Goal: Task Accomplishment & Management: Manage account settings

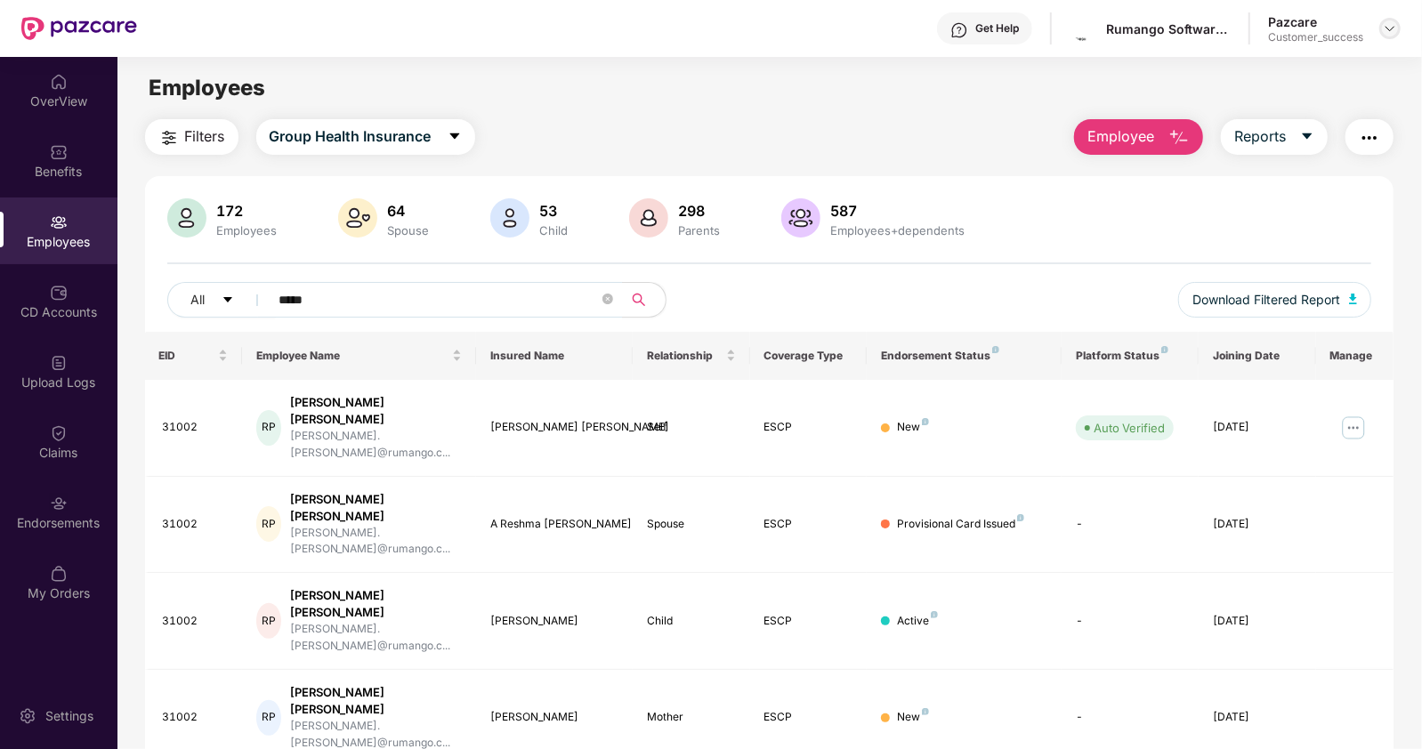
click at [1383, 29] on img at bounding box center [1390, 28] width 14 height 14
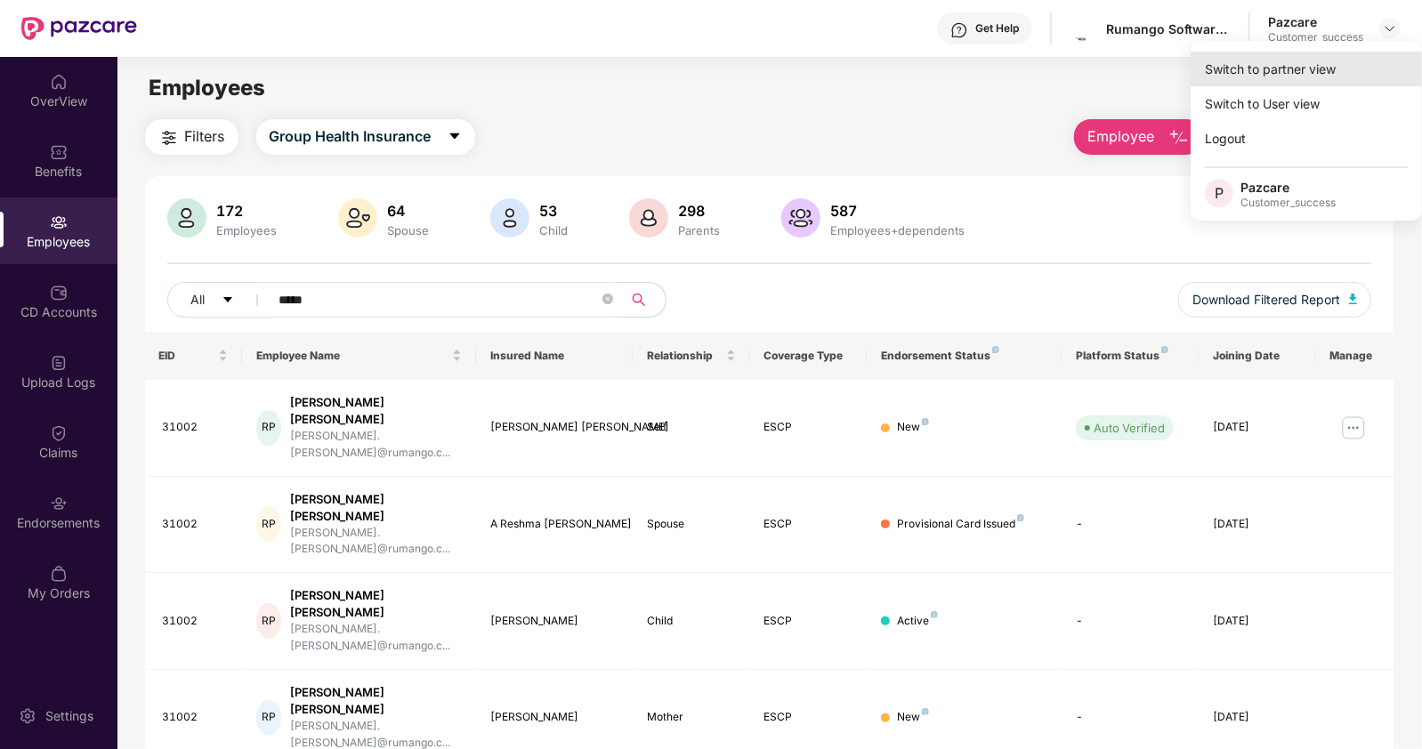
click at [1268, 76] on div "Switch to partner view" at bounding box center [1305, 69] width 231 height 35
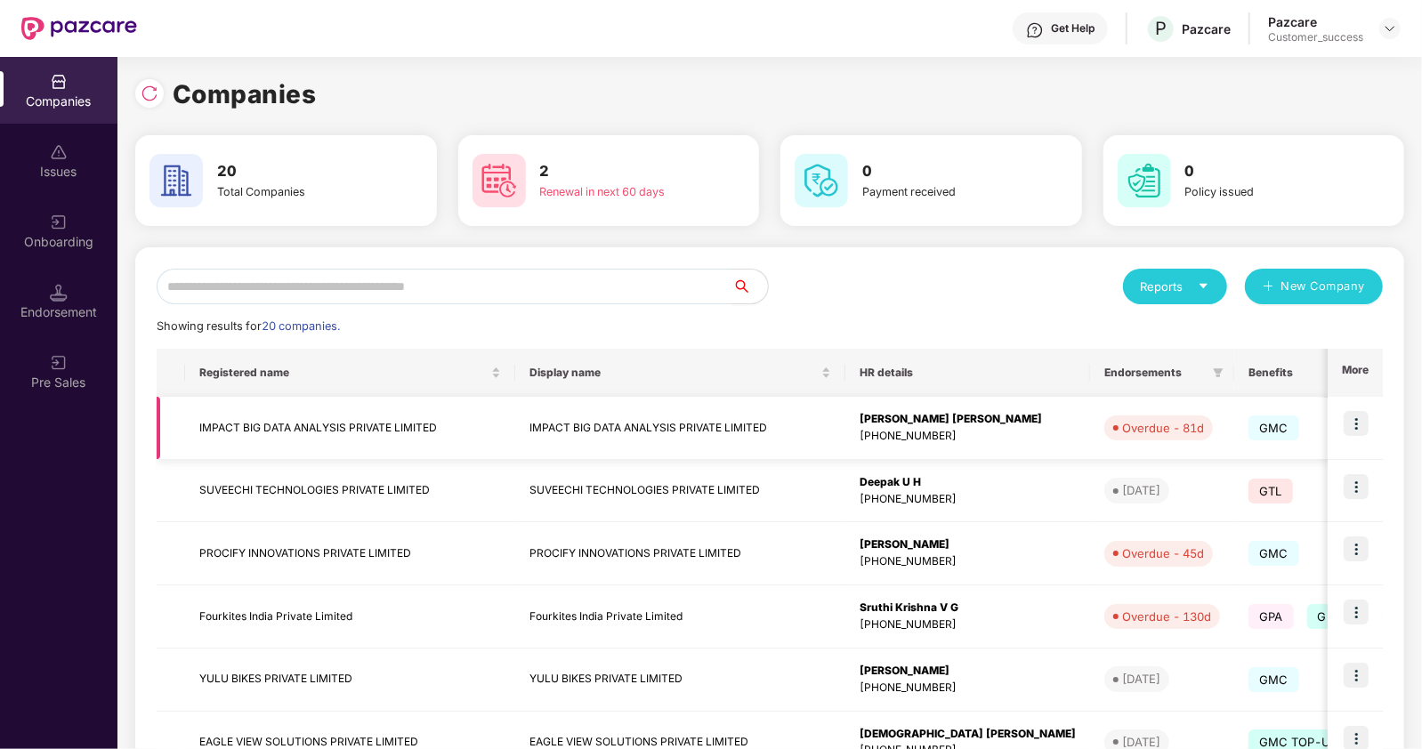
click at [1366, 415] on img at bounding box center [1355, 423] width 25 height 25
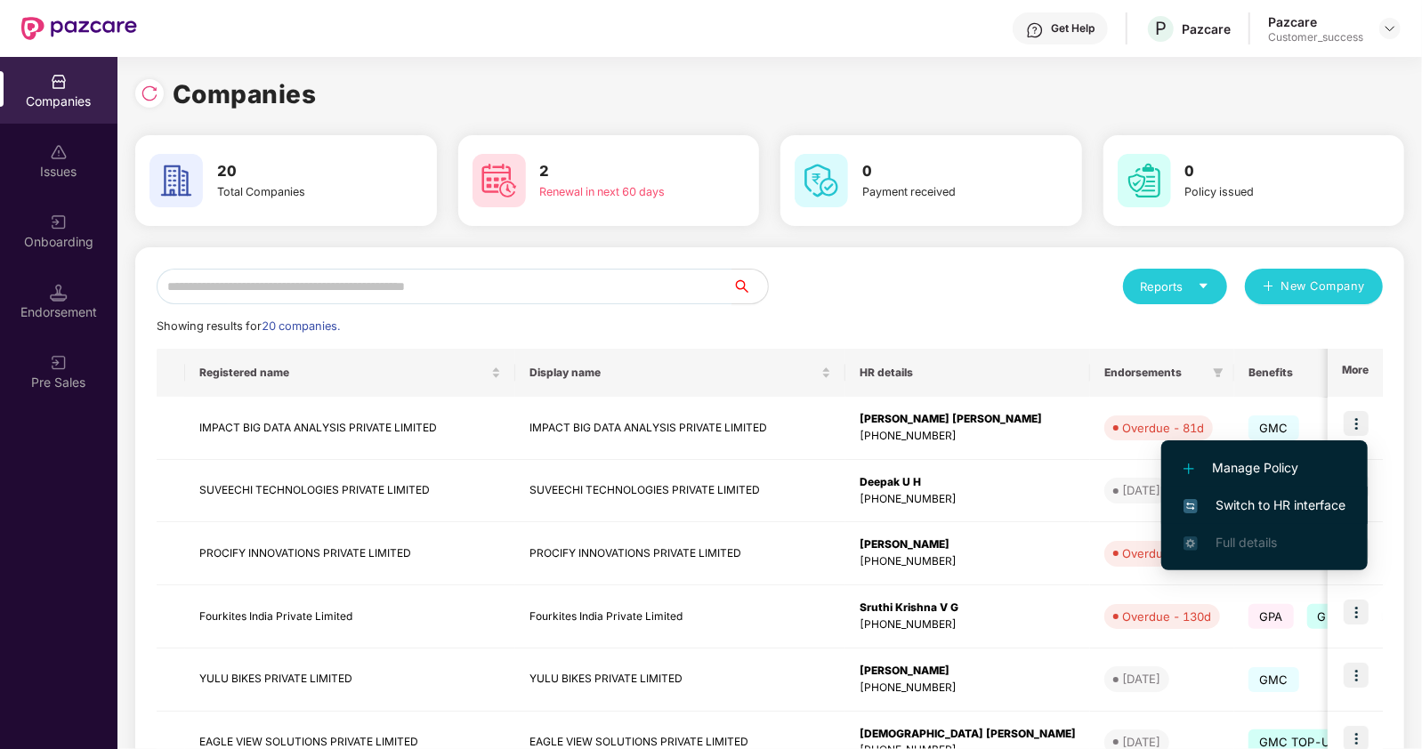
click at [1252, 496] on span "Switch to HR interface" at bounding box center [1264, 506] width 162 height 20
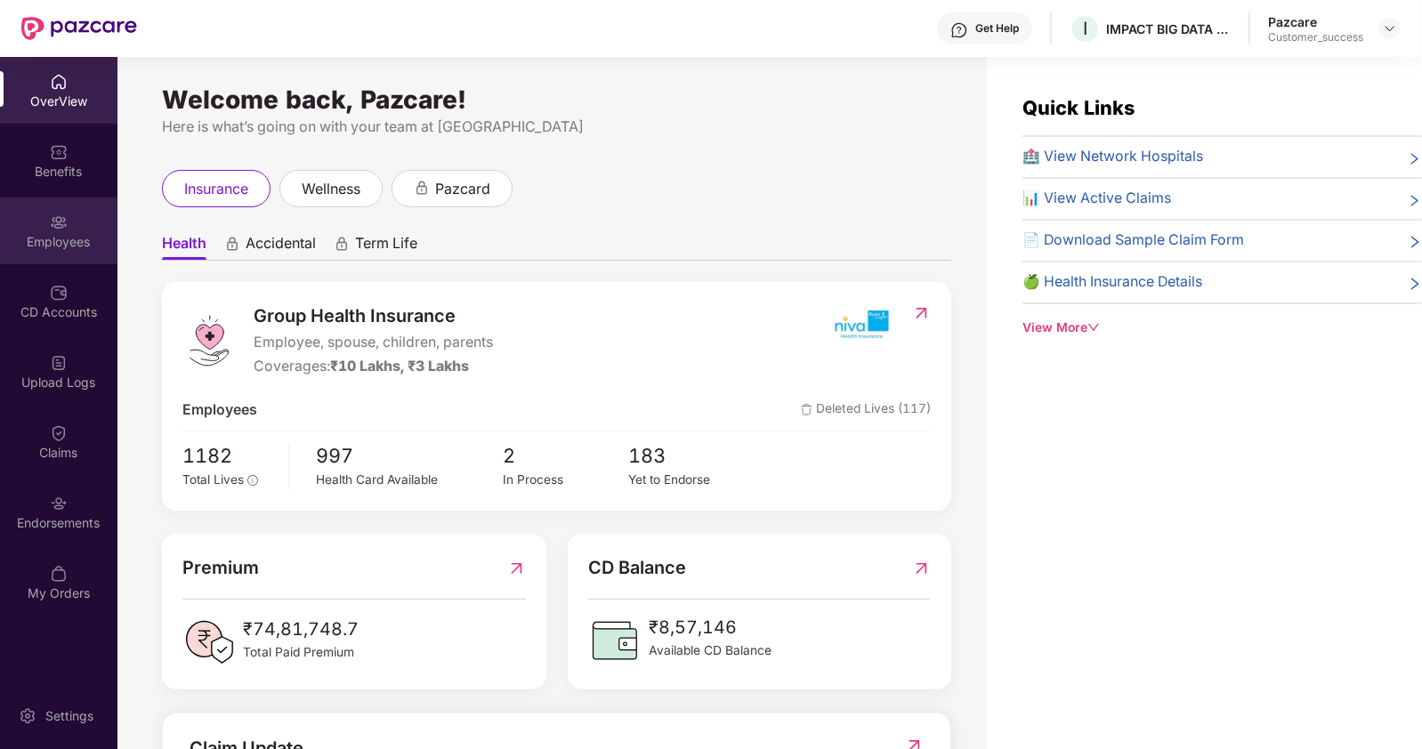
click at [61, 249] on div "Employees" at bounding box center [58, 242] width 117 height 18
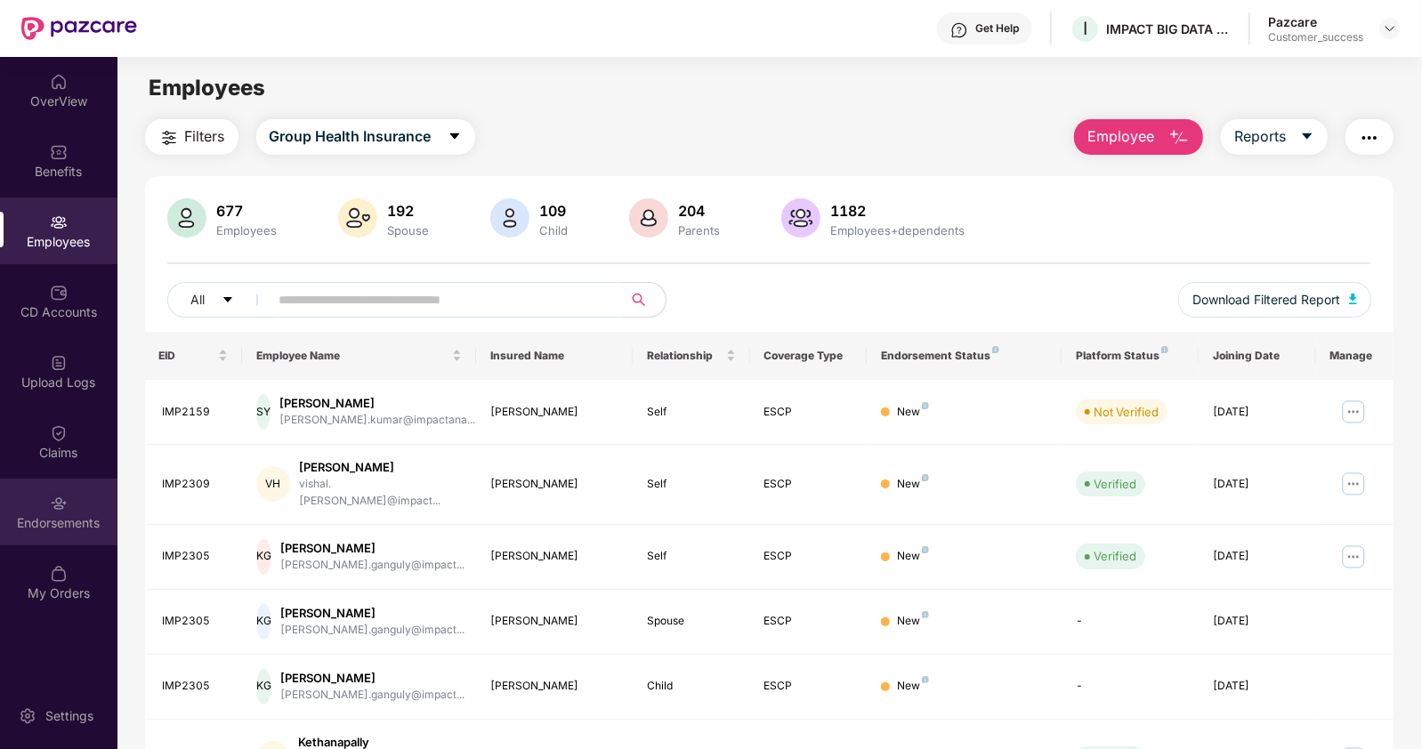
click at [70, 506] on div "Endorsements" at bounding box center [58, 512] width 117 height 67
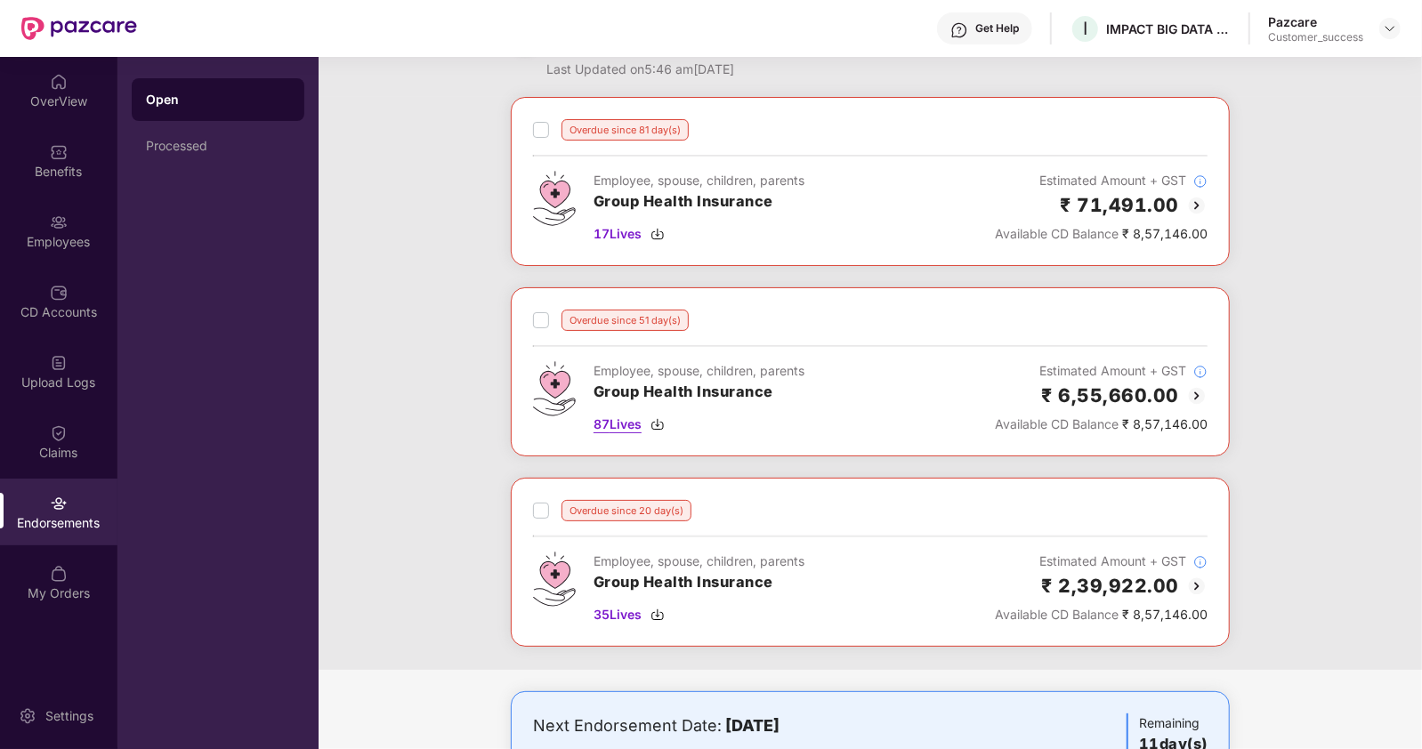
scroll to position [55, 0]
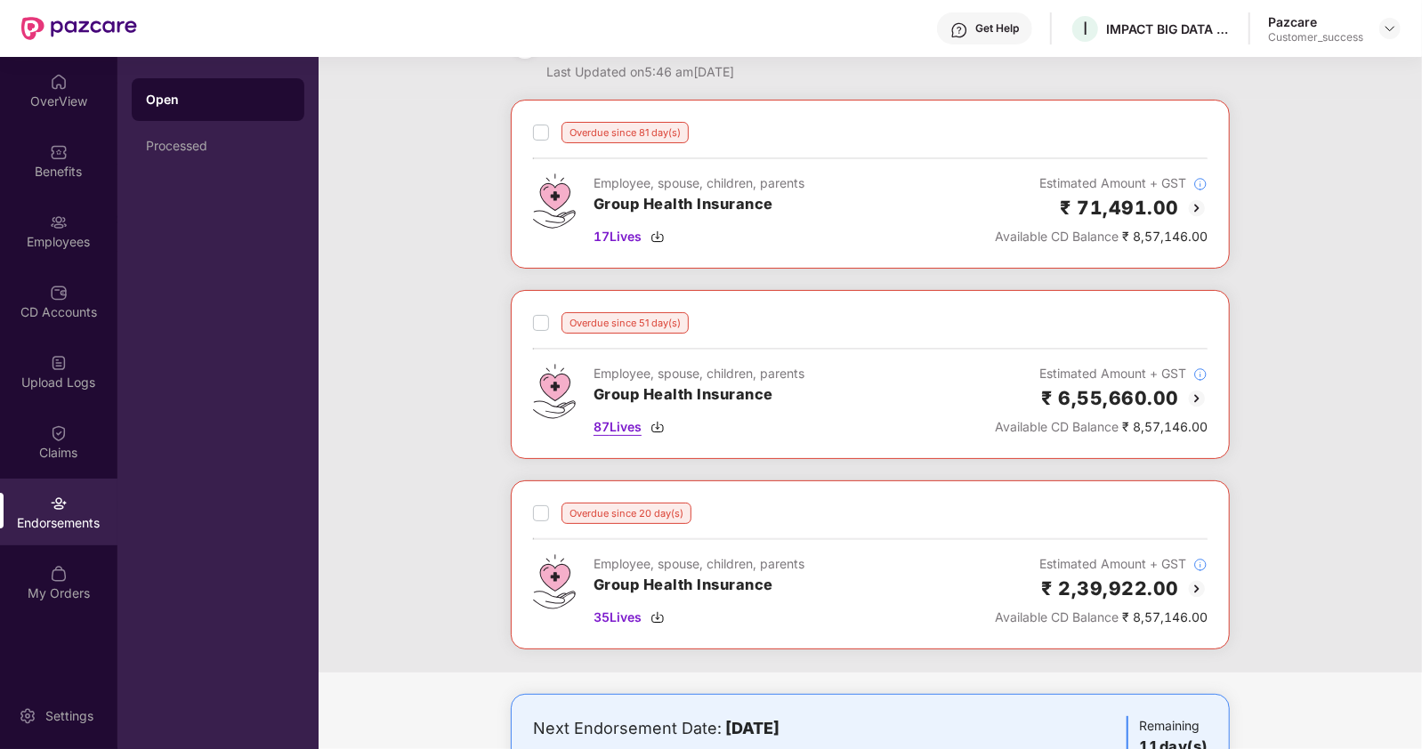
click at [617, 426] on span "87 Lives" at bounding box center [617, 427] width 48 height 20
click at [641, 234] on span "17 Lives" at bounding box center [617, 237] width 48 height 20
click at [606, 622] on span "35 Lives" at bounding box center [617, 618] width 48 height 20
click at [1386, 29] on img at bounding box center [1390, 28] width 14 height 14
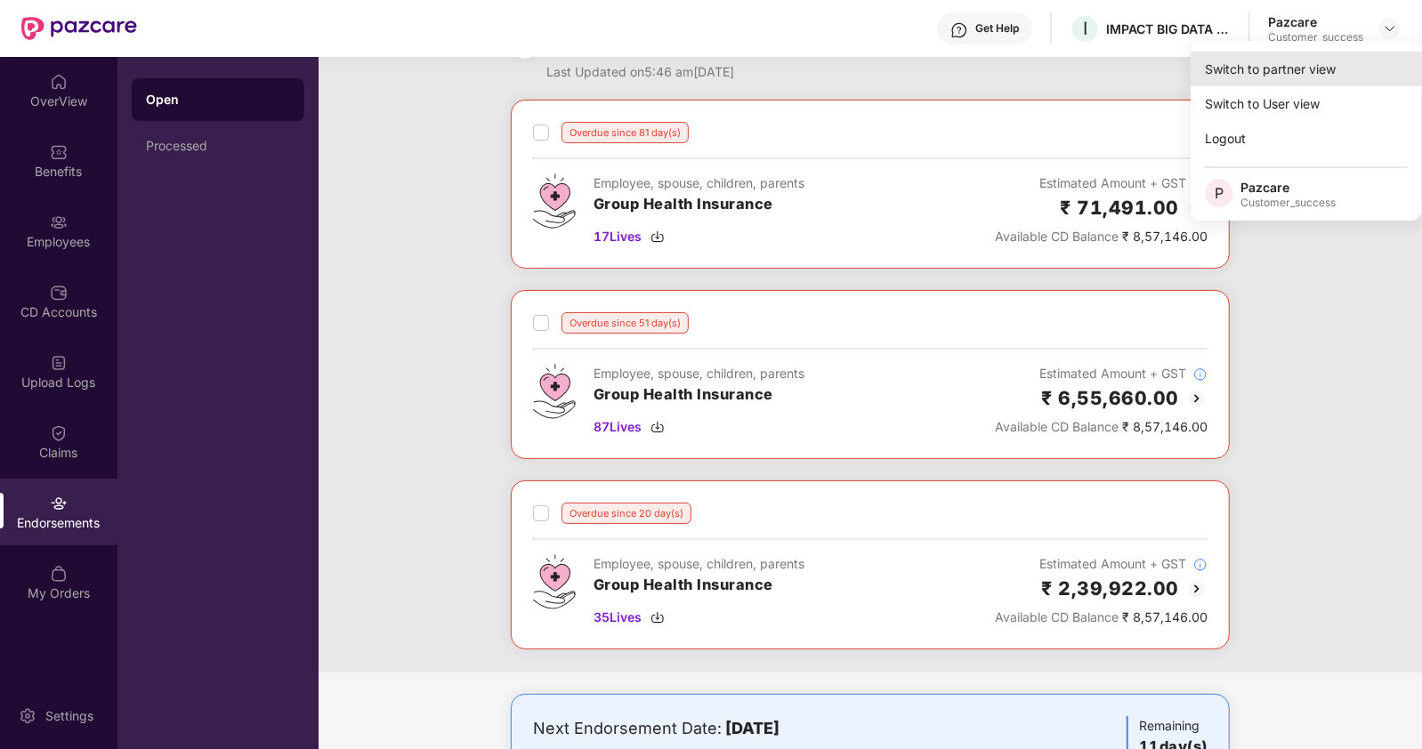
click at [1273, 62] on div "Switch to partner view" at bounding box center [1305, 69] width 231 height 35
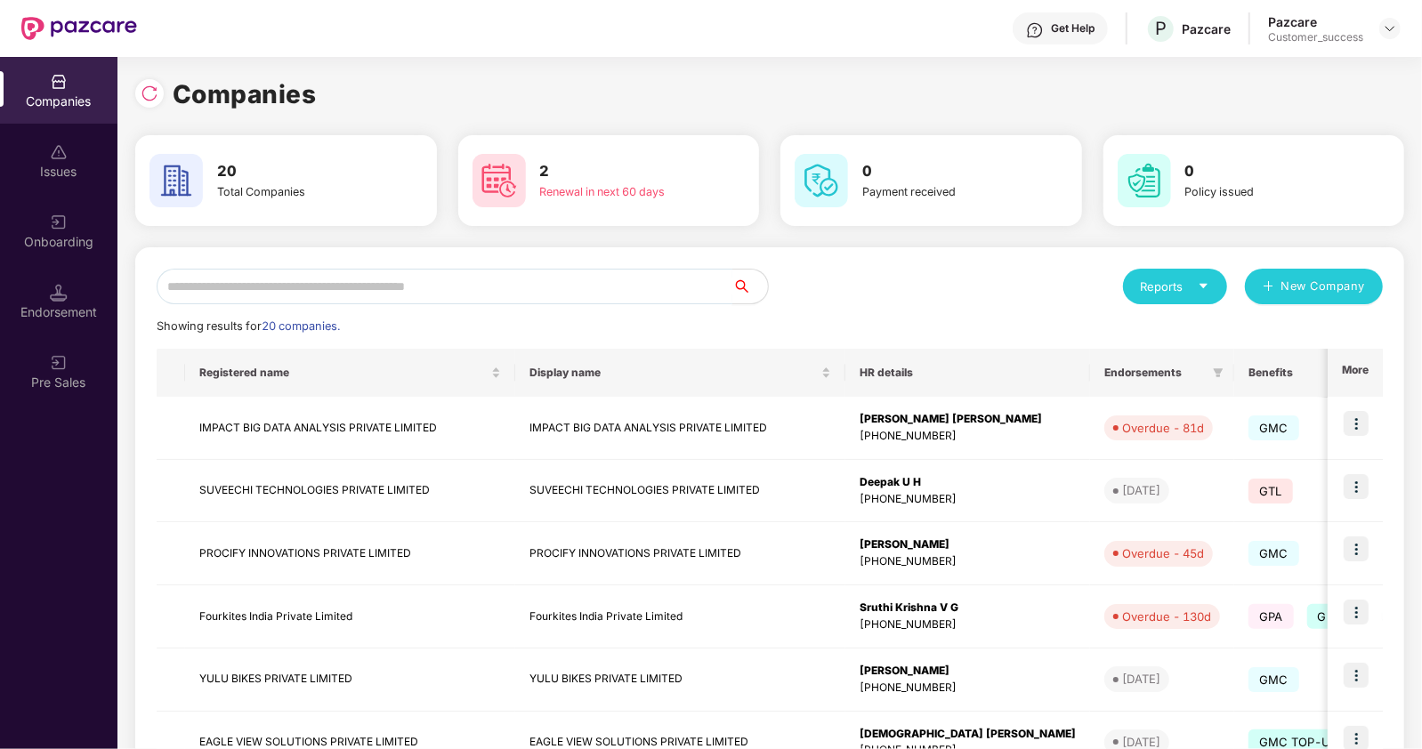
click at [198, 278] on input "text" at bounding box center [445, 287] width 576 height 36
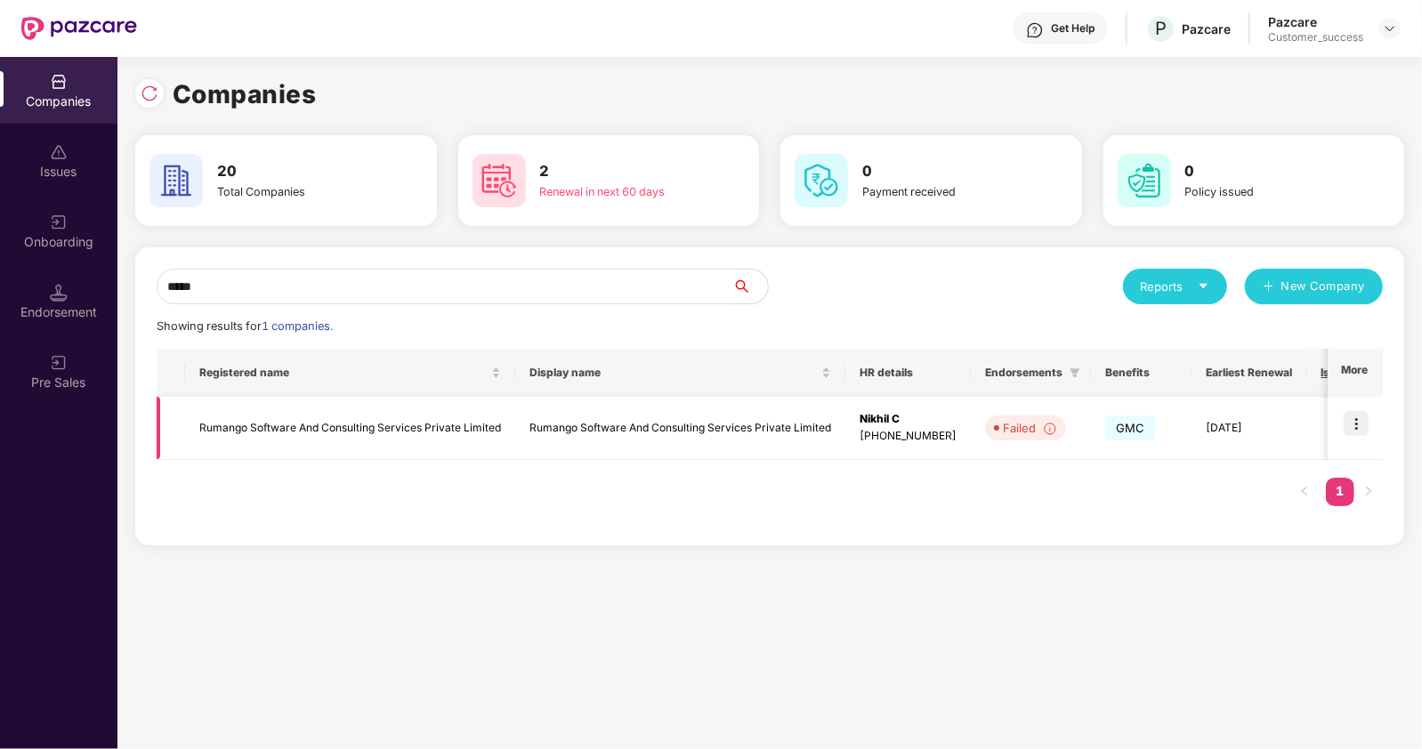
type input "*****"
click at [1361, 424] on img at bounding box center [1355, 423] width 25 height 25
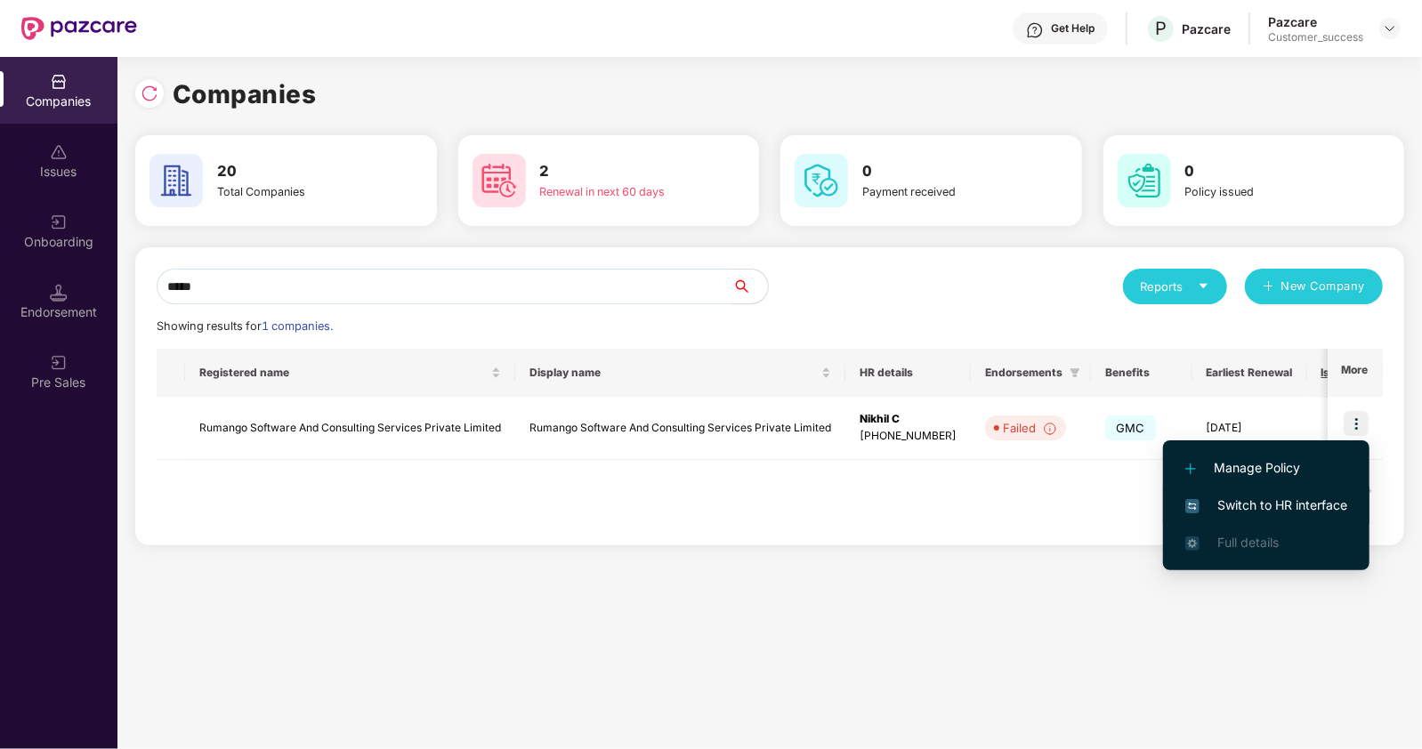
click at [1212, 500] on span "Switch to HR interface" at bounding box center [1266, 506] width 162 height 20
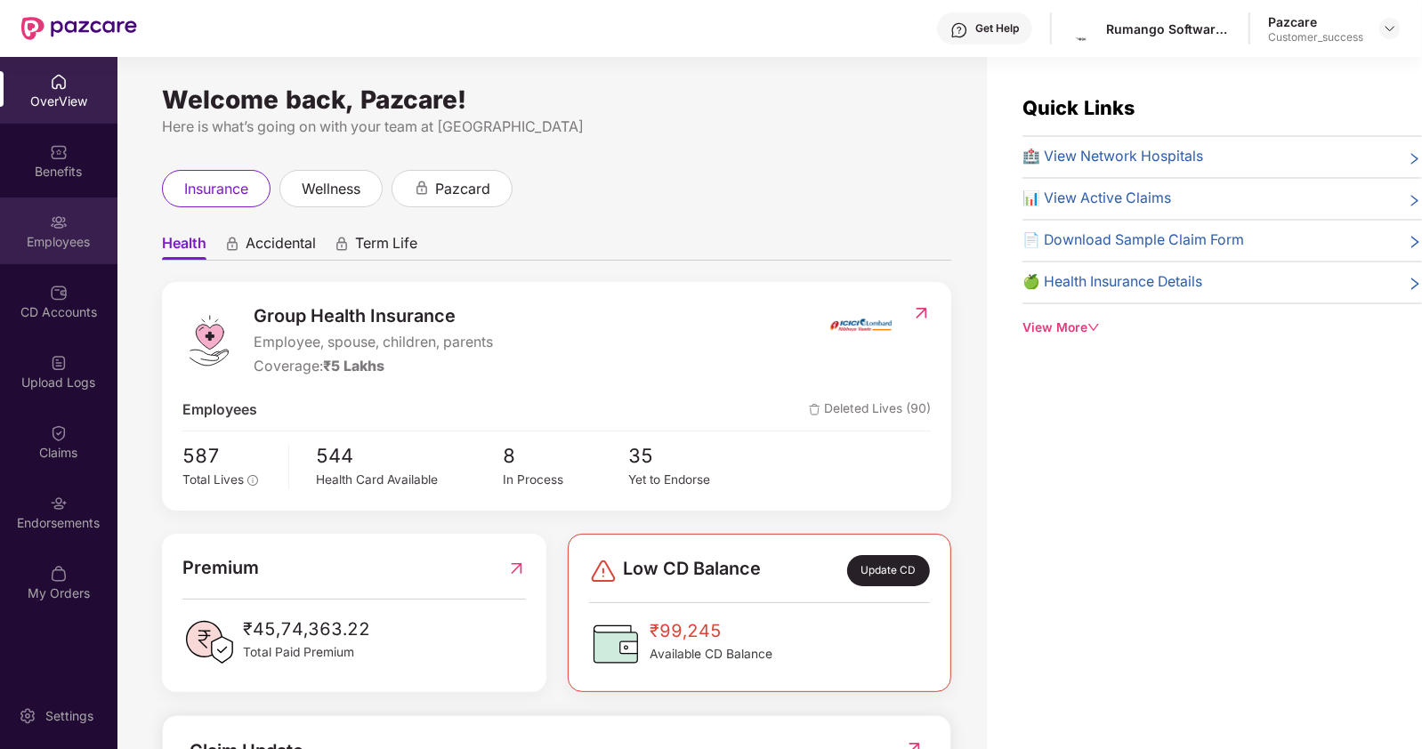
click at [56, 226] on img at bounding box center [59, 223] width 18 height 18
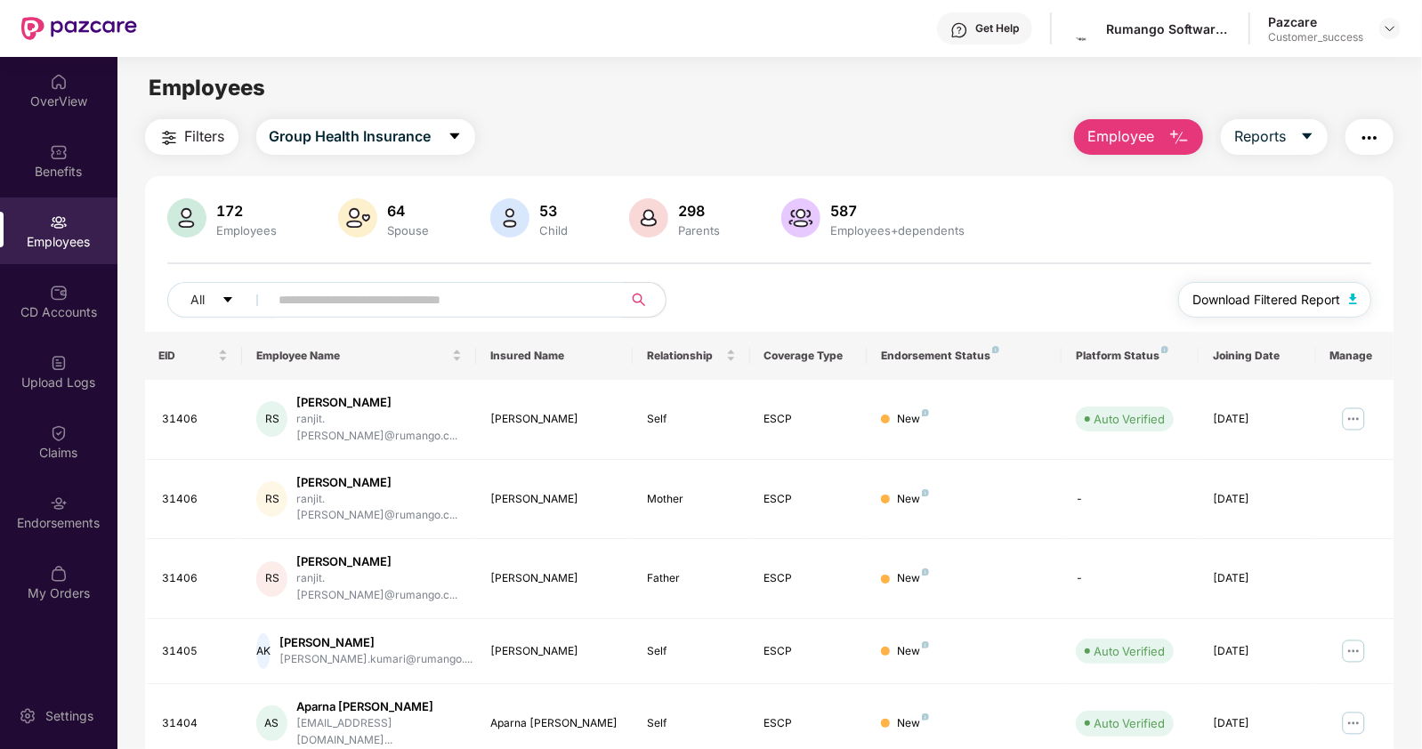
click at [1314, 294] on span "Download Filtered Report" at bounding box center [1266, 300] width 148 height 20
click at [1385, 25] on img at bounding box center [1390, 28] width 14 height 14
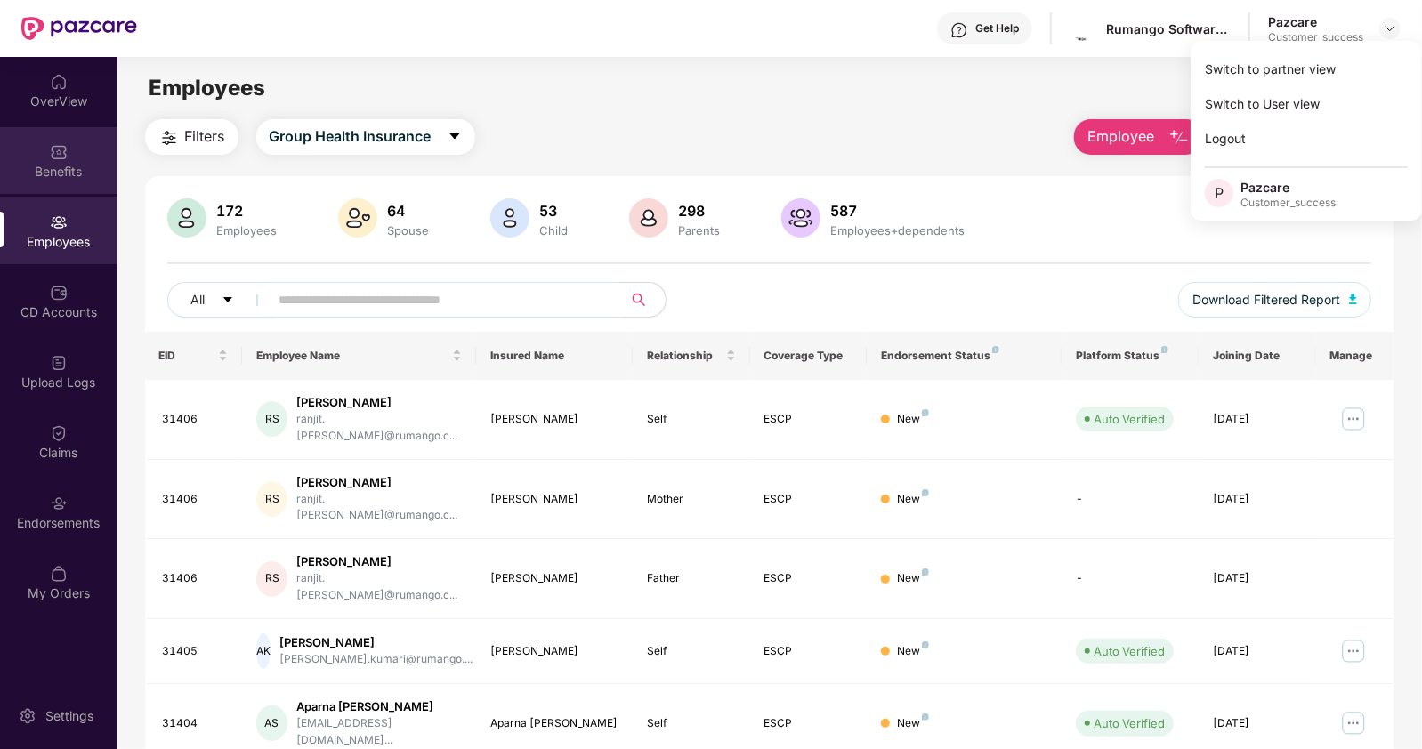
click at [50, 171] on div "Benefits" at bounding box center [58, 172] width 117 height 18
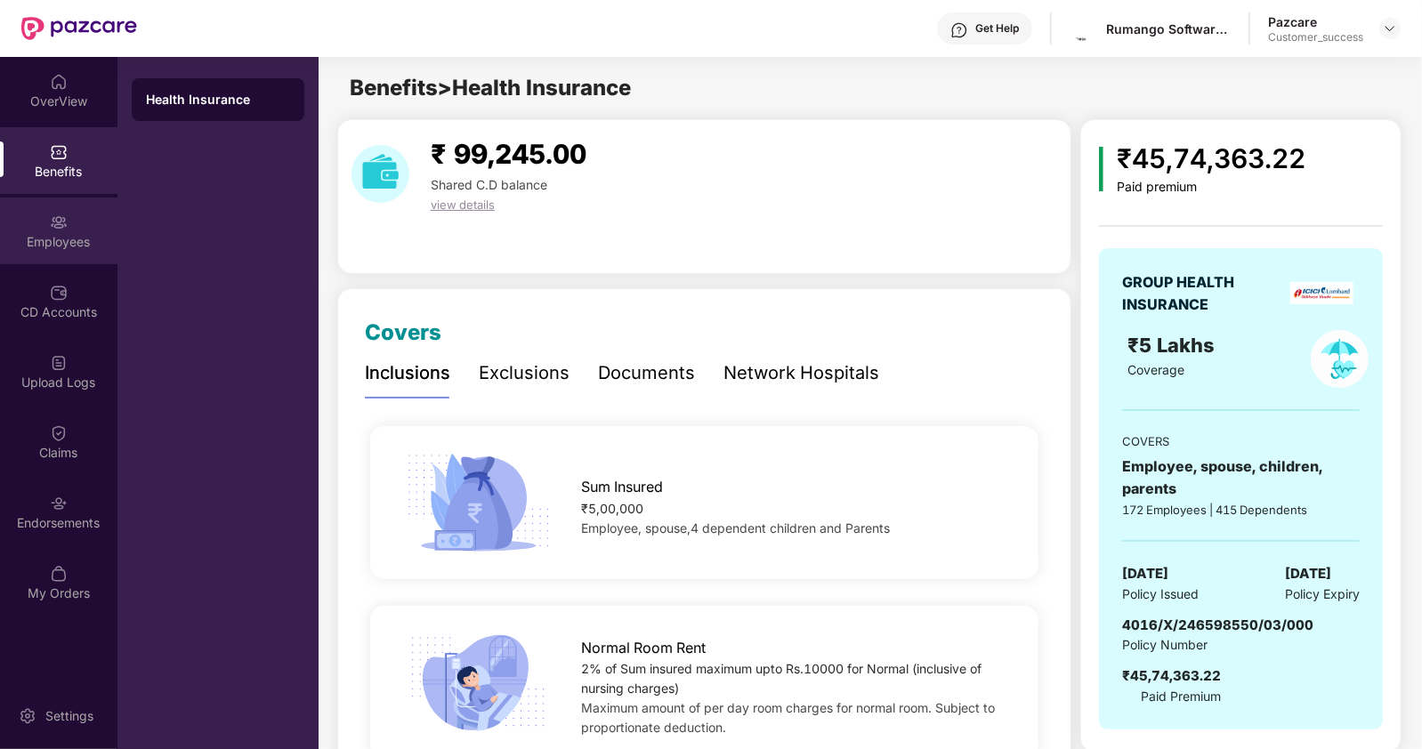
click at [63, 248] on div "Employees" at bounding box center [58, 242] width 117 height 18
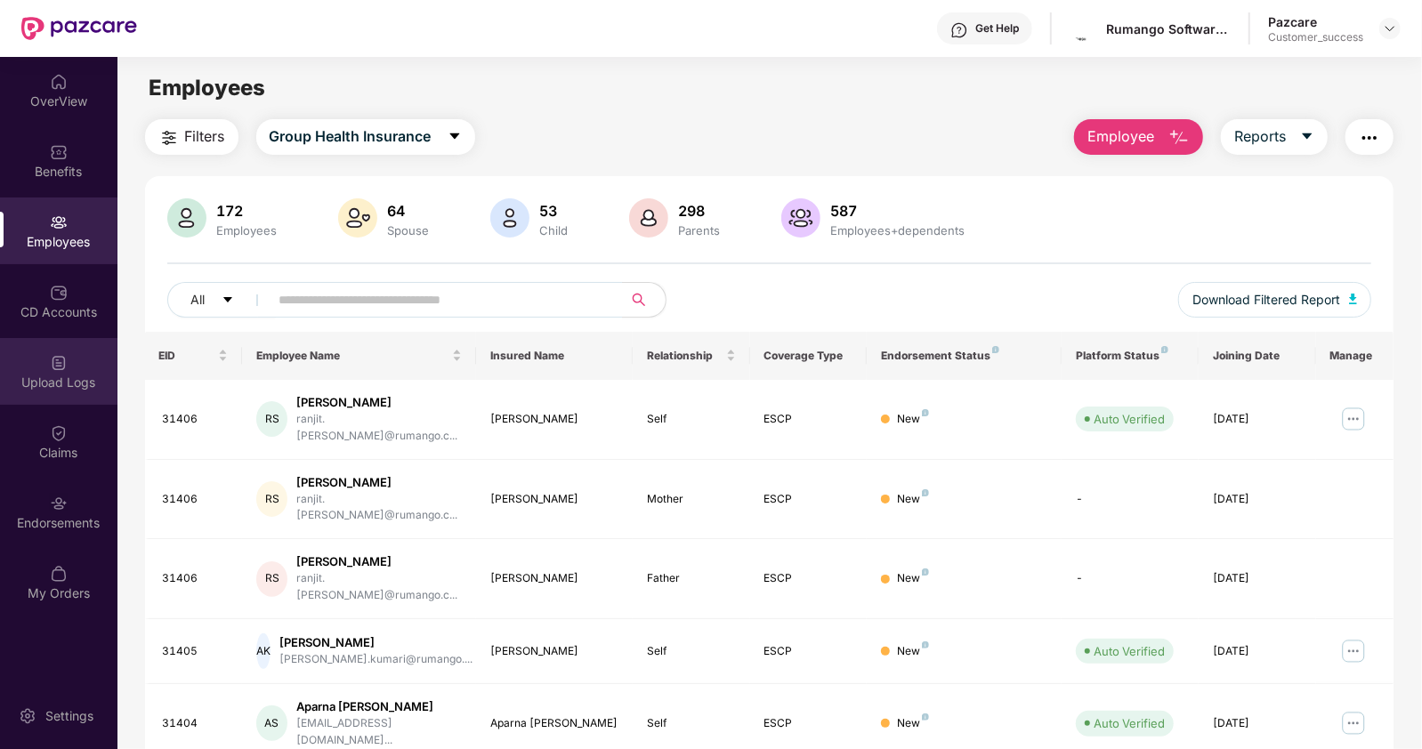
click at [66, 377] on div "Upload Logs" at bounding box center [58, 383] width 117 height 18
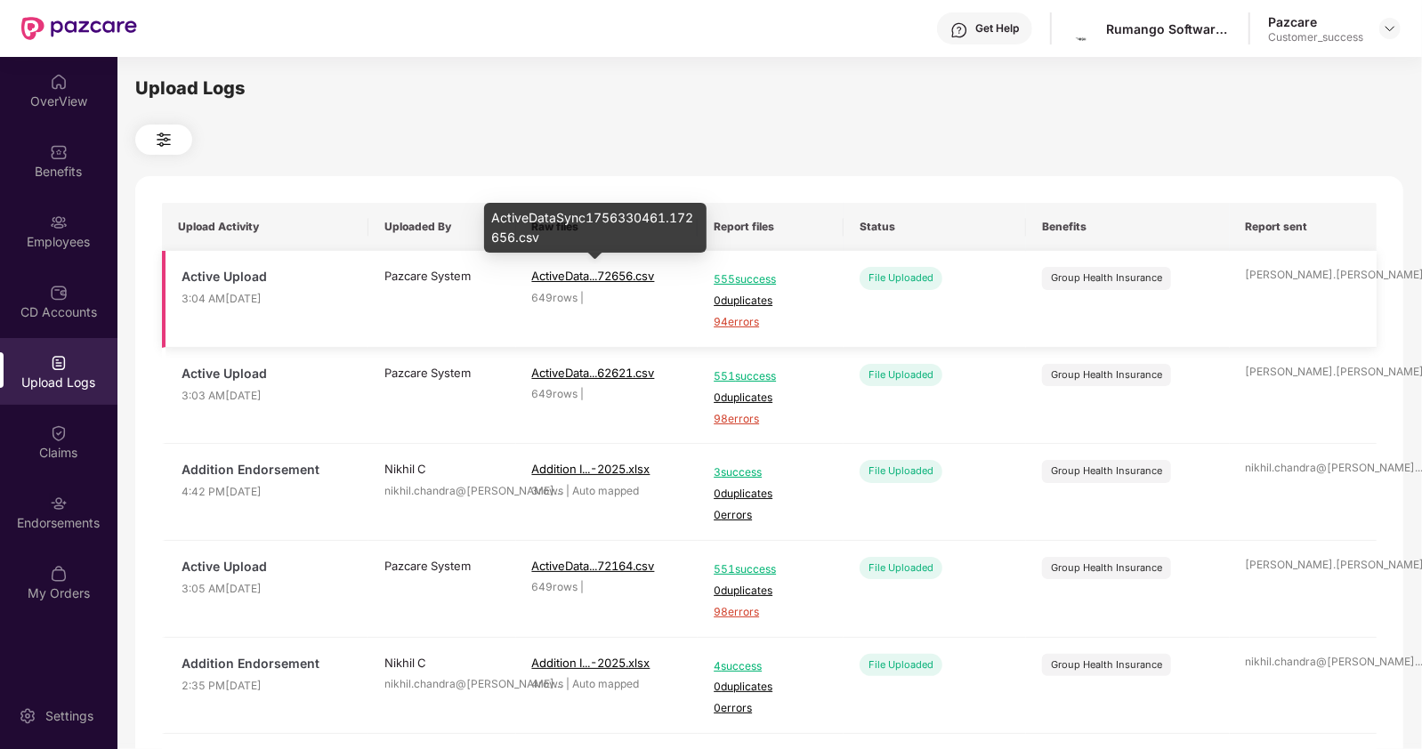
click at [569, 271] on span "ActiveData...72656.csv" at bounding box center [593, 276] width 123 height 14
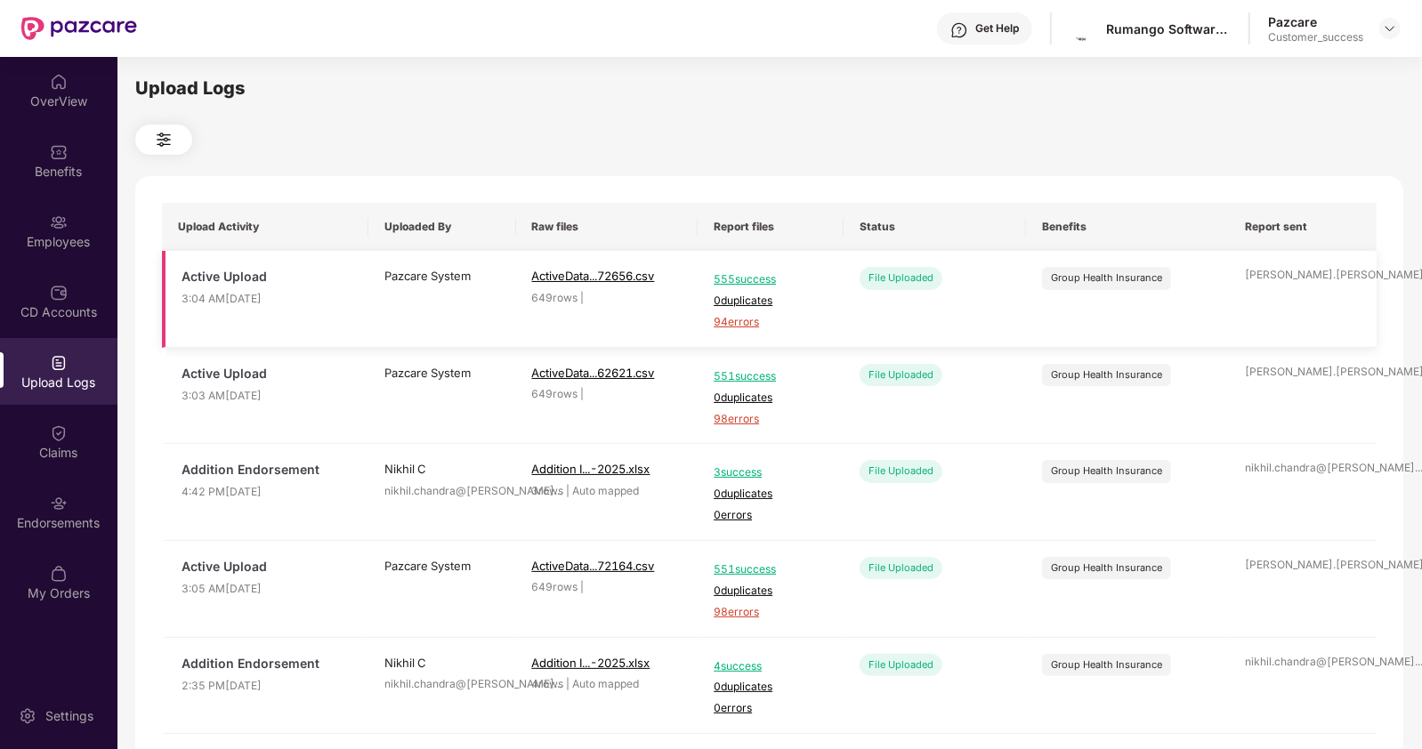
click at [743, 322] on span "94 errors" at bounding box center [771, 322] width 114 height 17
click at [44, 229] on div "Employees" at bounding box center [58, 231] width 117 height 67
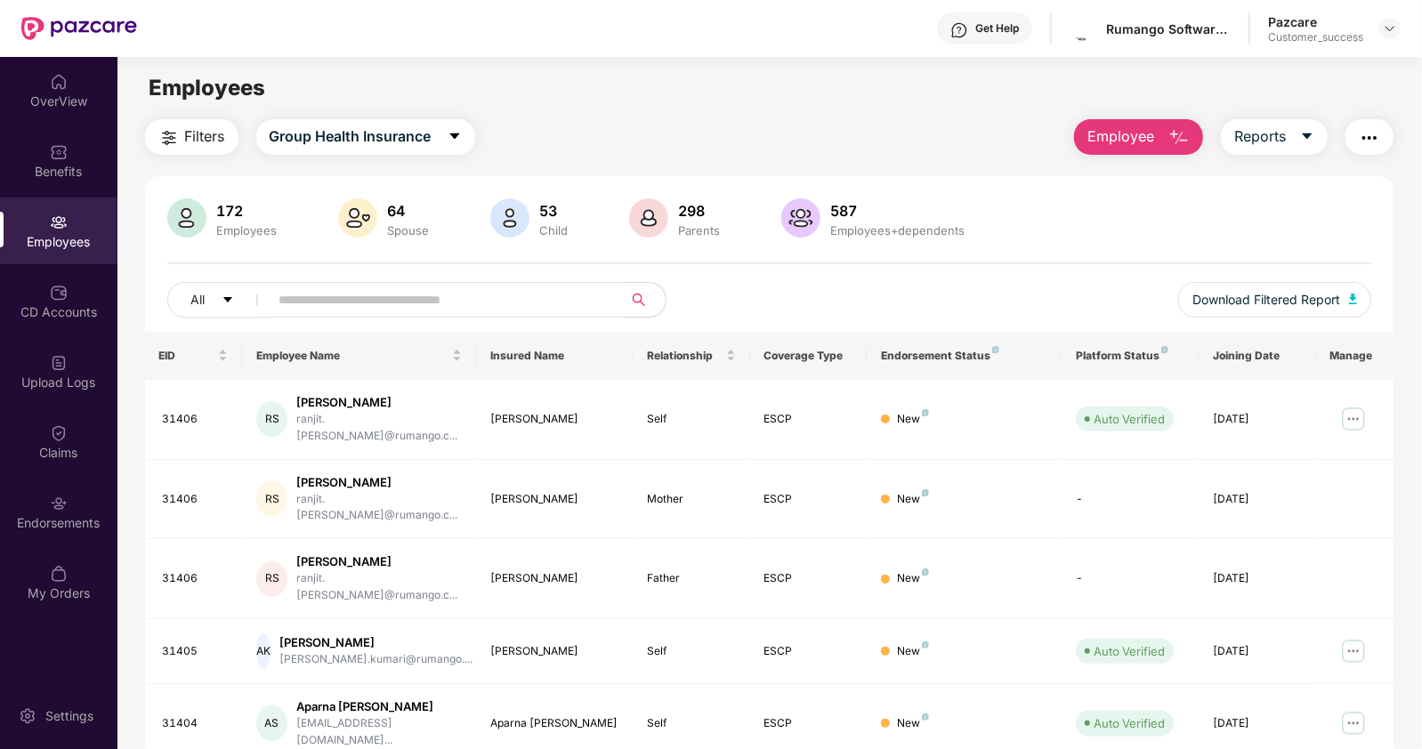
click at [301, 300] on input "text" at bounding box center [438, 299] width 319 height 27
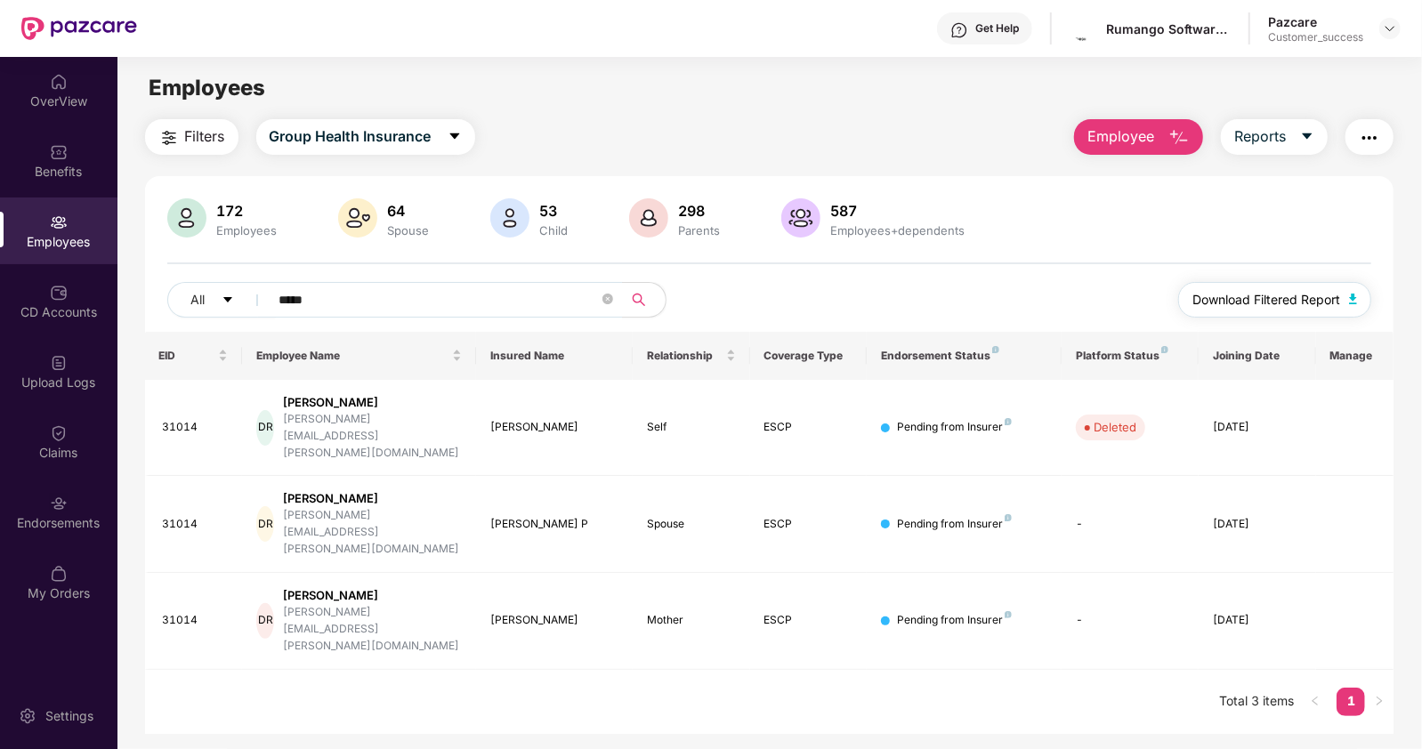
click at [1238, 295] on span "Download Filtered Report" at bounding box center [1266, 300] width 148 height 20
click at [377, 311] on input "*****" at bounding box center [438, 299] width 319 height 27
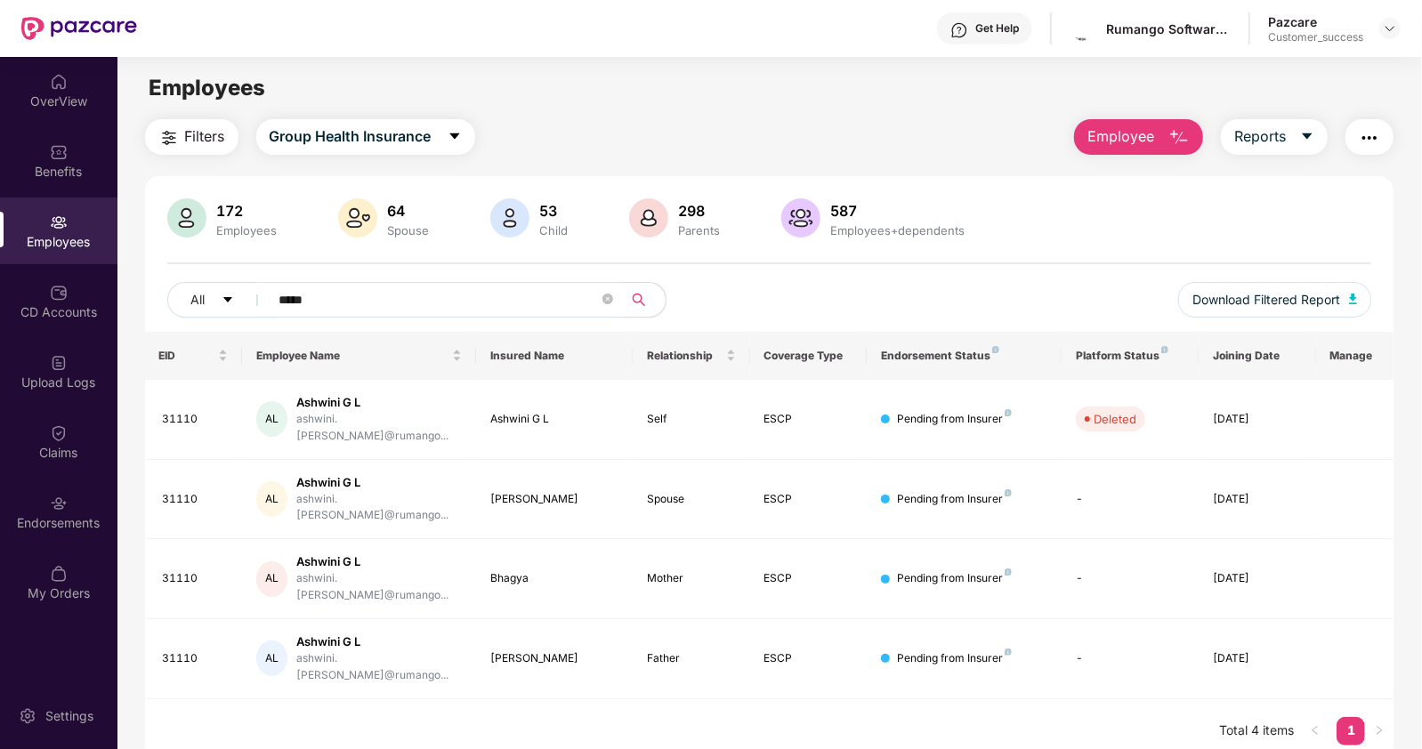
type input "*****"
click at [1200, 309] on span "Download Filtered Report" at bounding box center [1266, 300] width 148 height 20
click at [608, 302] on icon "close-circle" at bounding box center [607, 299] width 11 height 11
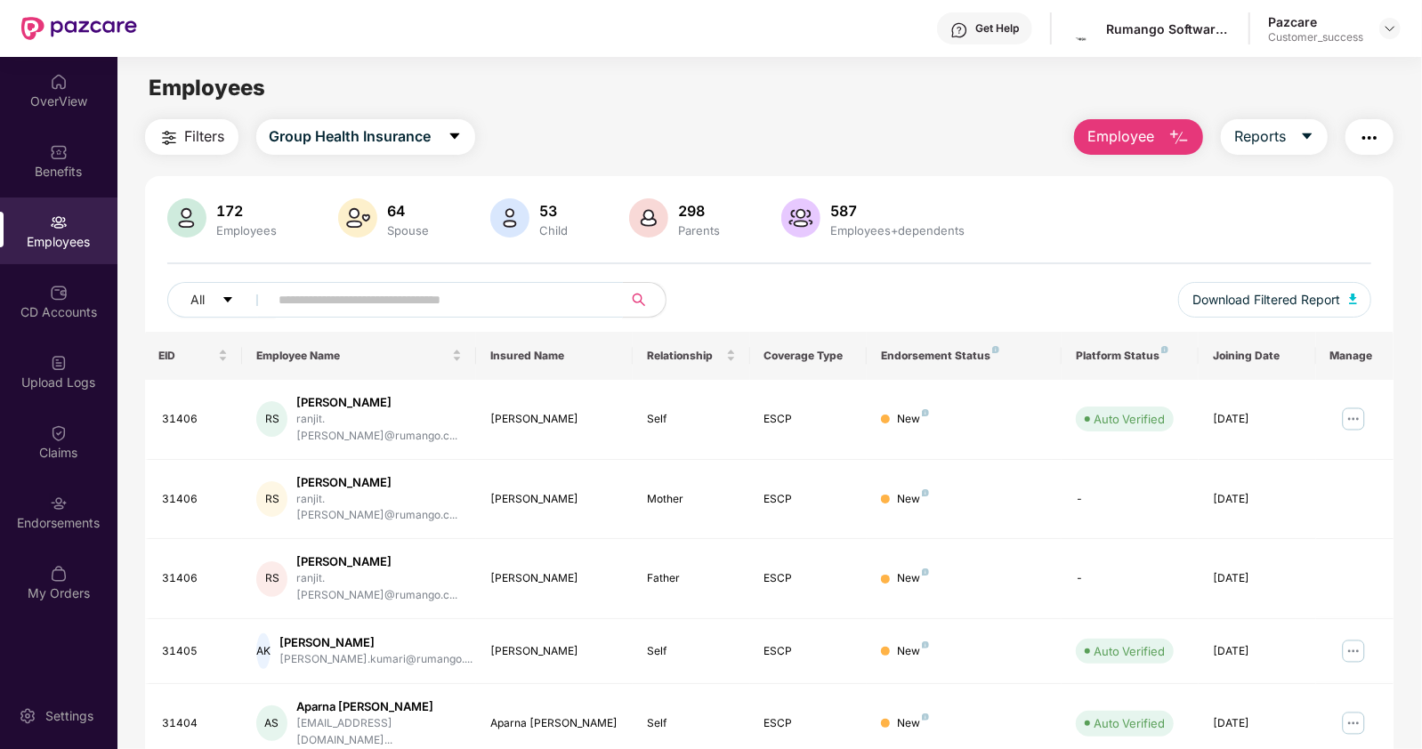
click at [414, 295] on input "text" at bounding box center [438, 299] width 319 height 27
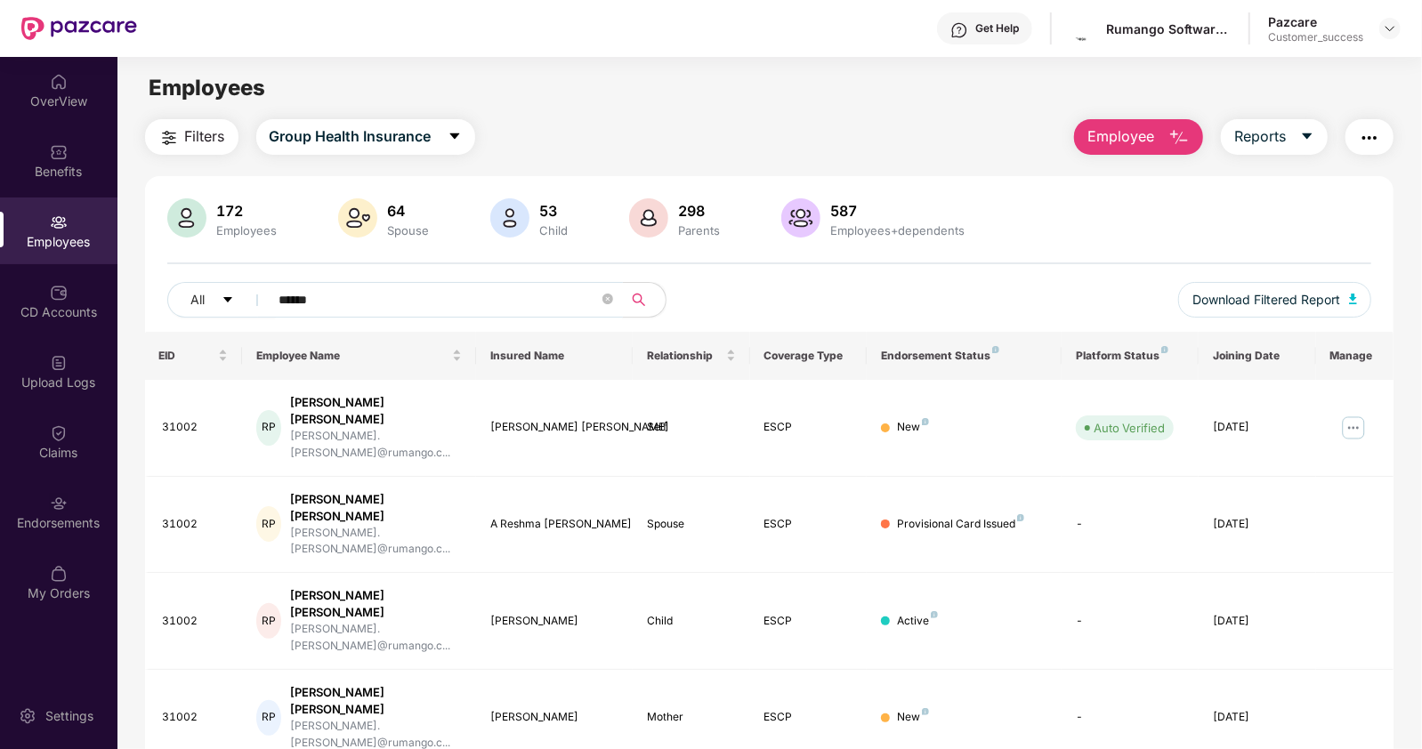
type input "******"
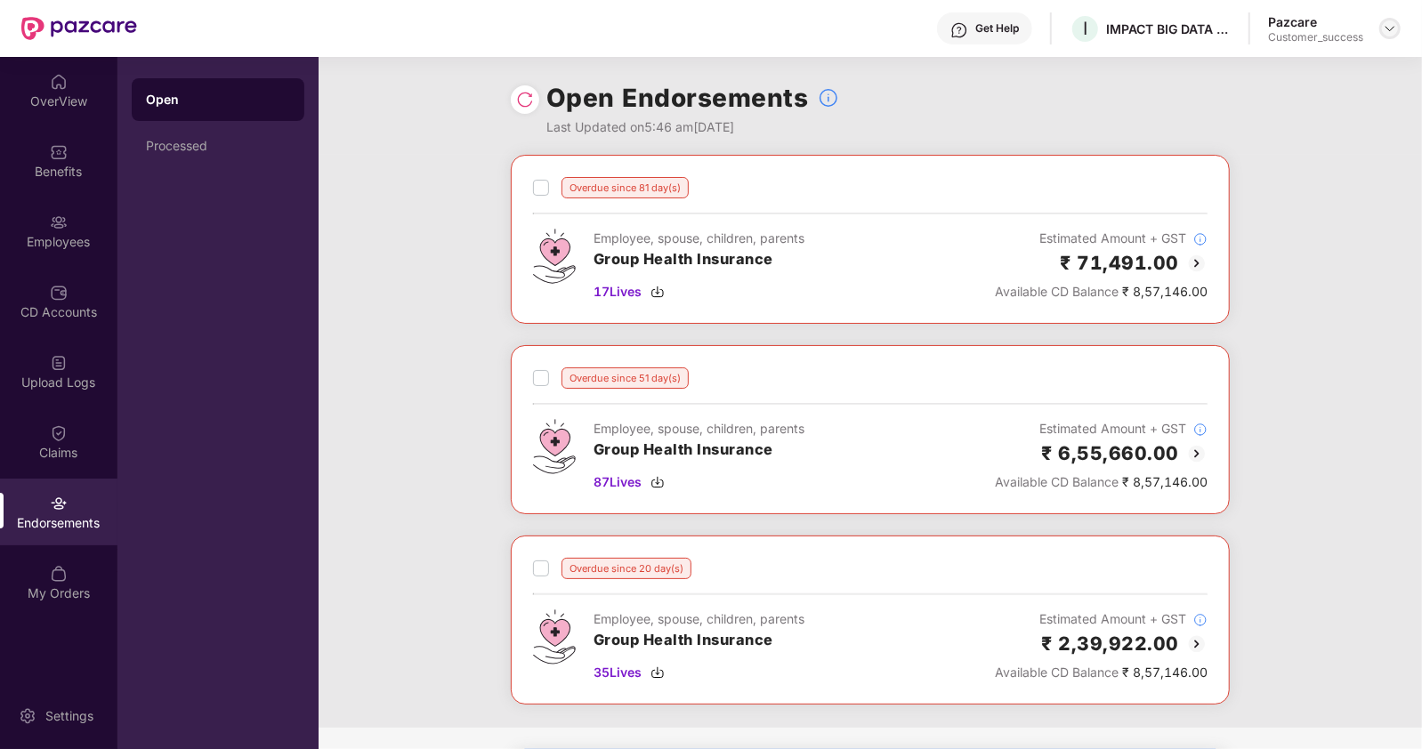
click at [1384, 33] on img at bounding box center [1390, 28] width 14 height 14
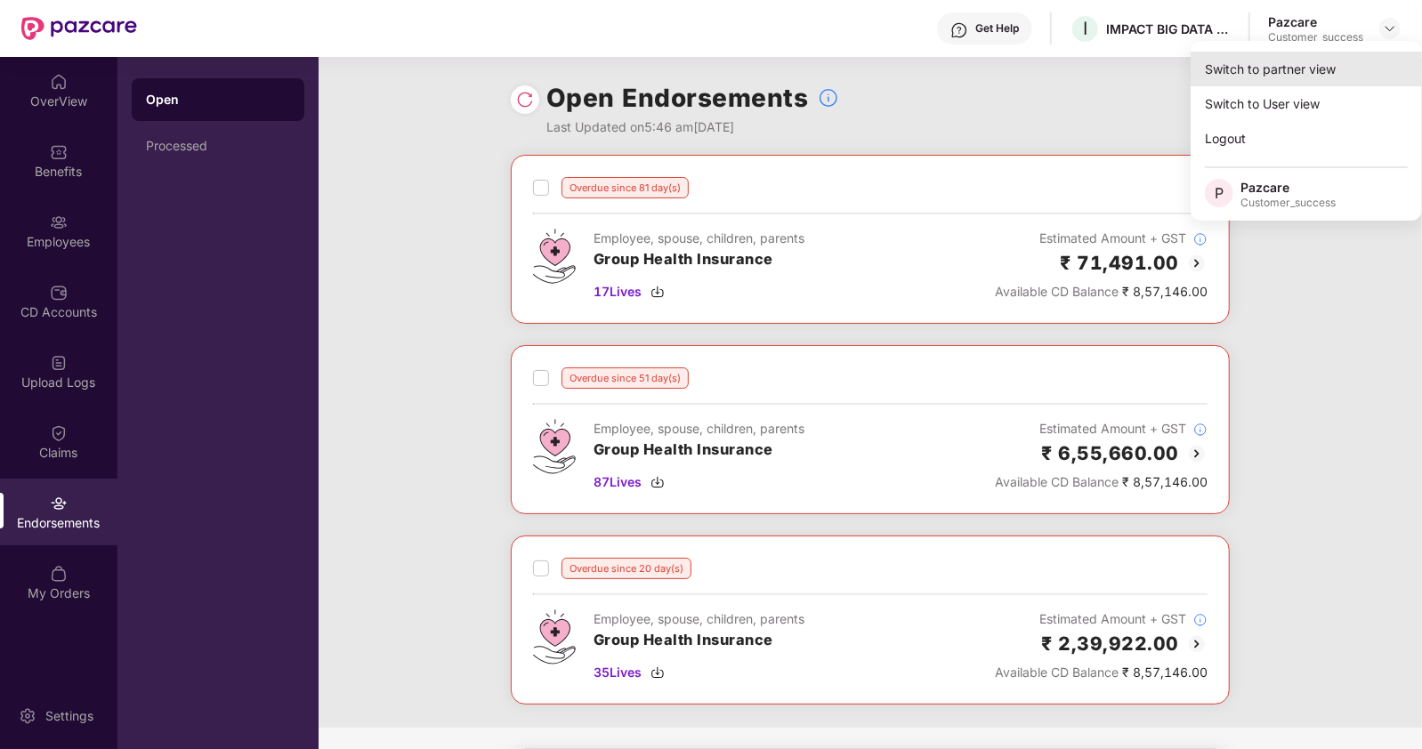
click at [1289, 73] on div "Switch to partner view" at bounding box center [1305, 69] width 231 height 35
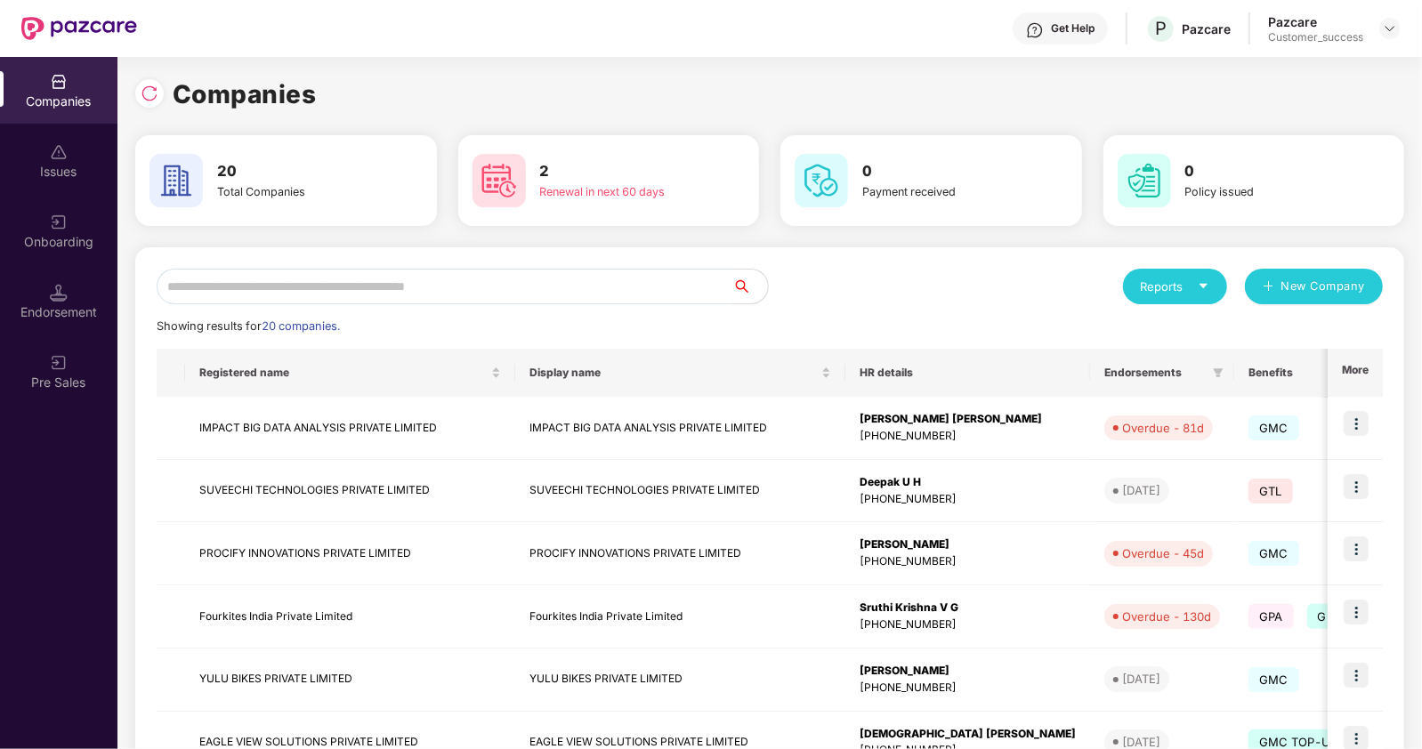
click at [184, 281] on input "text" at bounding box center [445, 287] width 576 height 36
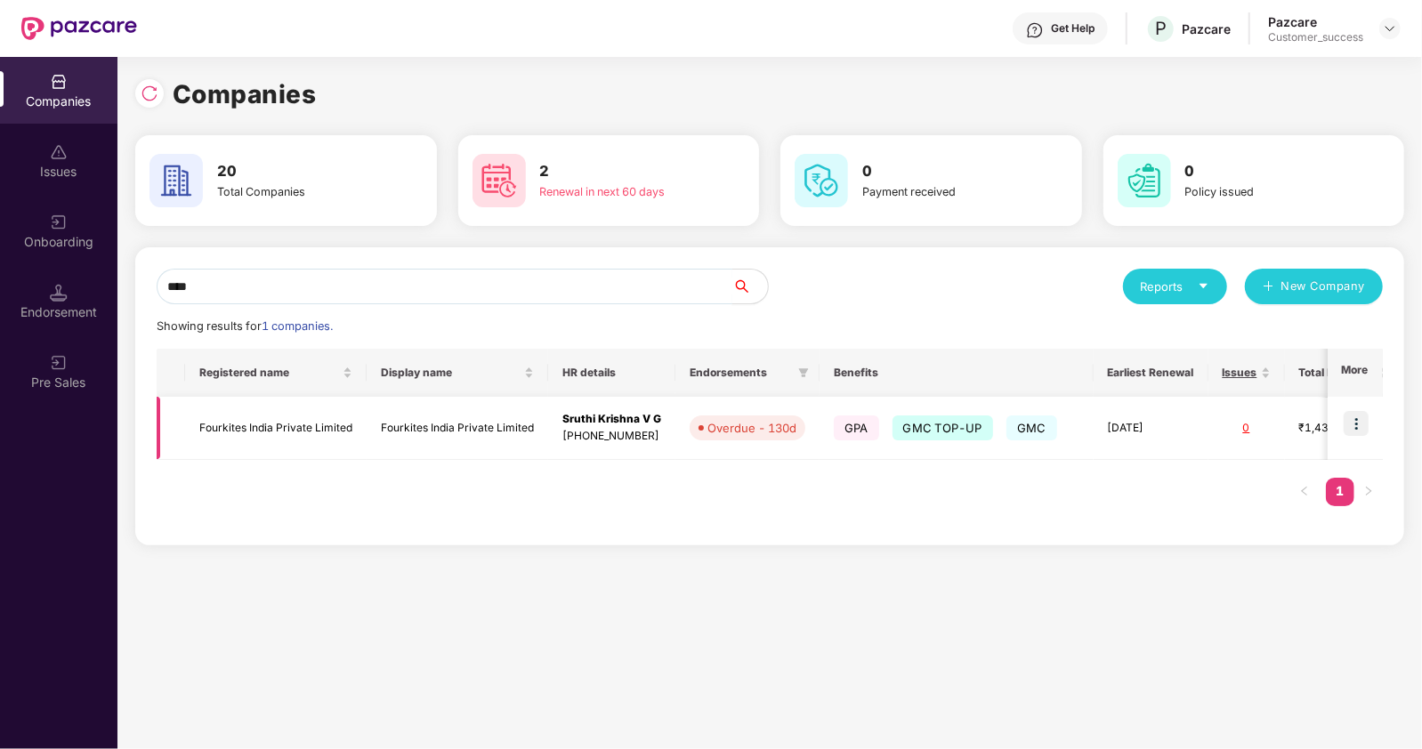
type input "****"
click at [1350, 429] on img at bounding box center [1355, 423] width 25 height 25
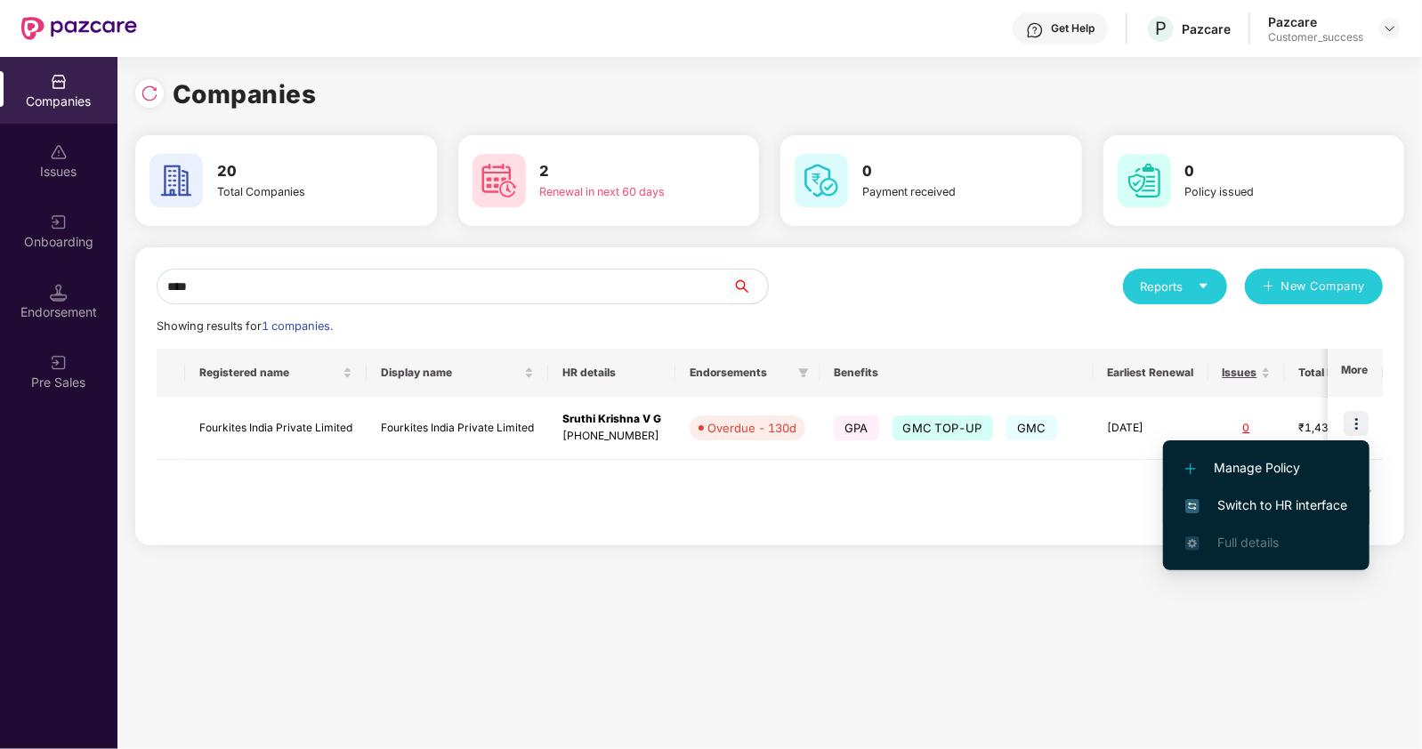
click at [1217, 507] on span "Switch to HR interface" at bounding box center [1266, 506] width 162 height 20
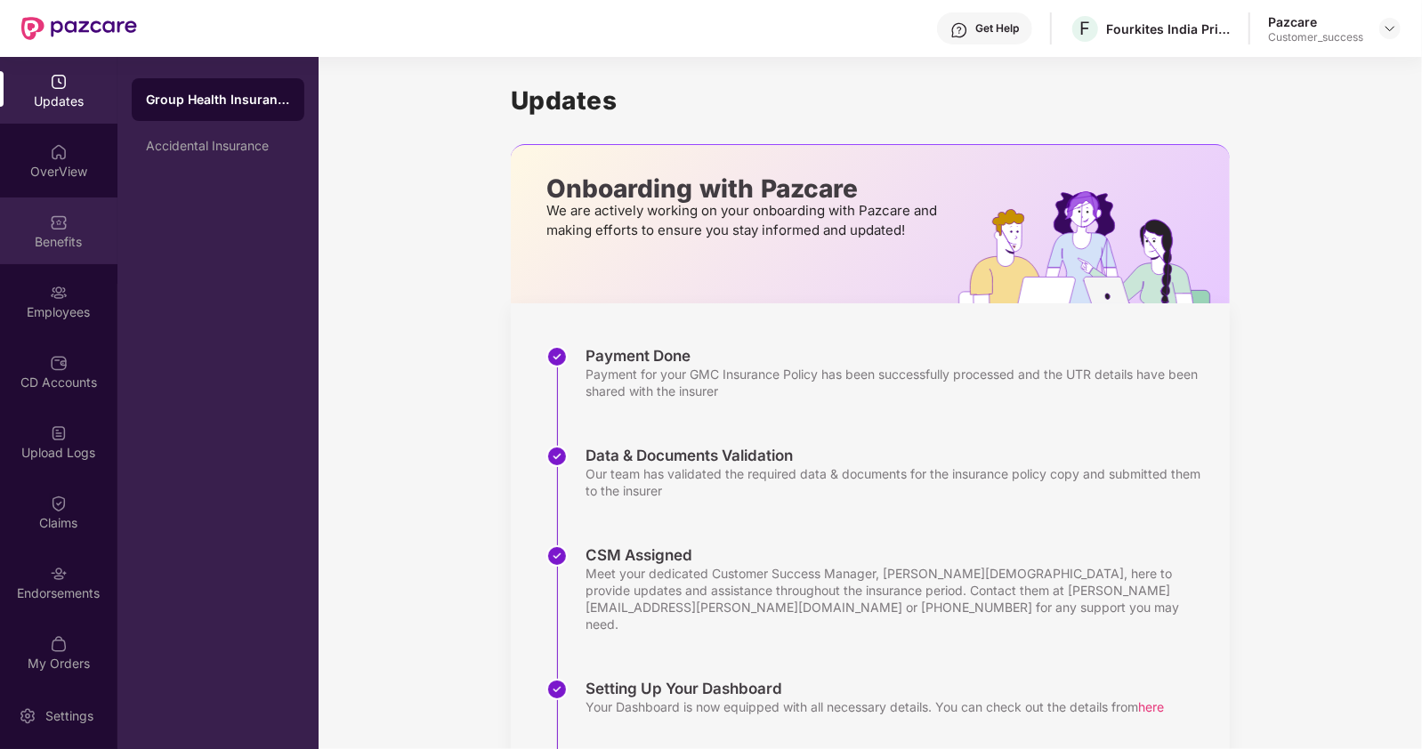
click at [59, 245] on div "Benefits" at bounding box center [58, 242] width 117 height 18
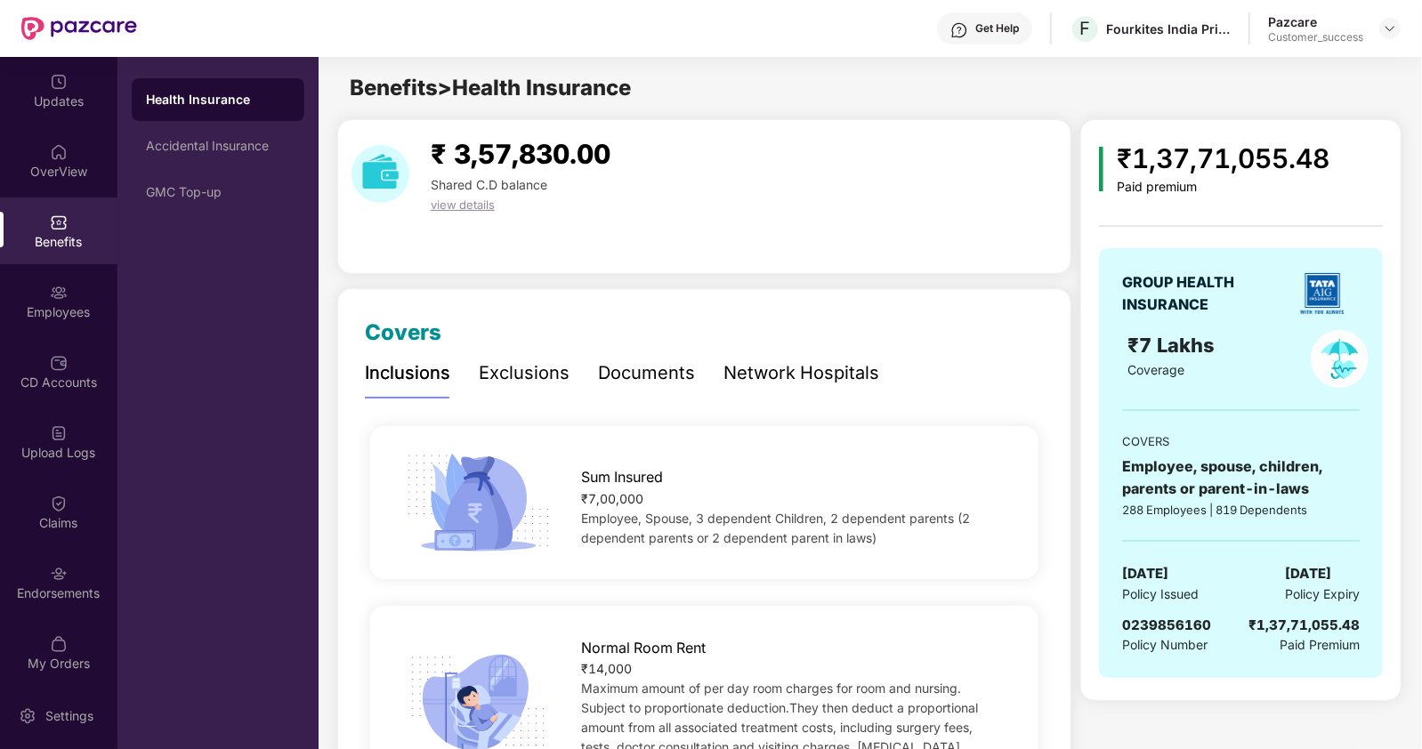
scroll to position [2468, 0]
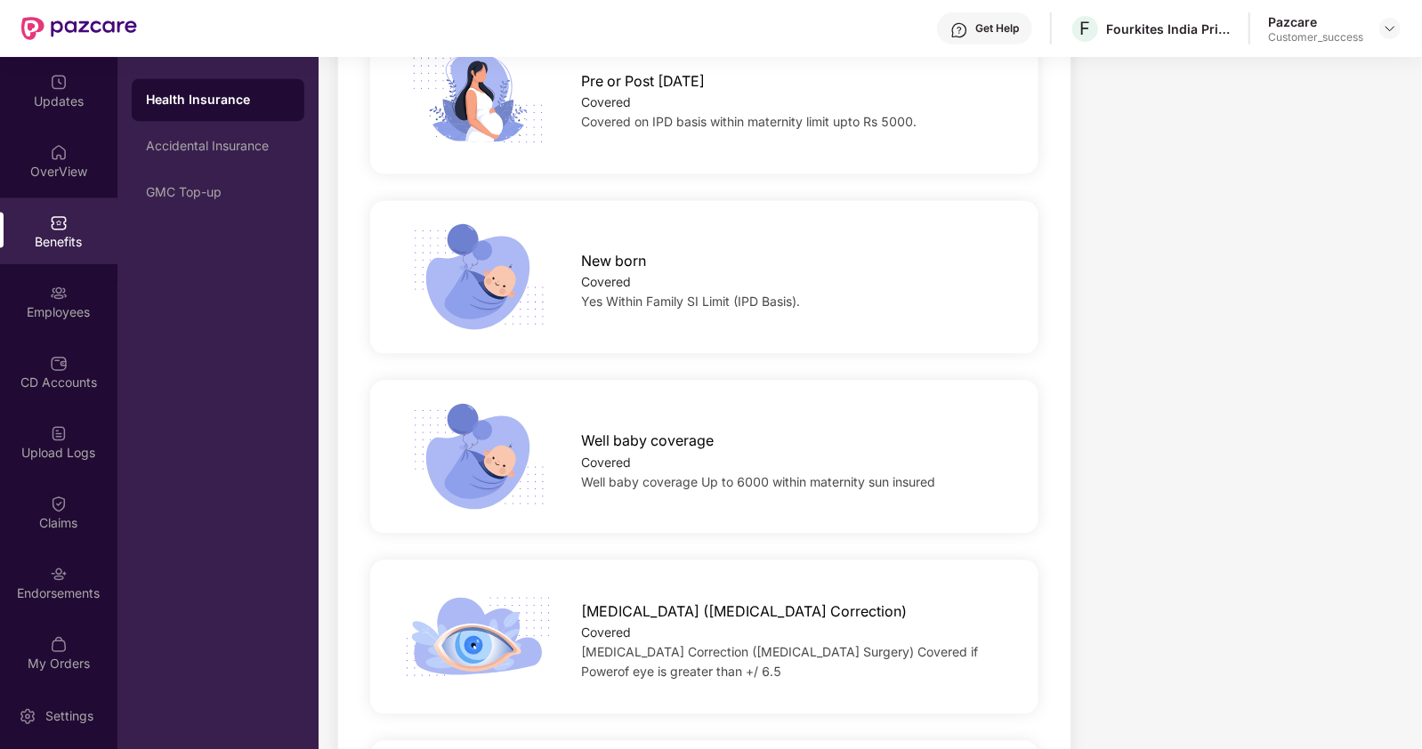
click at [294, 430] on div "Health Insurance Accidental Insurance GMC Top-up" at bounding box center [217, 403] width 201 height 692
click at [55, 310] on div "Employees" at bounding box center [58, 312] width 117 height 18
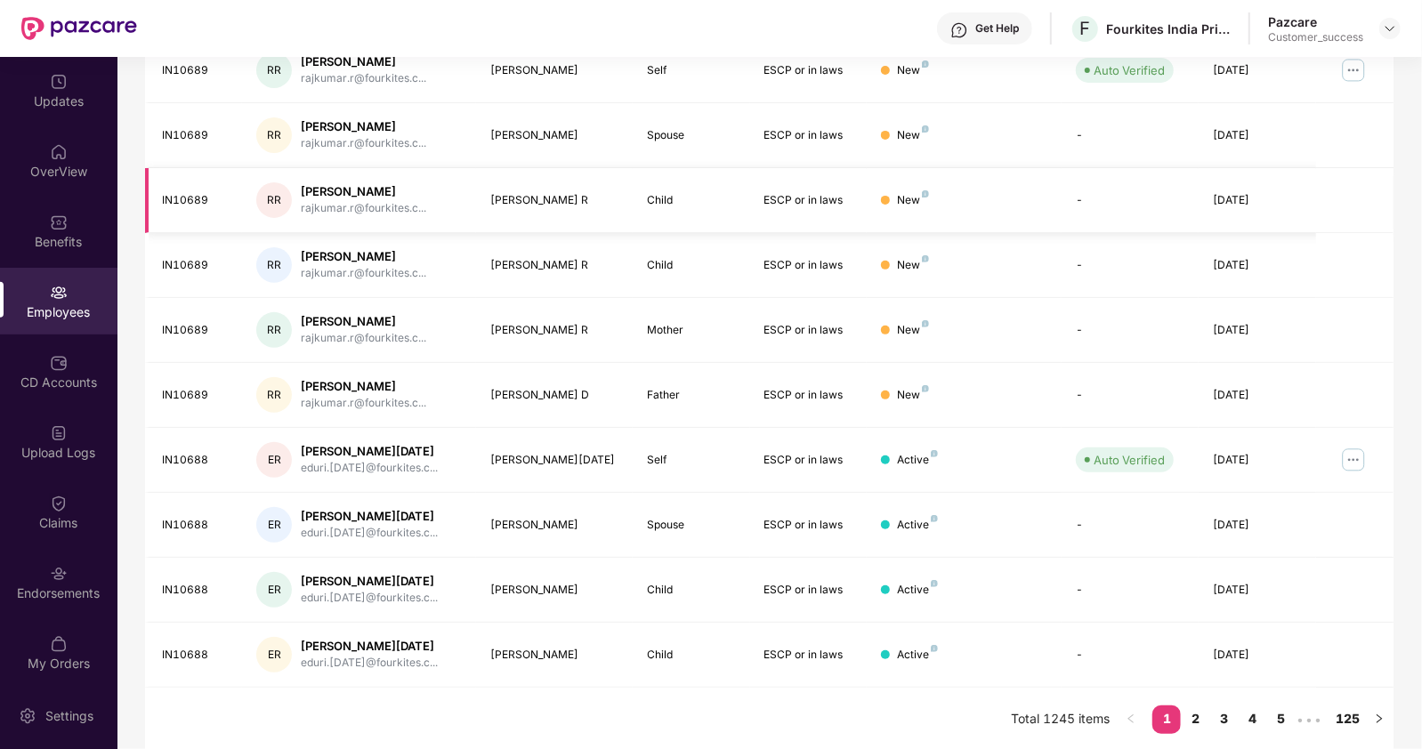
scroll to position [0, 0]
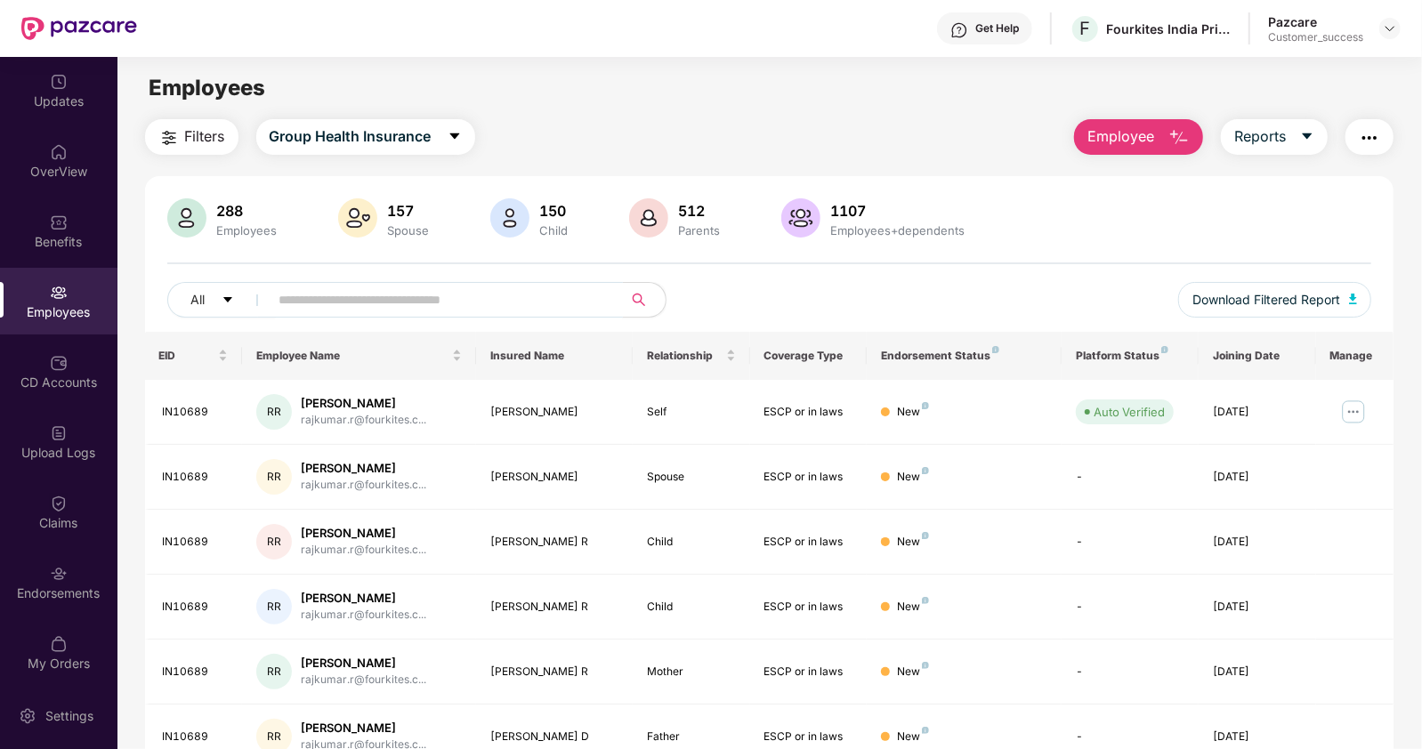
click at [448, 293] on input "text" at bounding box center [438, 299] width 319 height 27
paste input "**********"
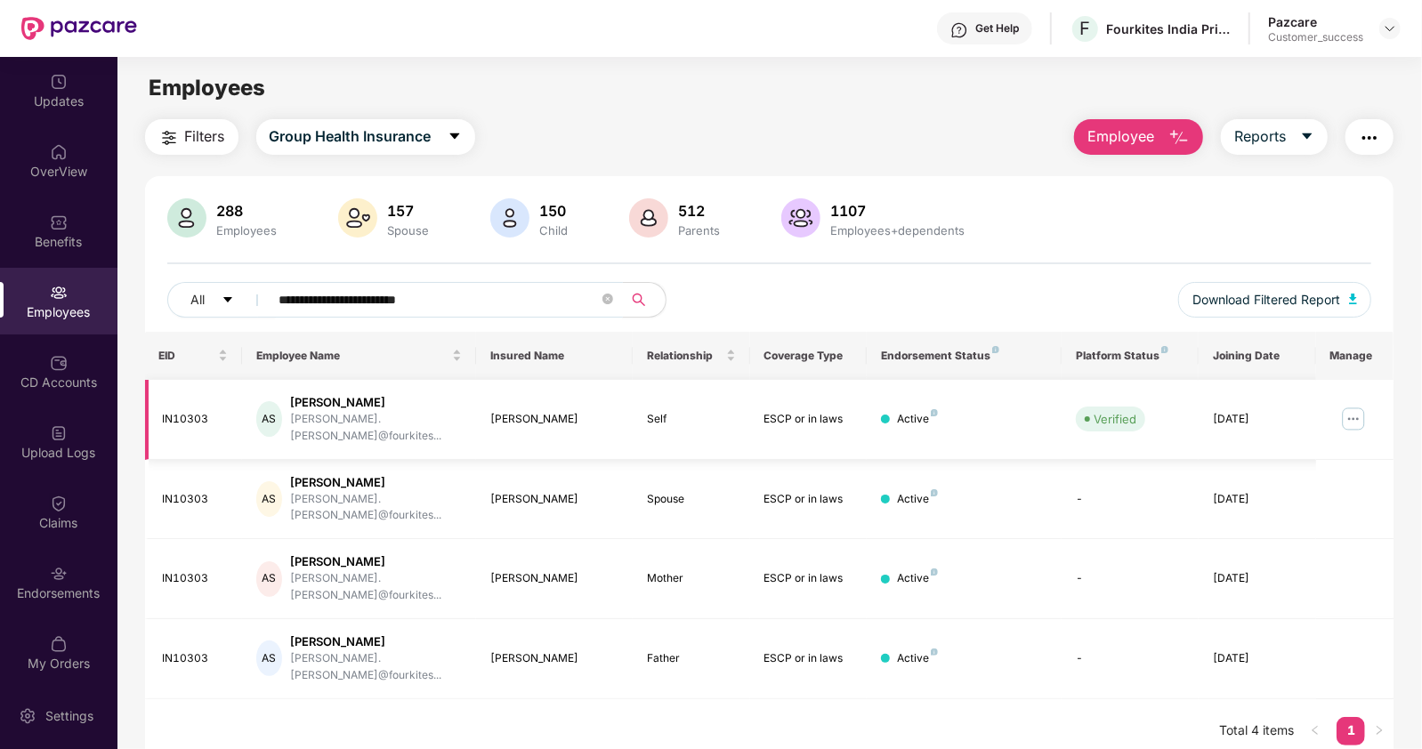
type input "**********"
click at [1358, 408] on img at bounding box center [1353, 419] width 28 height 28
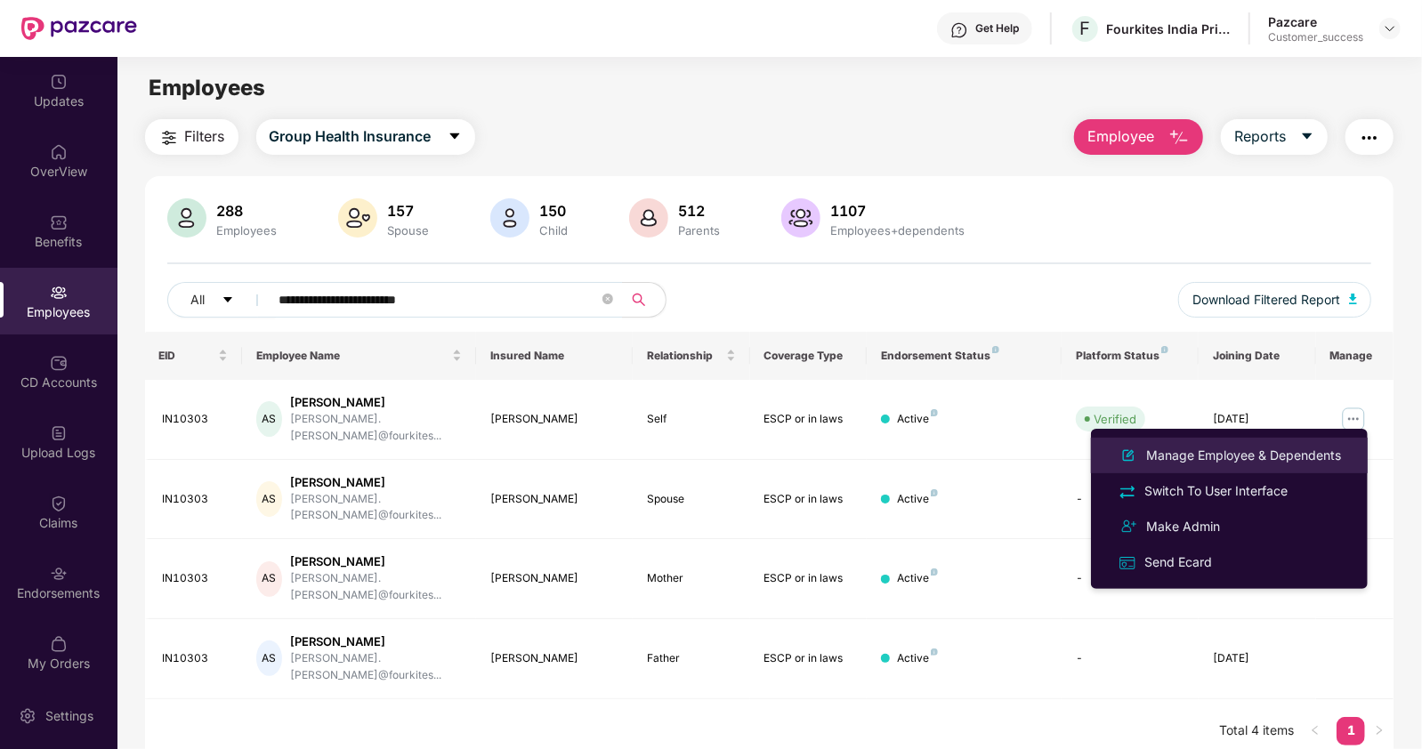
click at [1224, 461] on div "Manage Employee & Dependents" at bounding box center [1243, 456] width 202 height 20
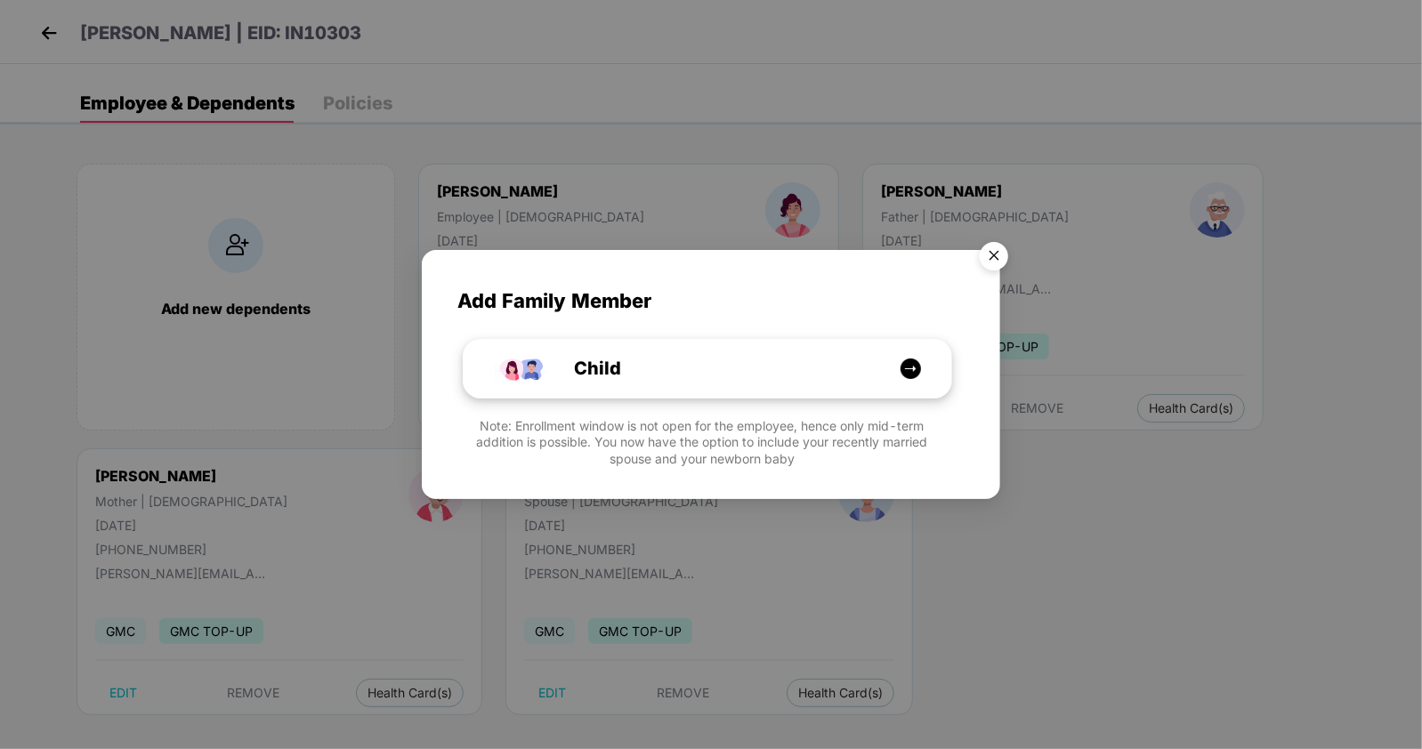
click at [701, 385] on div "Child" at bounding box center [708, 369] width 488 height 59
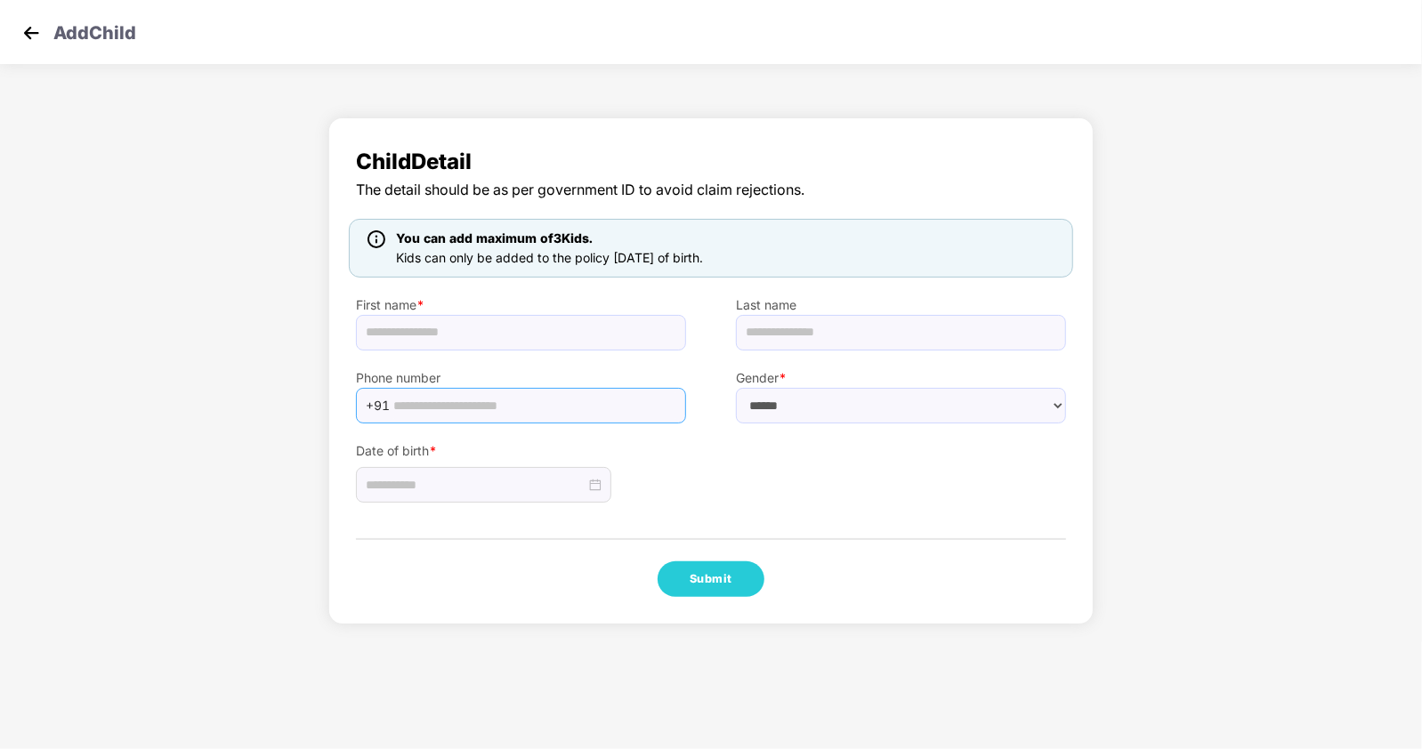
click at [467, 400] on input "text" at bounding box center [534, 405] width 282 height 27
click at [619, 322] on input "text" at bounding box center [521, 333] width 330 height 36
type input "*******"
click at [28, 28] on img at bounding box center [31, 33] width 27 height 27
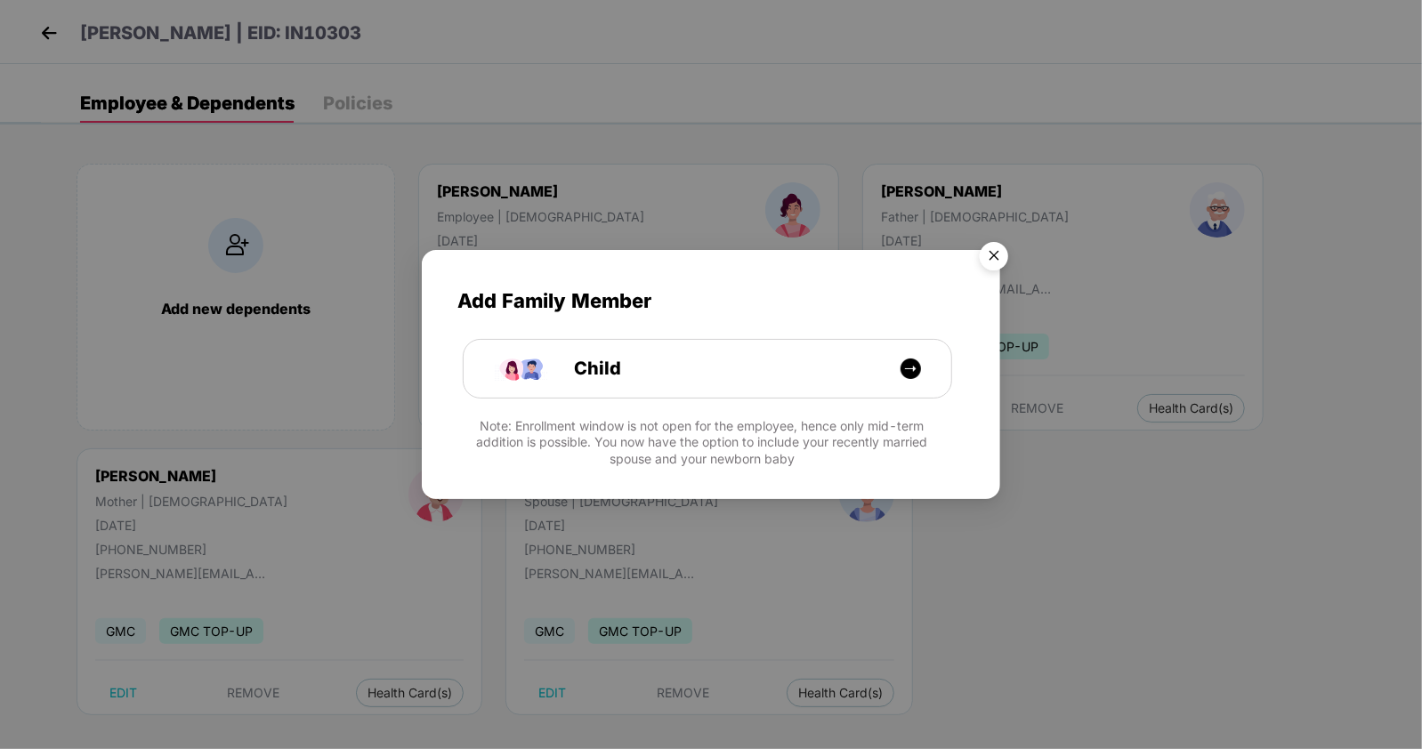
click at [996, 251] on img "Close" at bounding box center [994, 259] width 50 height 50
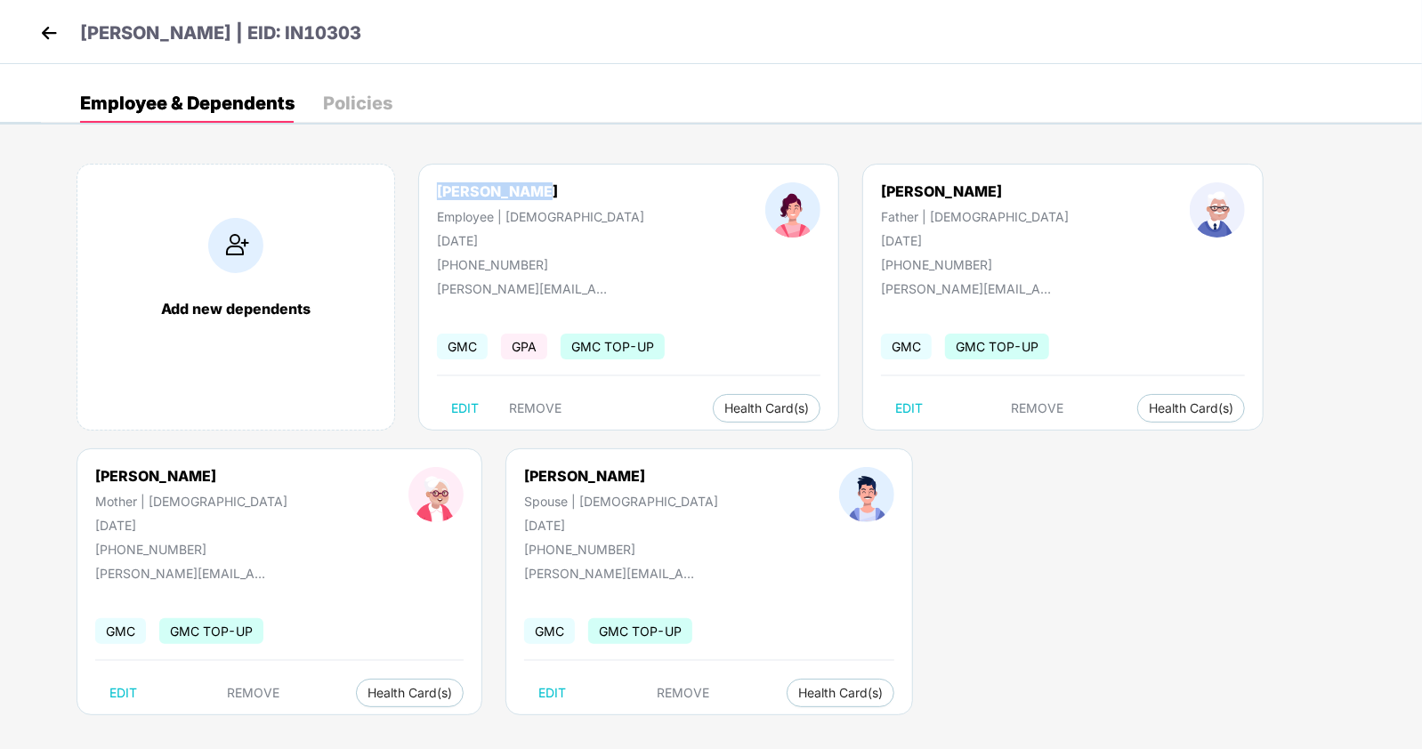
drag, startPoint x: 439, startPoint y: 190, endPoint x: 546, endPoint y: 193, distance: 107.7
click at [546, 193] on div "Angela Simon" at bounding box center [540, 191] width 207 height 18
copy div "Angela Simon"
click at [236, 255] on img at bounding box center [235, 245] width 55 height 55
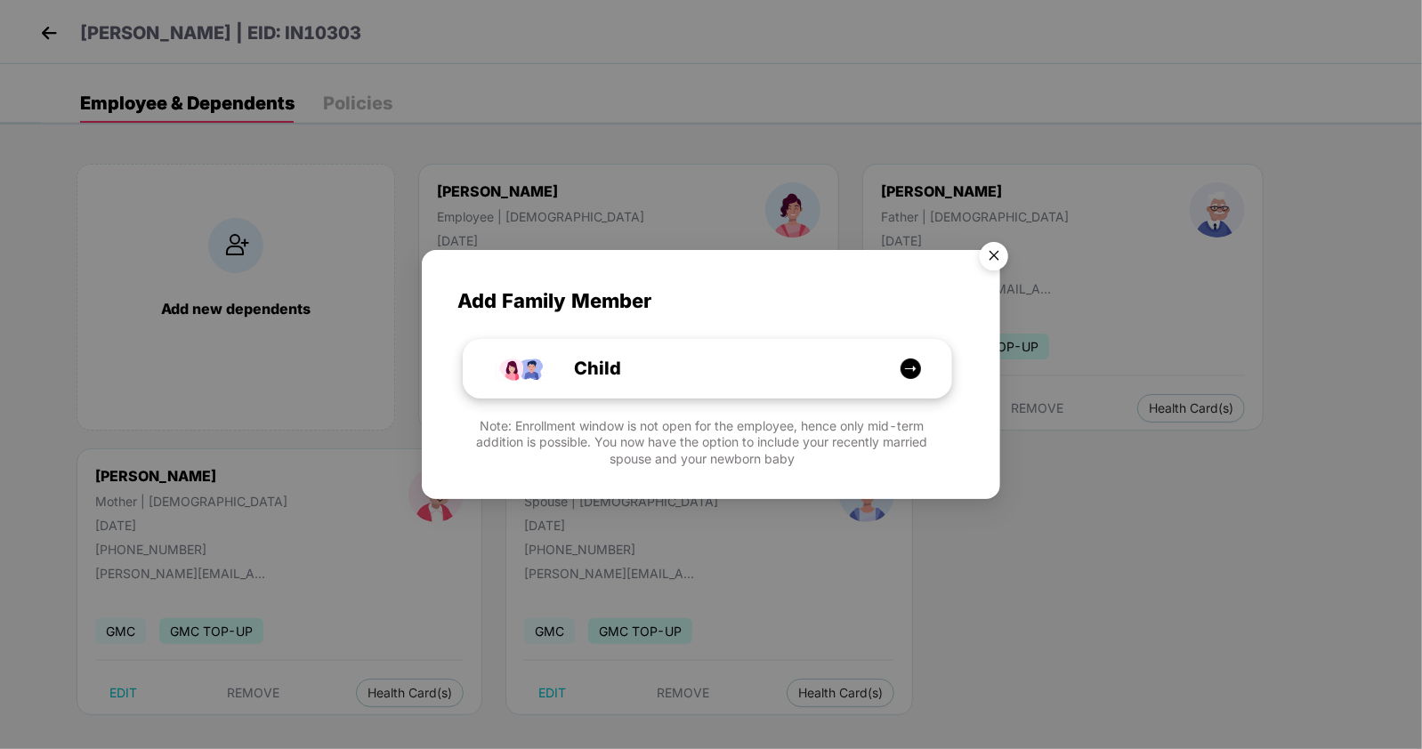
click at [664, 375] on div "Child" at bounding box center [717, 369] width 366 height 28
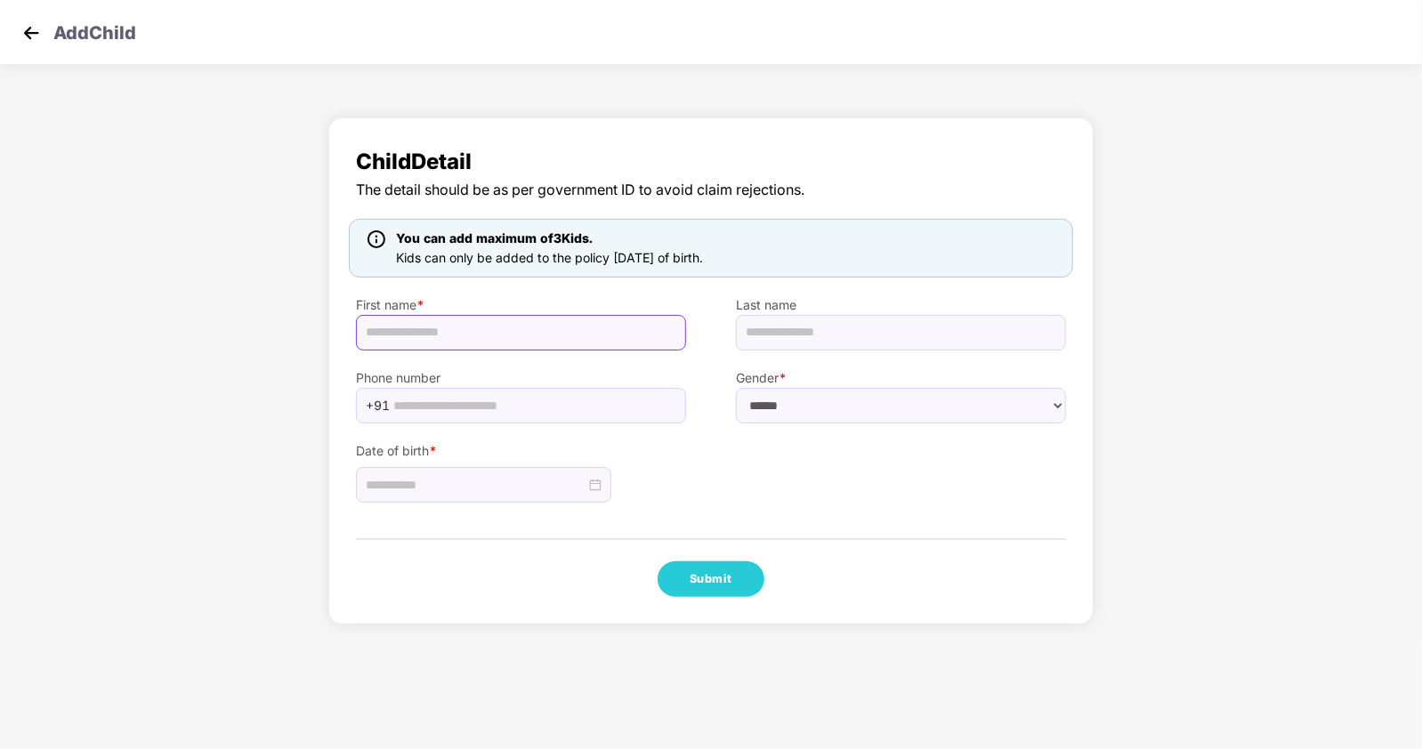
click at [437, 332] on input "text" at bounding box center [521, 333] width 330 height 36
paste input "**********"
type input "**********"
click at [778, 403] on select "****** **** ******" at bounding box center [901, 406] width 330 height 36
select select "****"
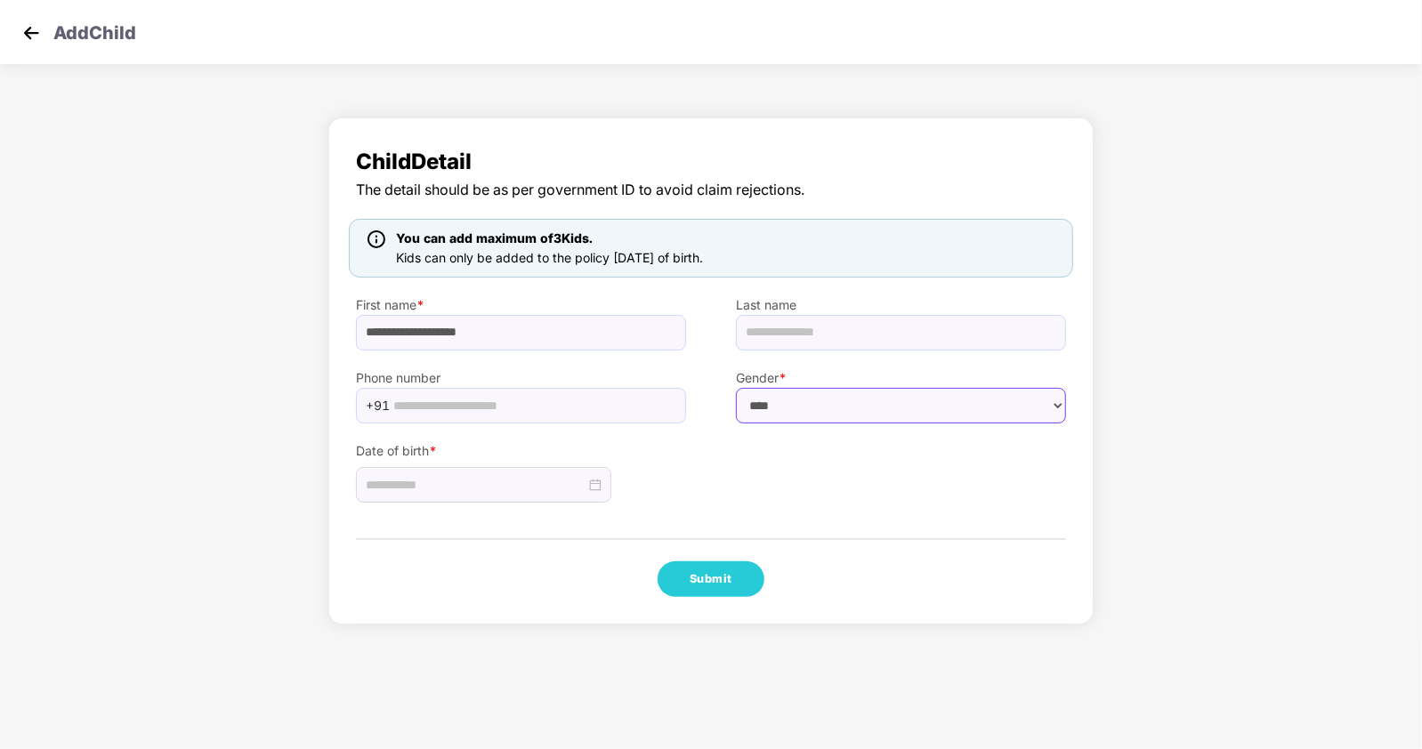
click at [736, 388] on select "****** **** ******" at bounding box center [901, 406] width 330 height 36
click at [521, 489] on input at bounding box center [476, 485] width 220 height 20
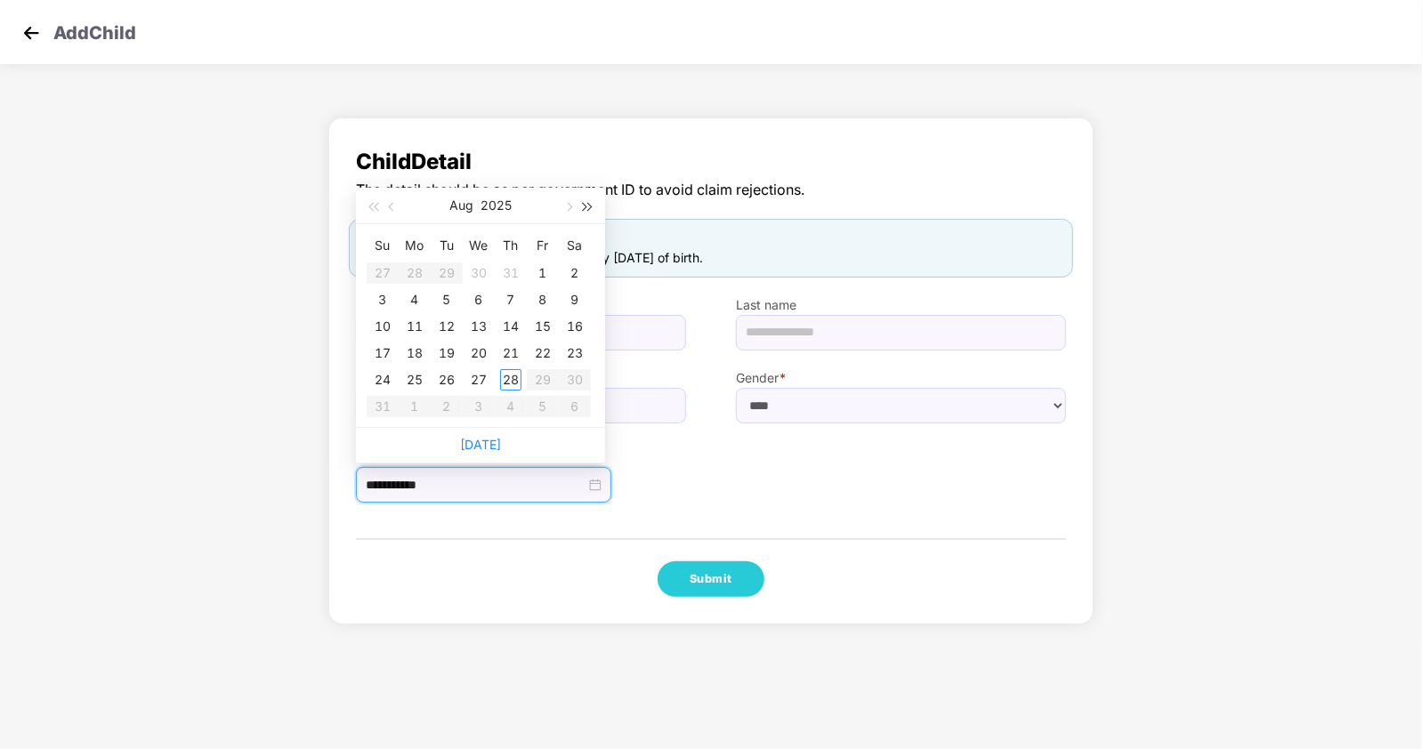
type input "**********"
click at [572, 347] on div "23" at bounding box center [574, 353] width 21 height 21
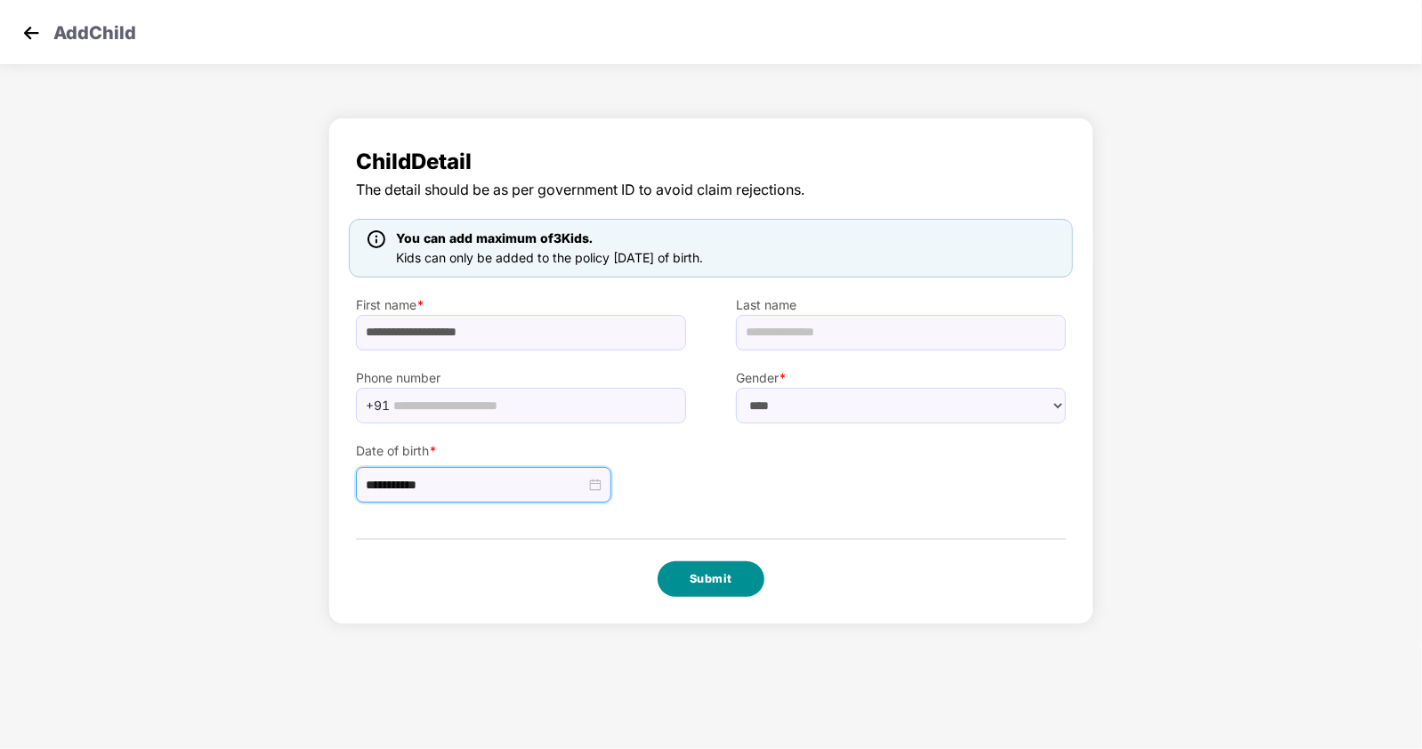
click at [711, 574] on button "Submit" at bounding box center [710, 579] width 107 height 36
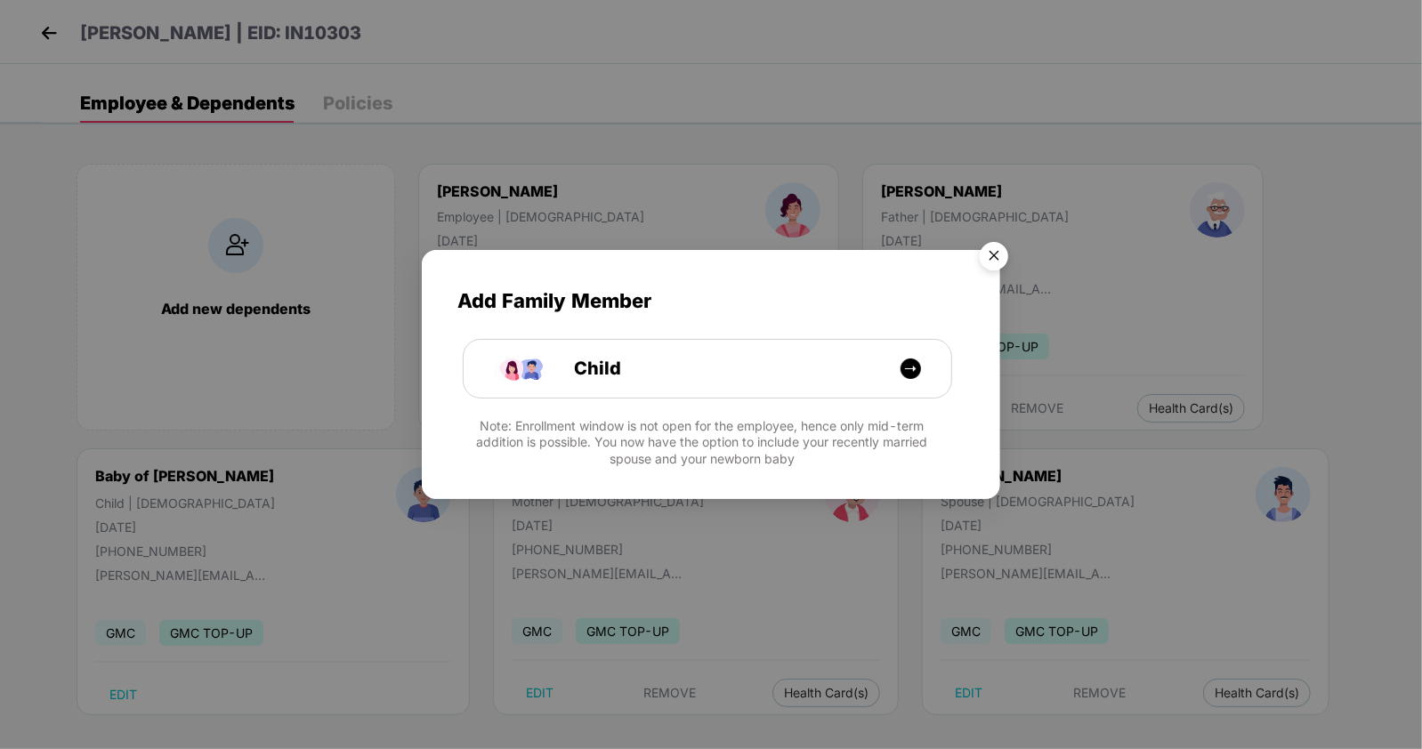
click at [995, 249] on img "Close" at bounding box center [994, 259] width 50 height 50
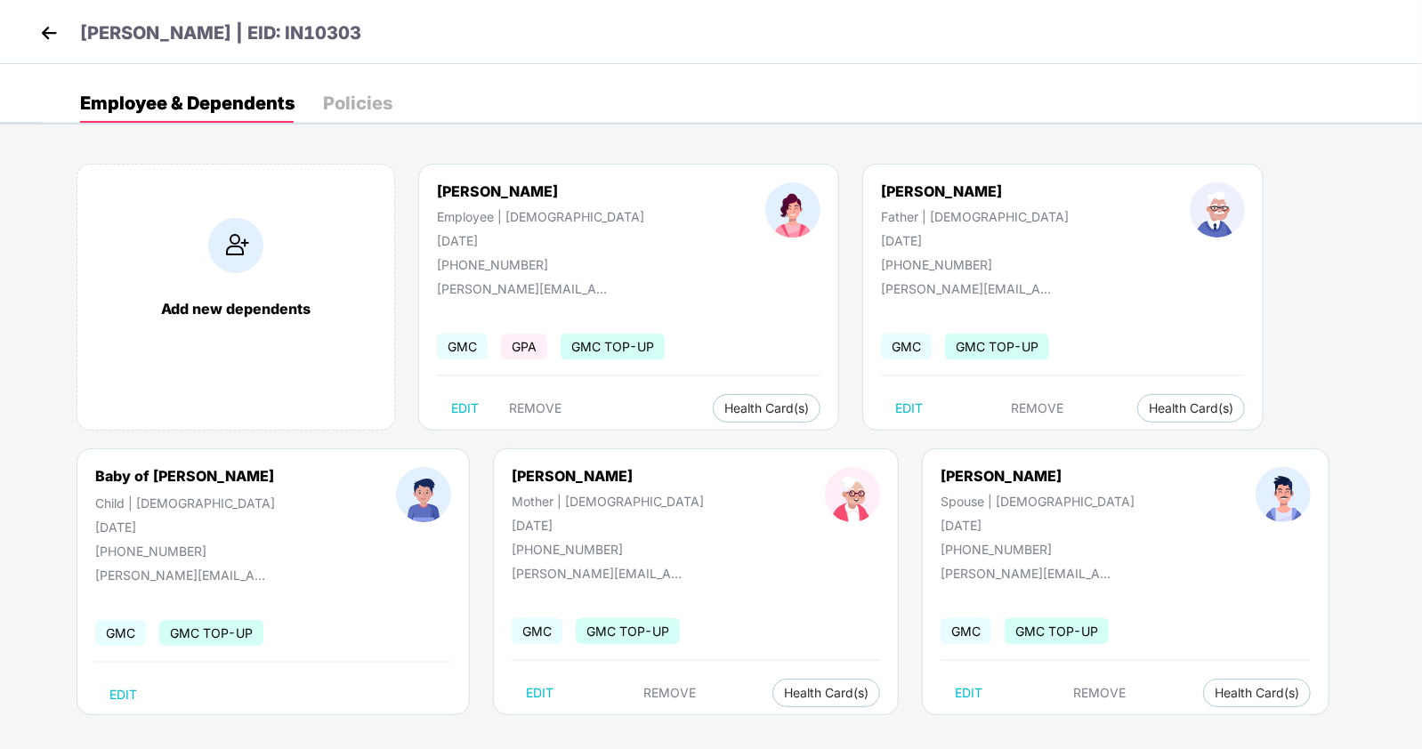
scroll to position [11, 0]
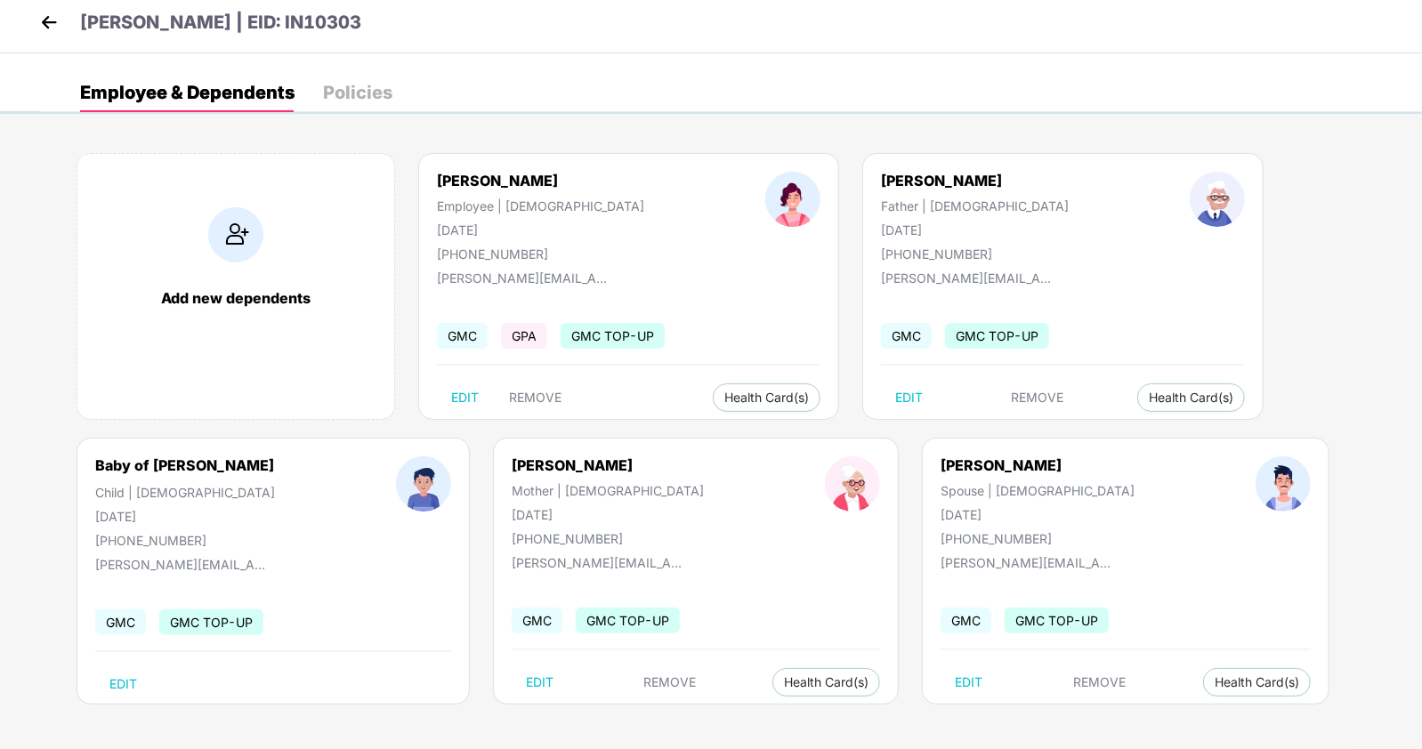
click at [52, 16] on img at bounding box center [49, 22] width 27 height 27
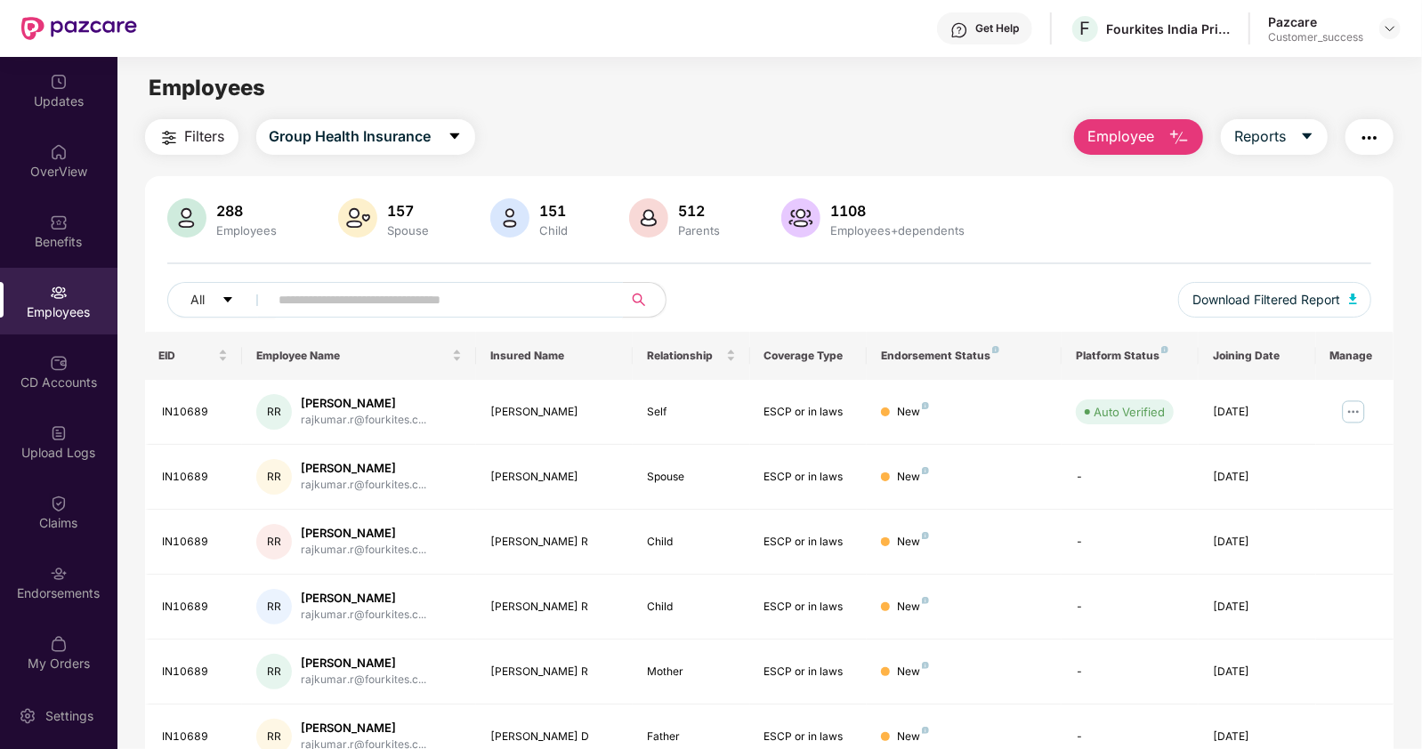
click at [382, 311] on input "text" at bounding box center [438, 299] width 319 height 27
paste input "**********"
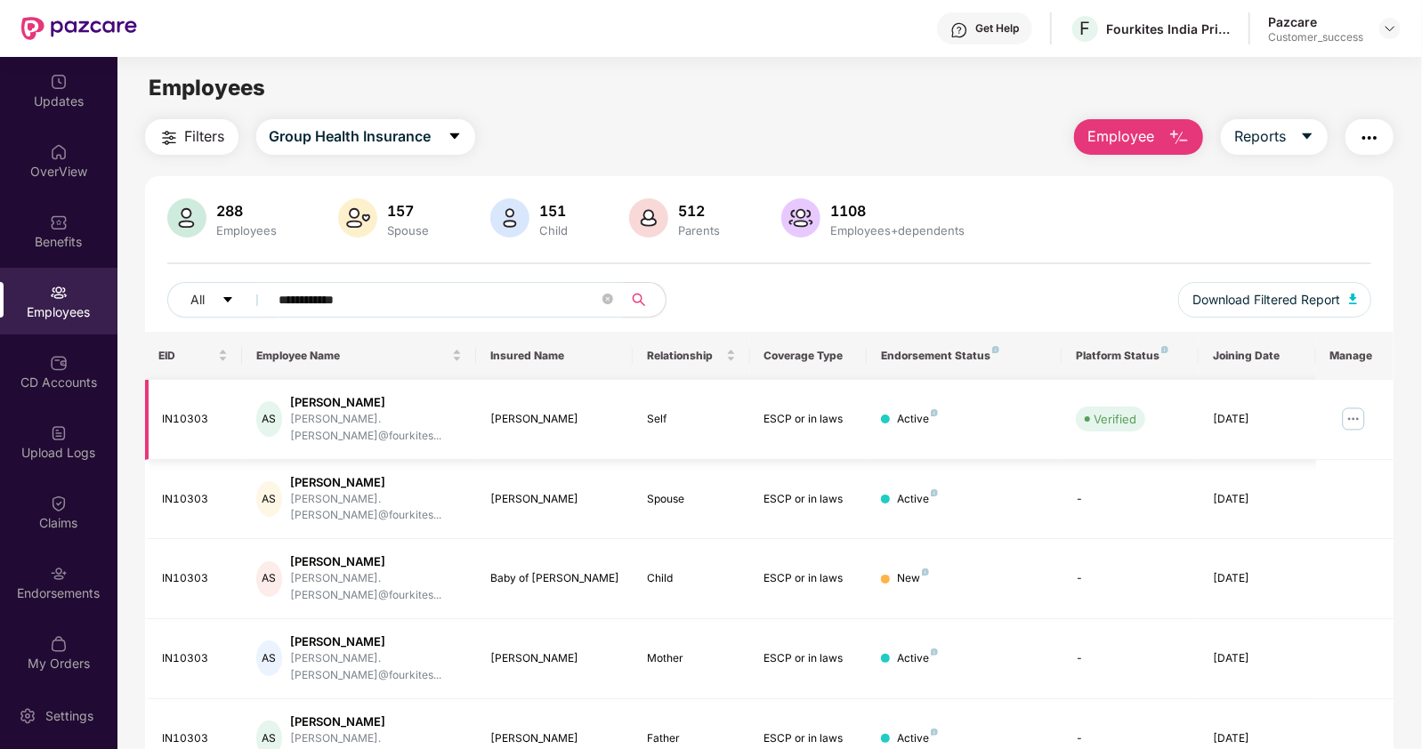
type input "**********"
click at [1343, 405] on img at bounding box center [1353, 419] width 28 height 28
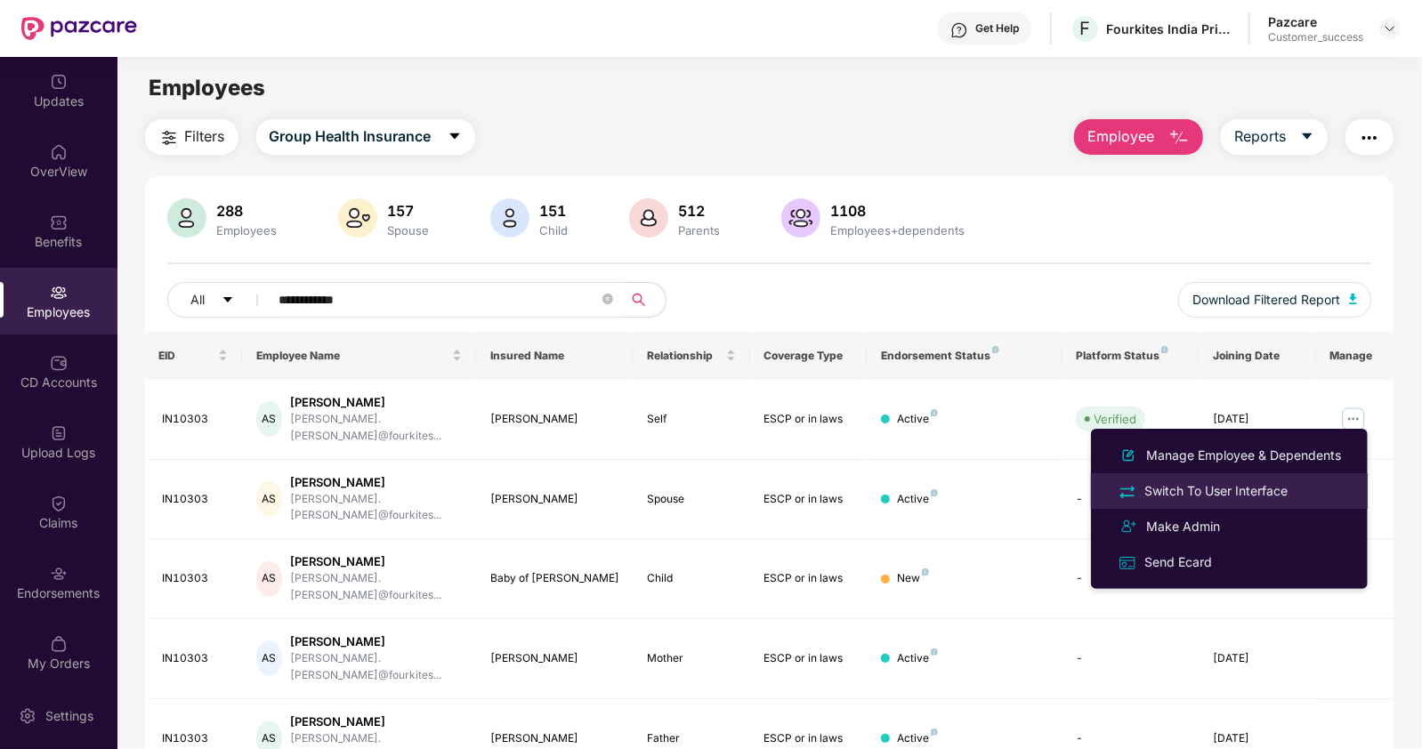
click at [1206, 487] on div "Switch To User Interface" at bounding box center [1216, 491] width 150 height 20
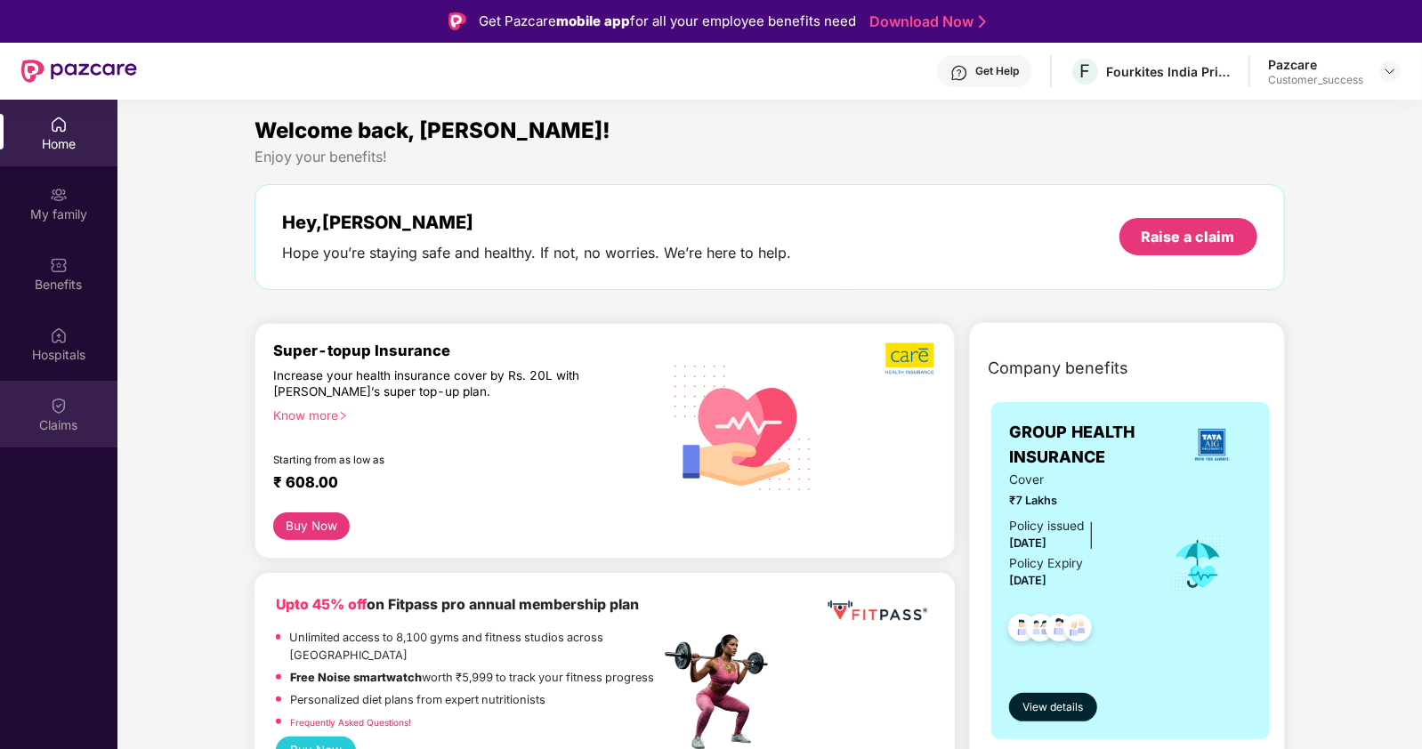
click at [55, 402] on img at bounding box center [59, 406] width 18 height 18
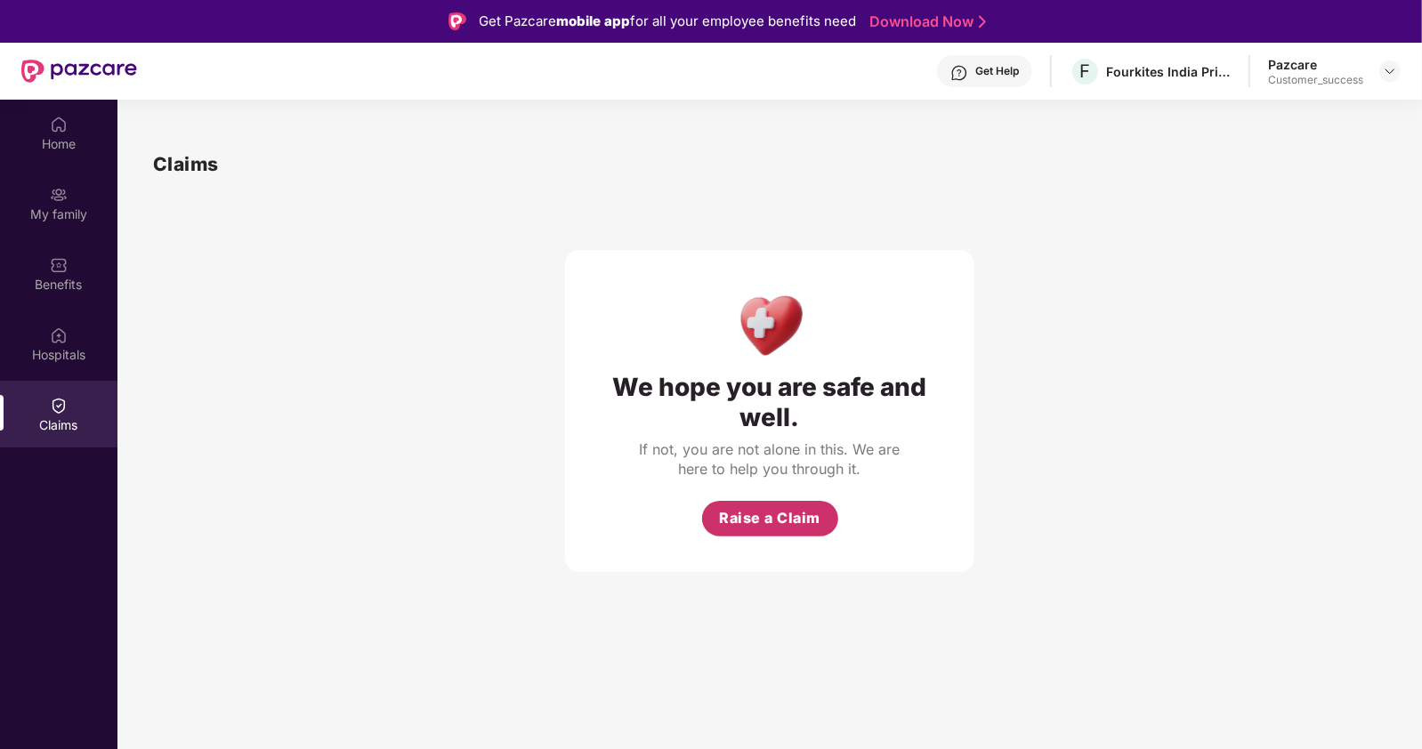
click at [770, 530] on button "Raise a Claim" at bounding box center [770, 519] width 136 height 36
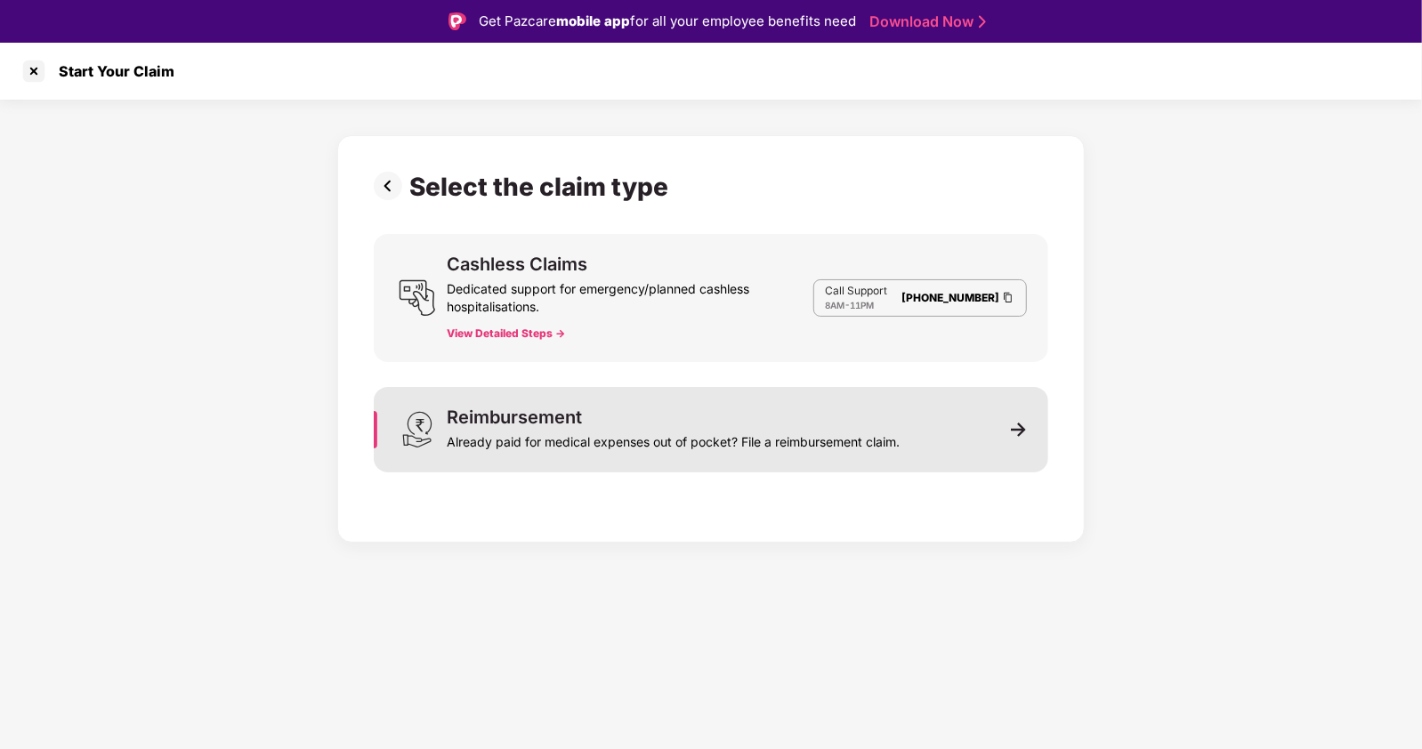
click at [882, 435] on div "Already paid for medical expenses out of pocket? File a reimbursement claim." at bounding box center [673, 438] width 453 height 25
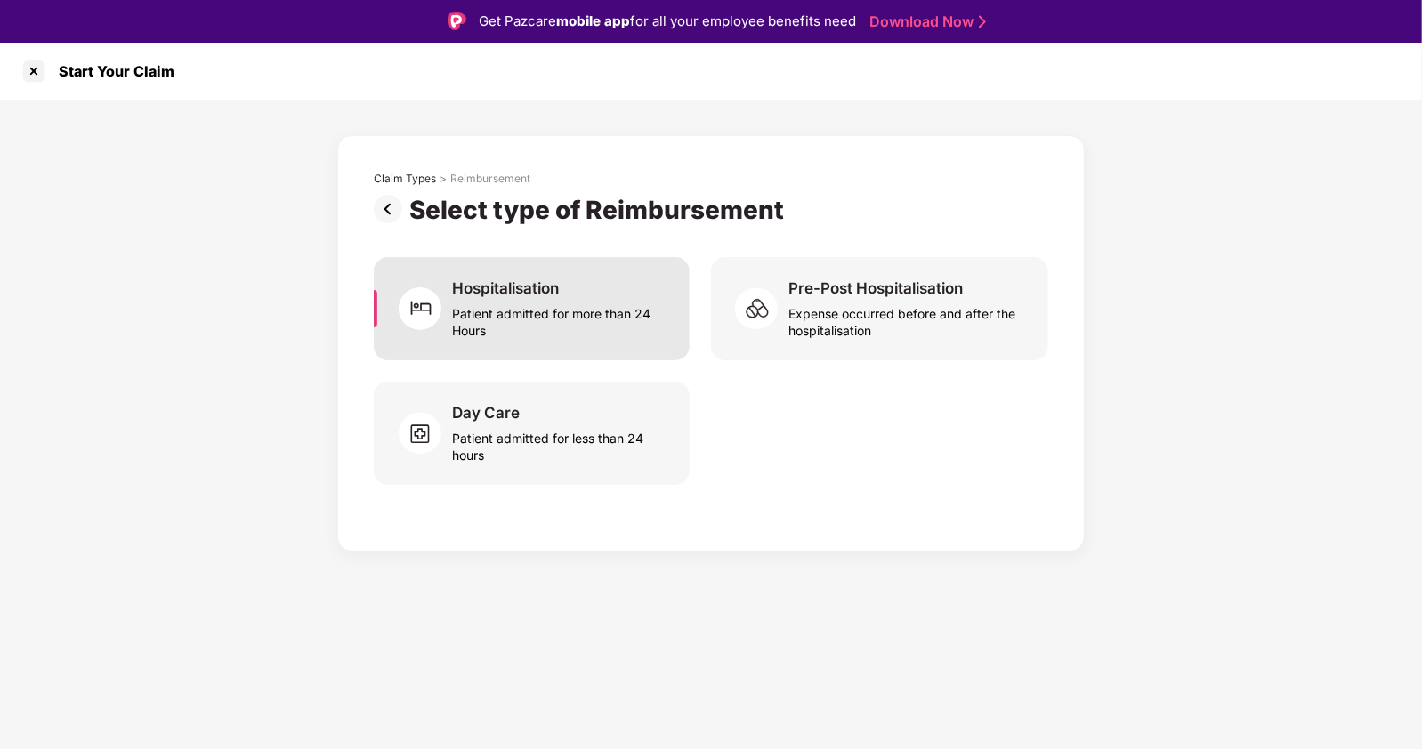
click at [539, 327] on div "Patient admitted for more than 24 Hours" at bounding box center [560, 318] width 216 height 41
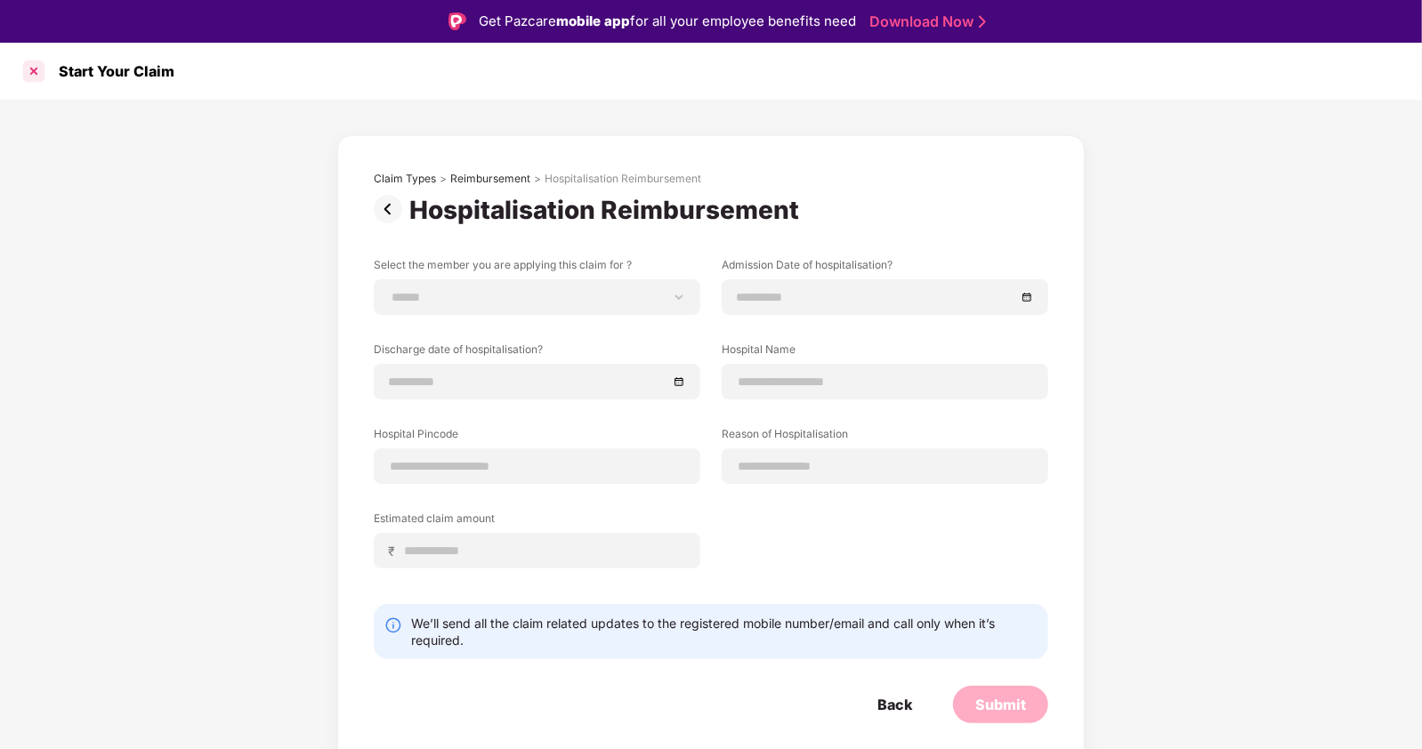
click at [31, 64] on div at bounding box center [34, 71] width 28 height 28
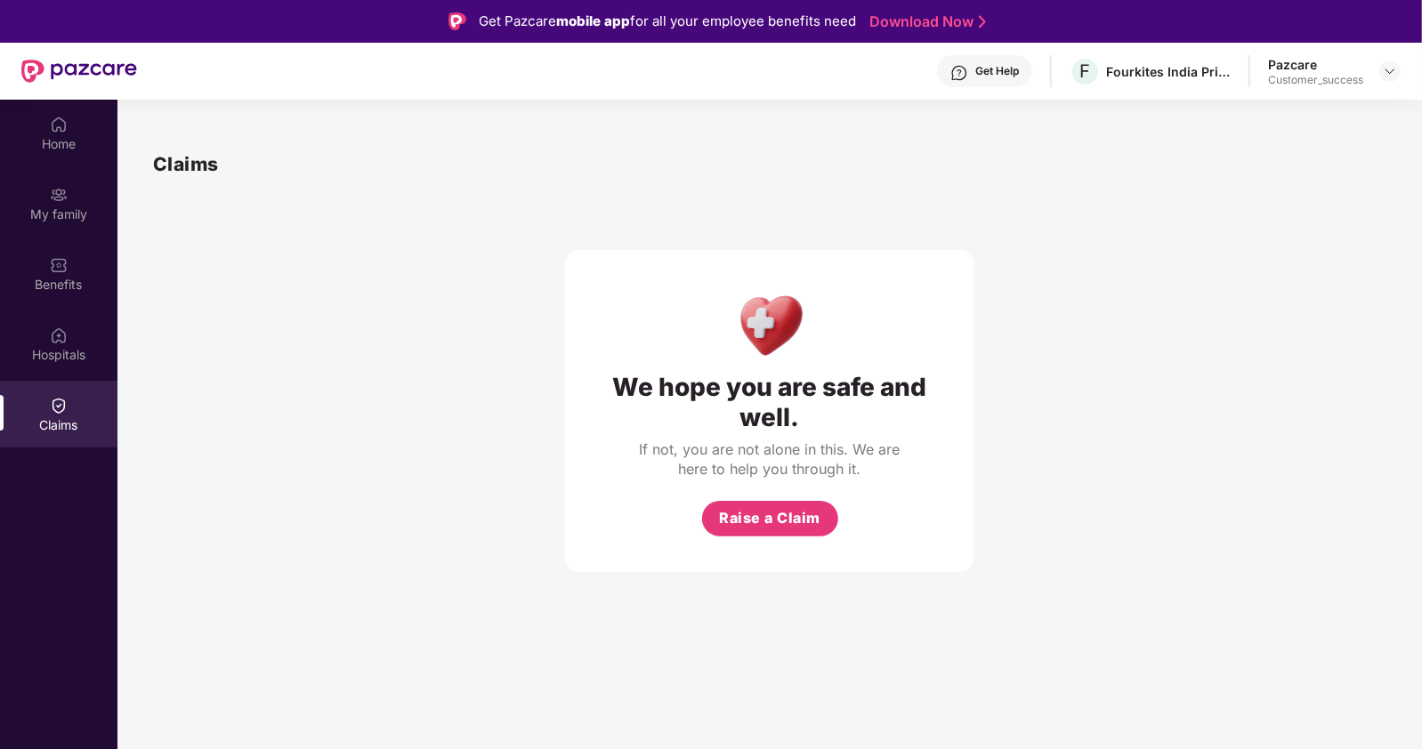
click at [53, 424] on div "Claims" at bounding box center [58, 425] width 117 height 18
click at [725, 513] on span "Raise a Claim" at bounding box center [769, 518] width 101 height 22
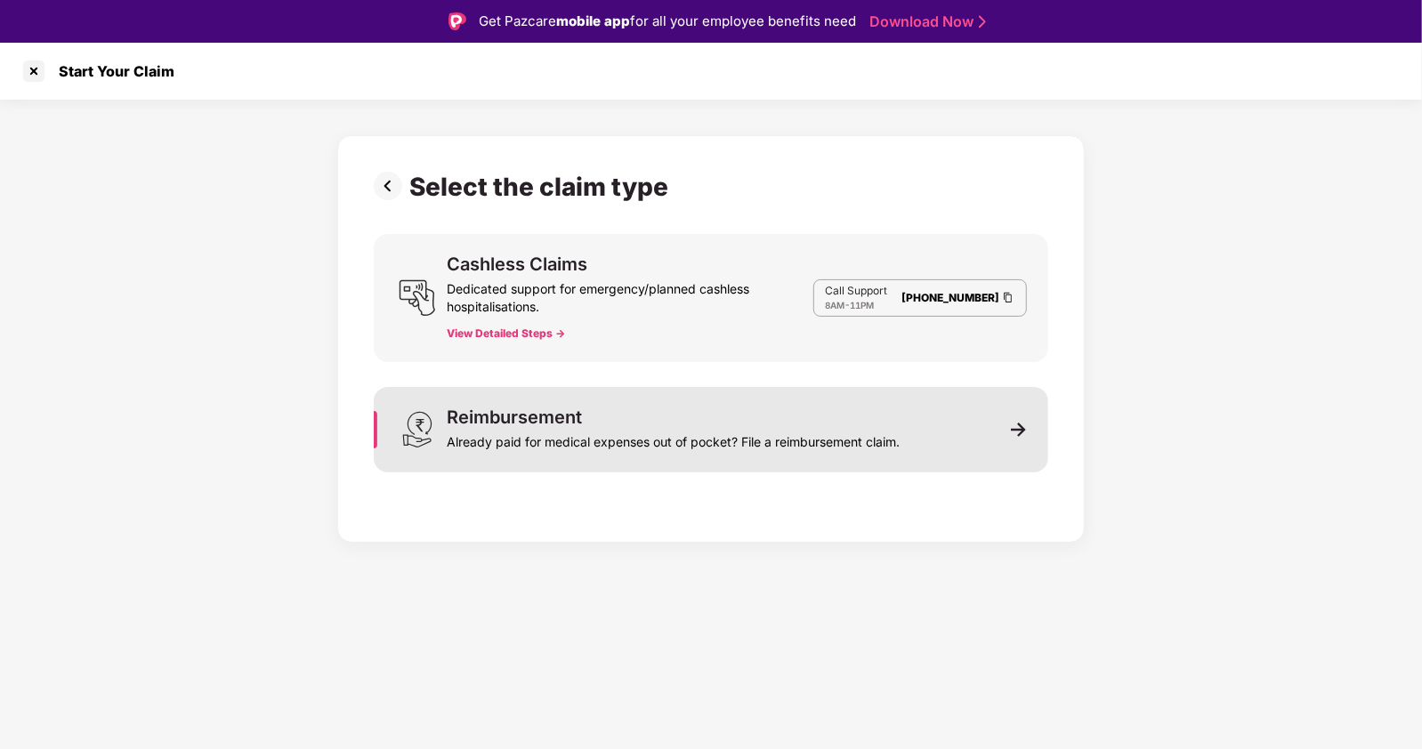
click at [637, 448] on div "Already paid for medical expenses out of pocket? File a reimbursement claim." at bounding box center [673, 438] width 453 height 25
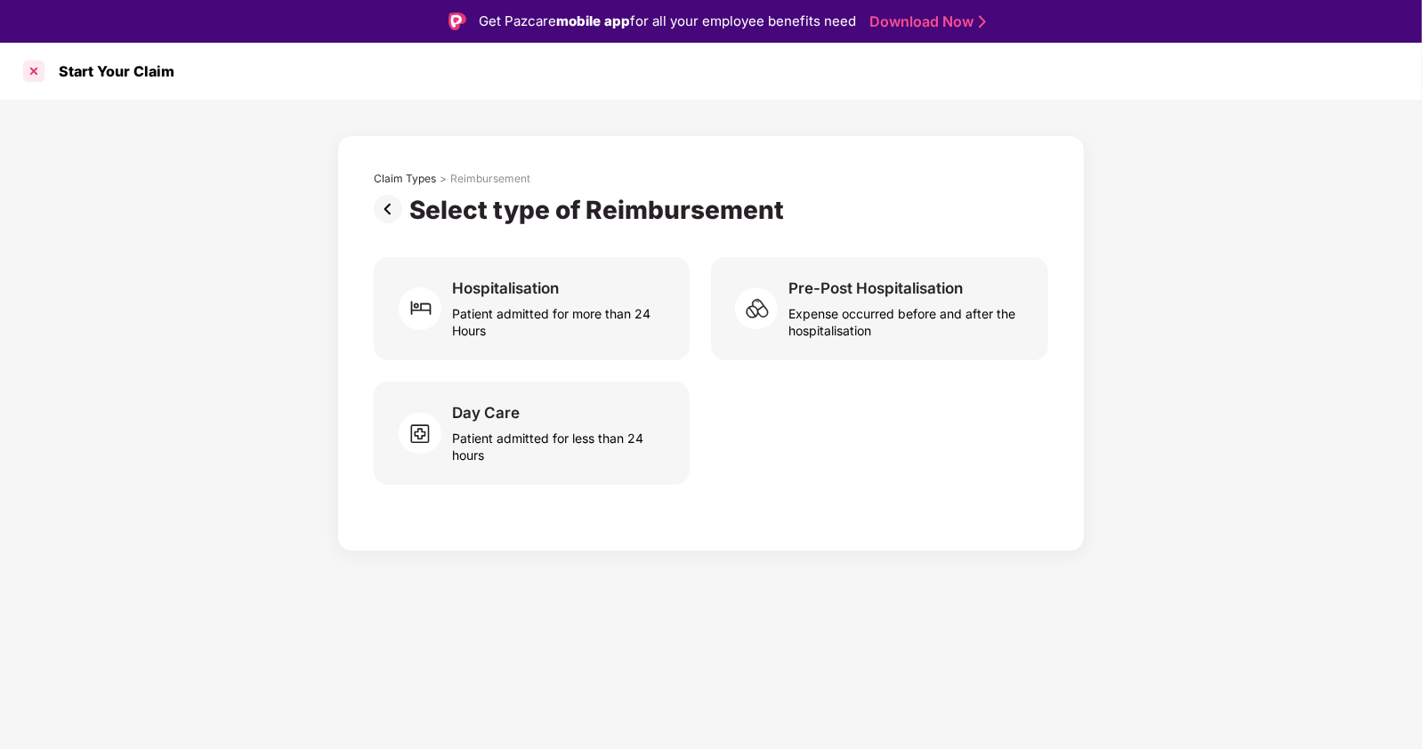
click at [31, 69] on div at bounding box center [34, 71] width 28 height 28
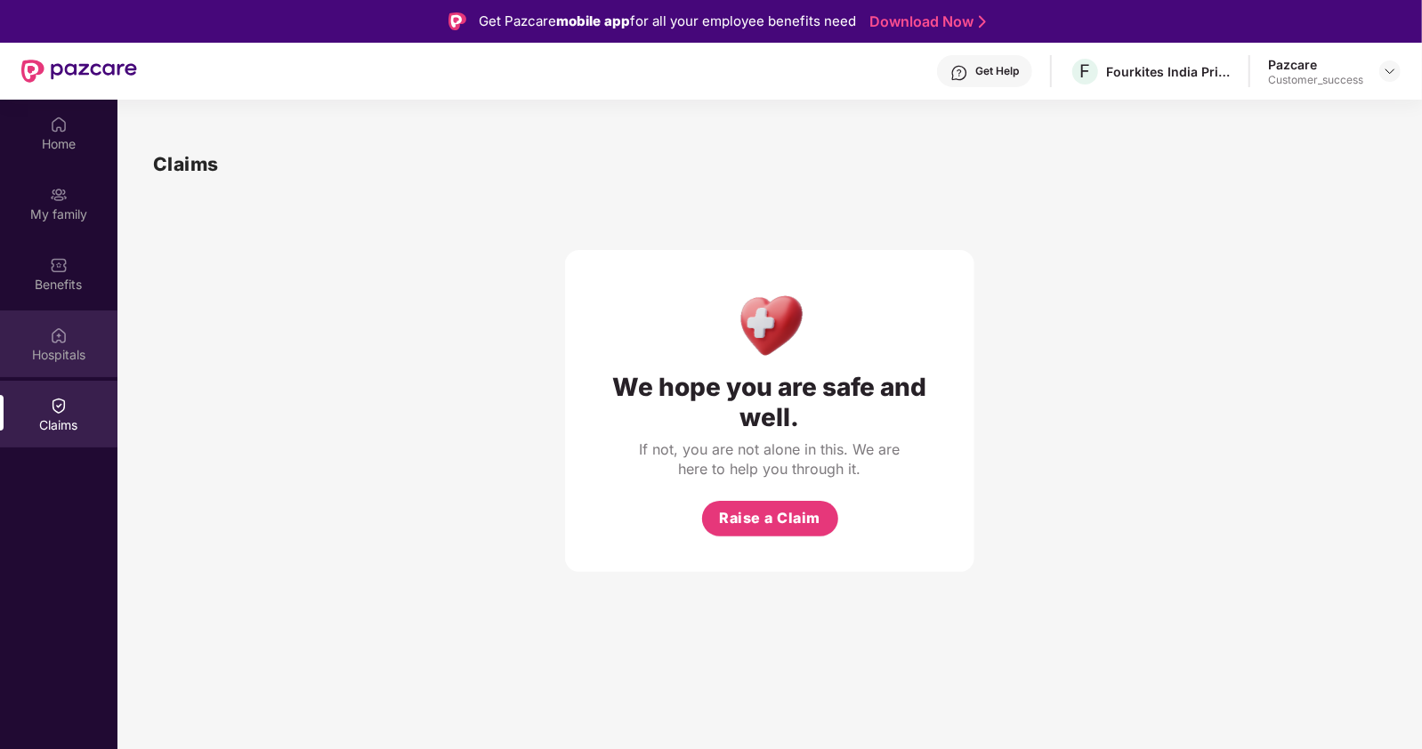
click at [59, 328] on img at bounding box center [59, 336] width 18 height 18
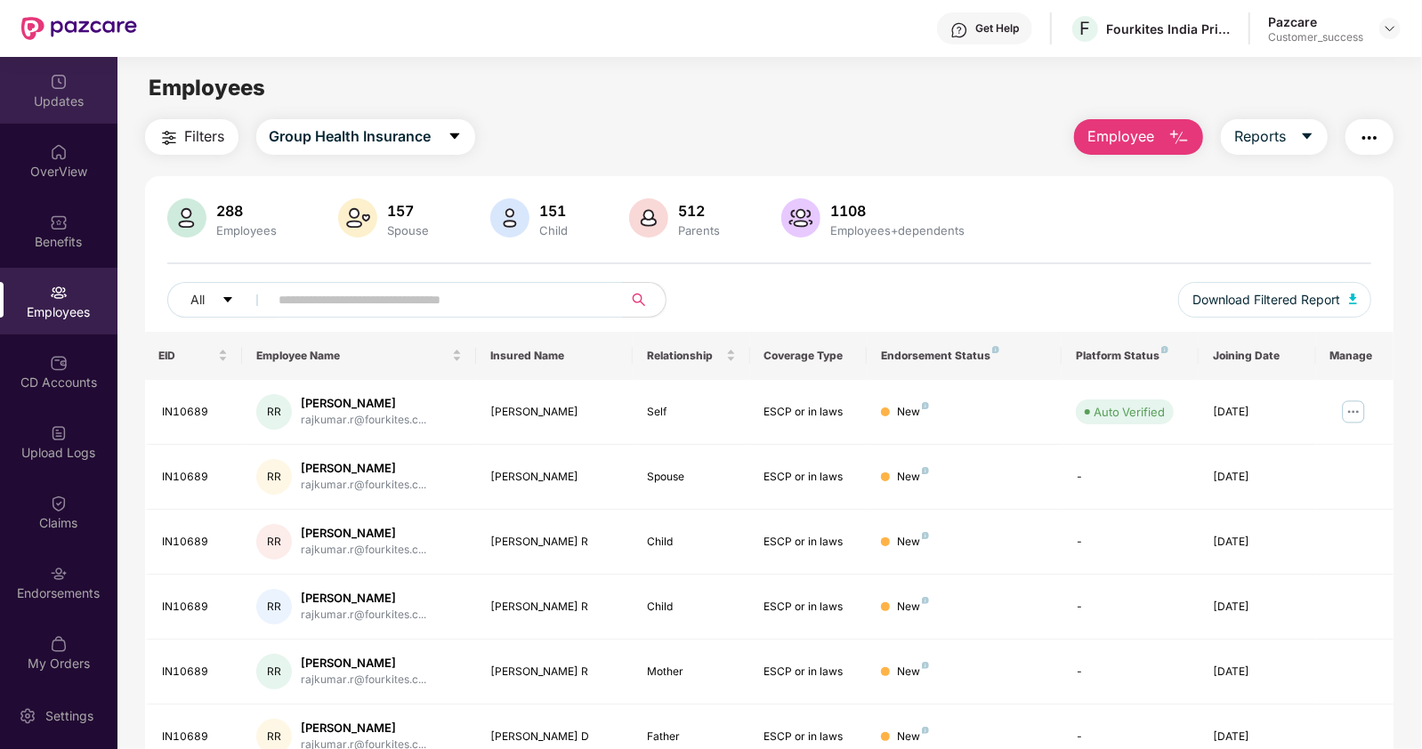
click at [61, 109] on div "Updates" at bounding box center [58, 90] width 117 height 67
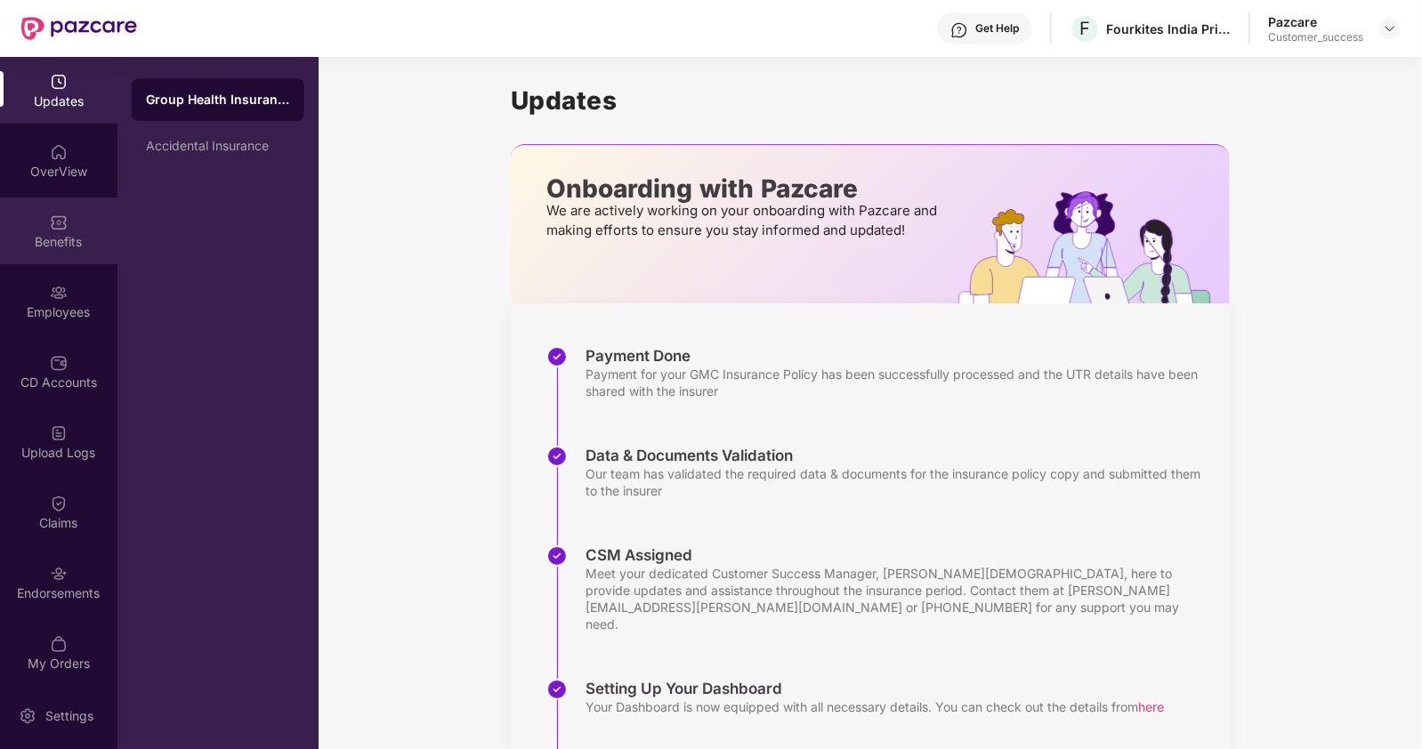
click at [58, 229] on img at bounding box center [59, 223] width 18 height 18
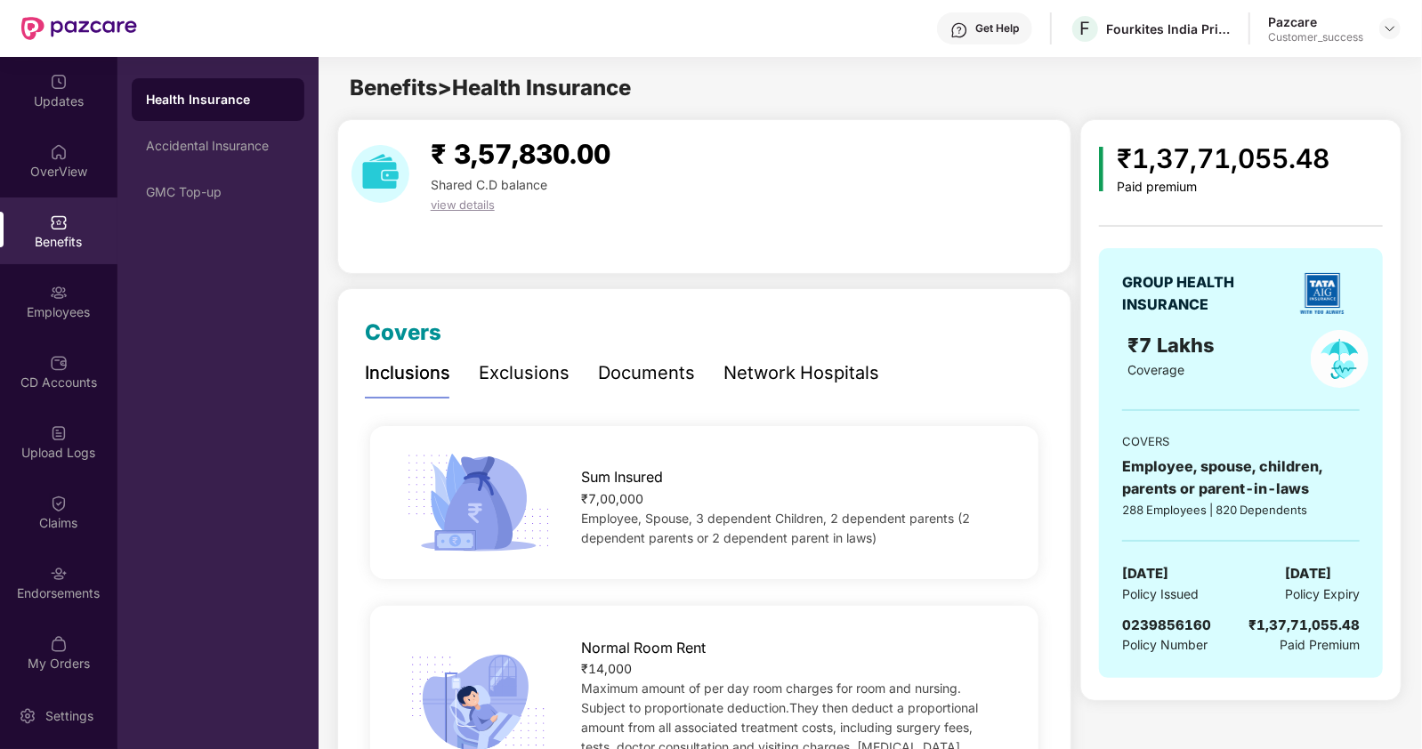
click at [651, 375] on div "Documents" at bounding box center [646, 373] width 97 height 28
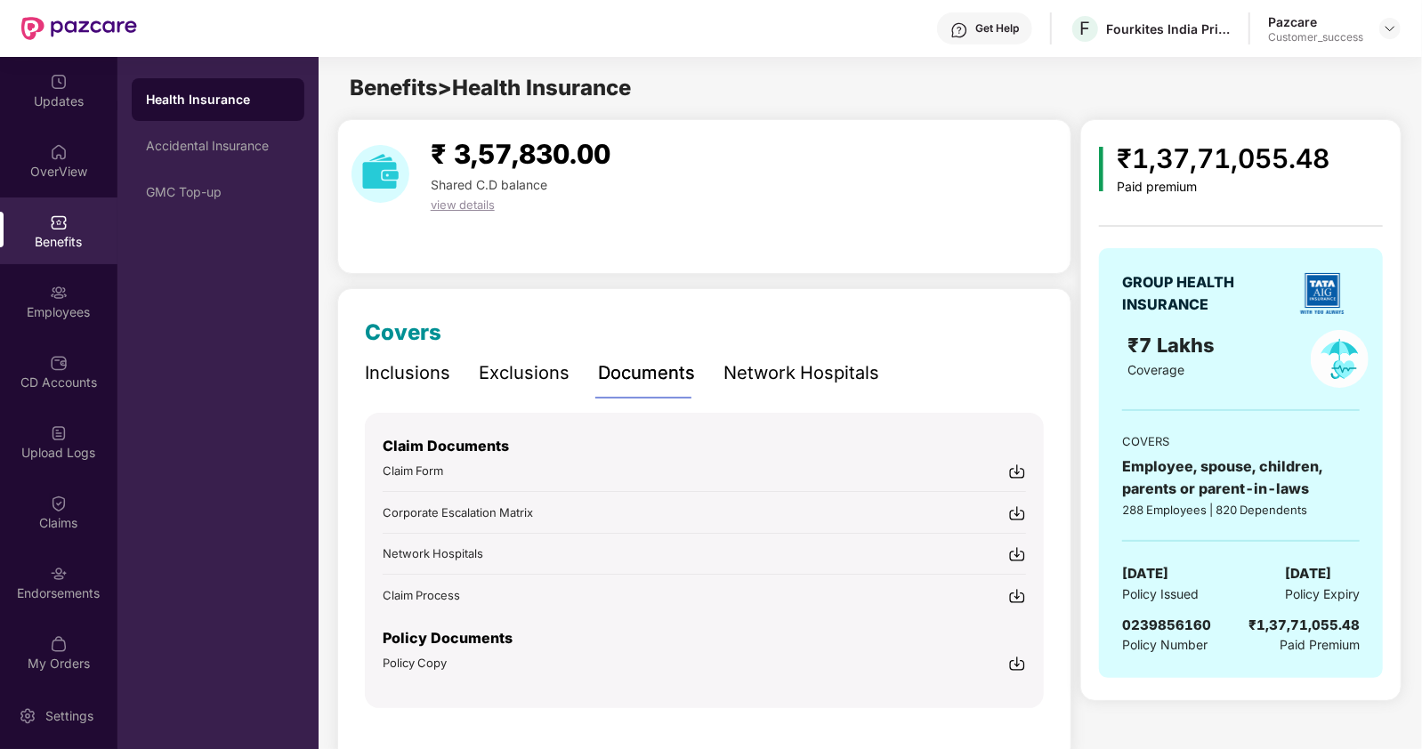
click at [424, 663] on span "Policy Copy" at bounding box center [415, 663] width 64 height 14
click at [52, 553] on div "Endorsements" at bounding box center [58, 582] width 117 height 67
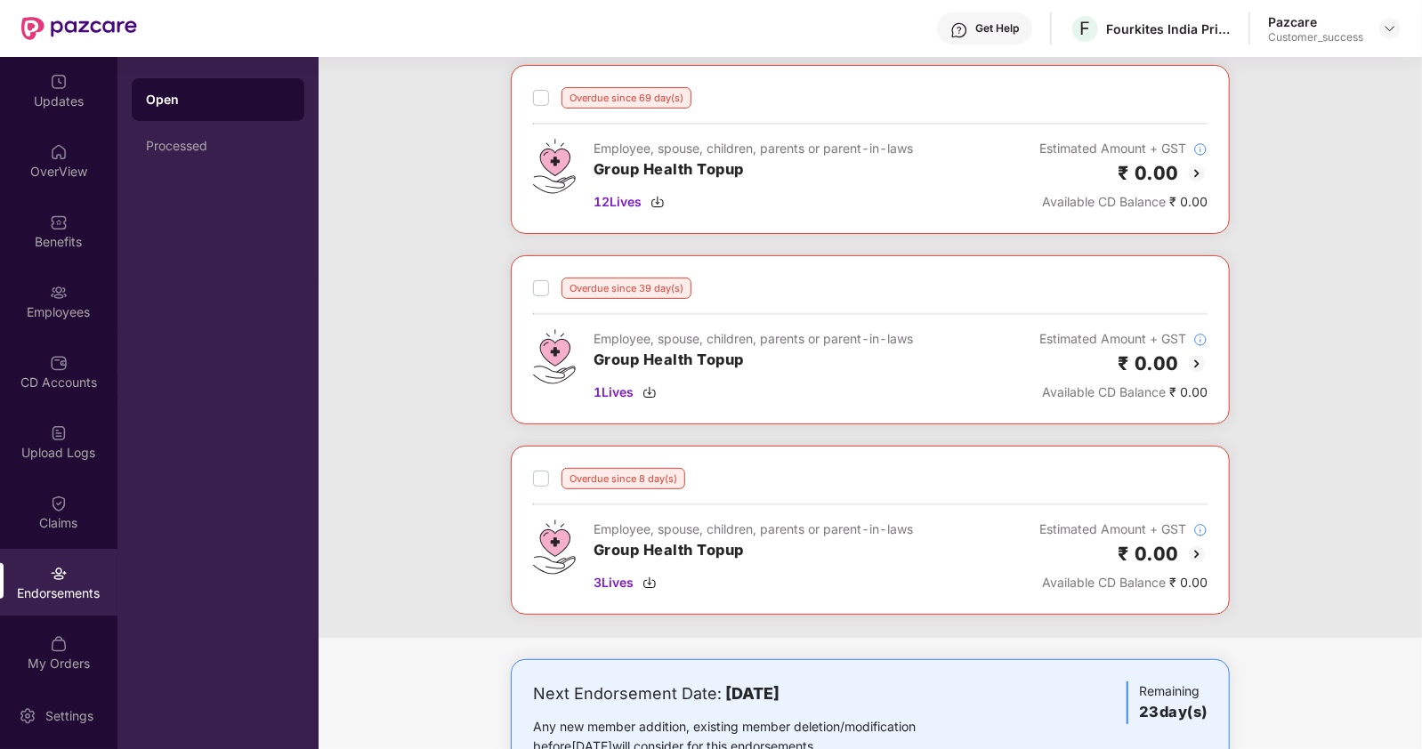
scroll to position [282, 0]
click at [175, 154] on div "Processed" at bounding box center [218, 146] width 173 height 43
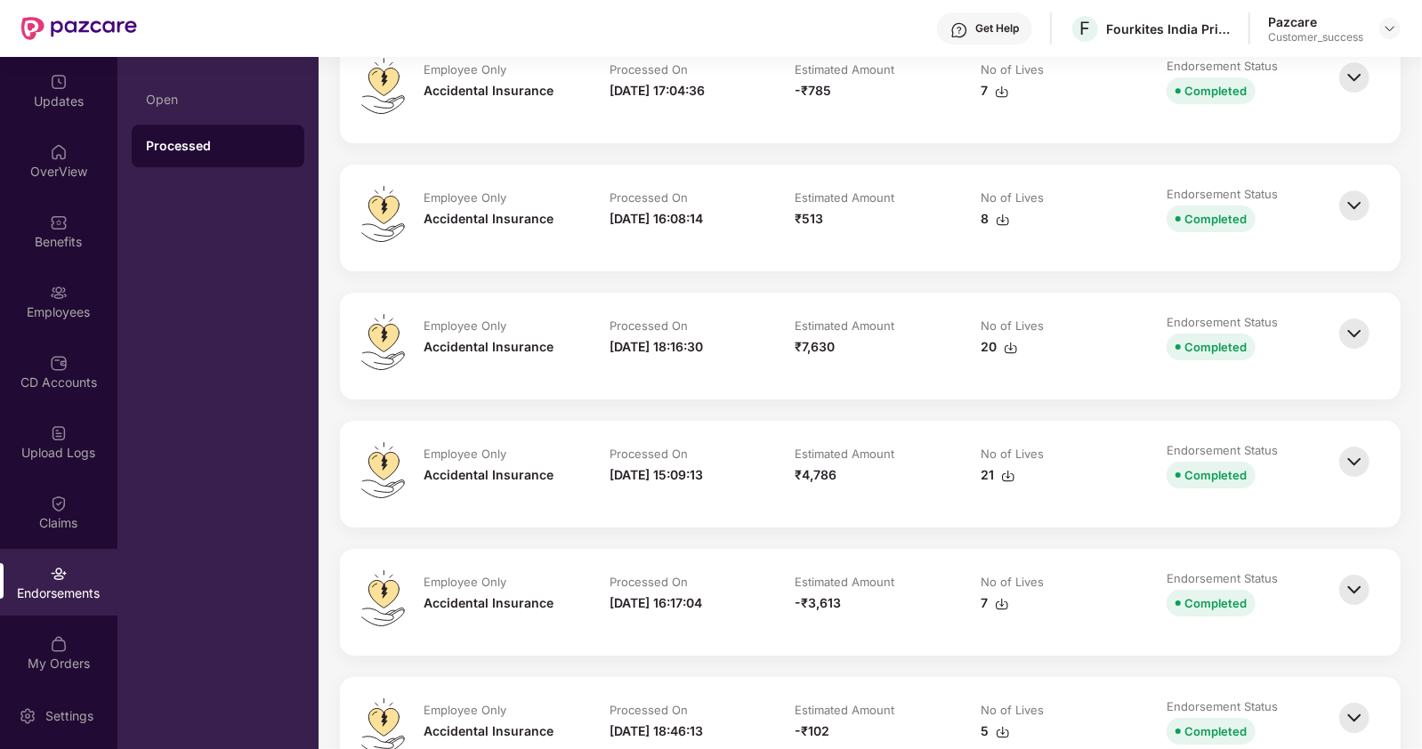
scroll to position [3916, 0]
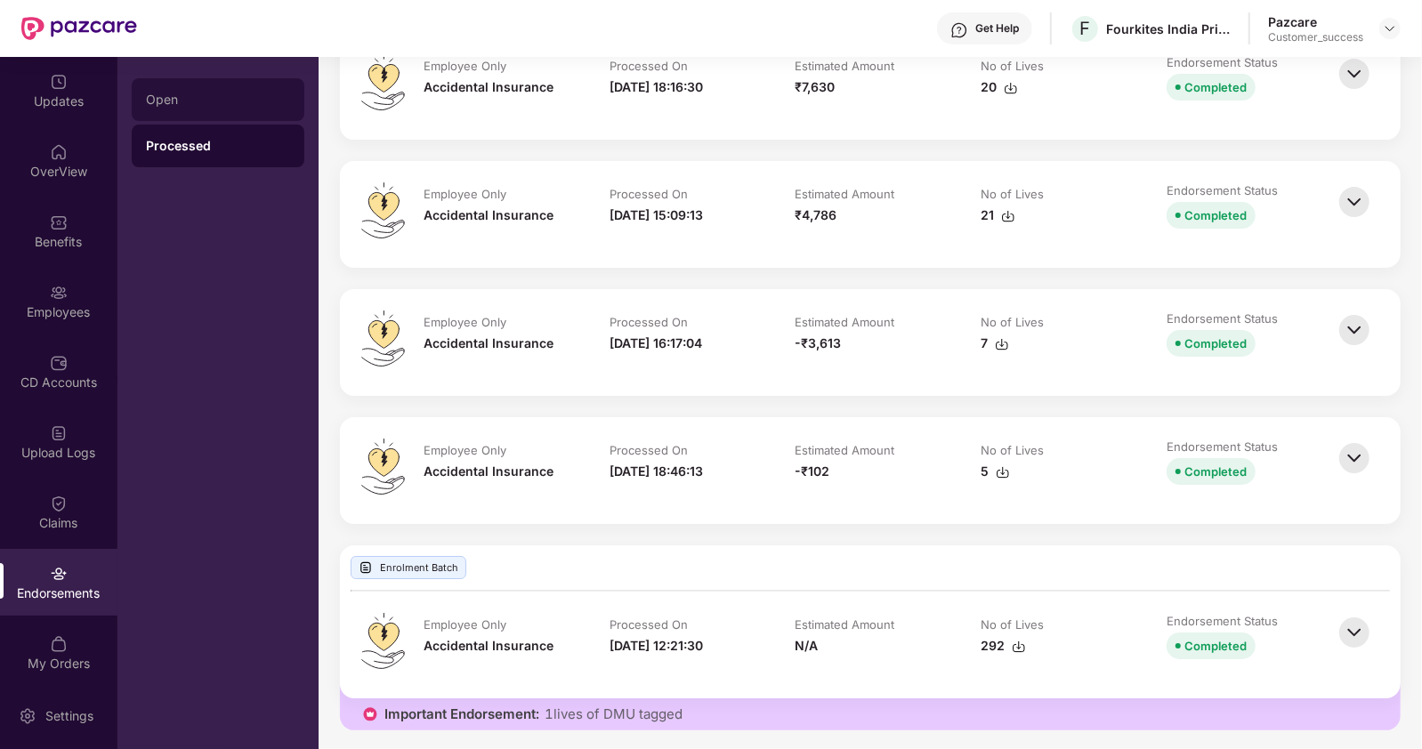
click at [173, 97] on div "Open" at bounding box center [218, 100] width 144 height 14
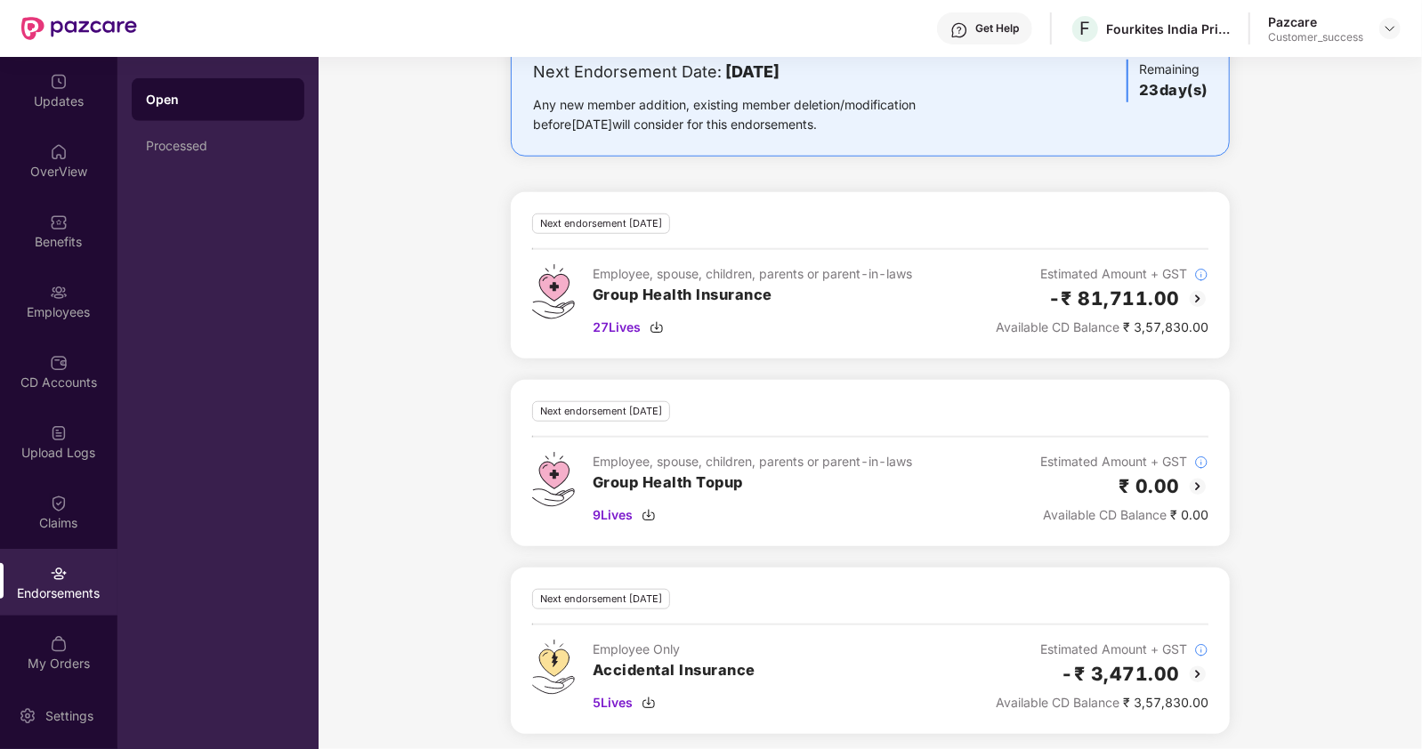
scroll to position [904, 0]
click at [50, 290] on img at bounding box center [59, 293] width 18 height 18
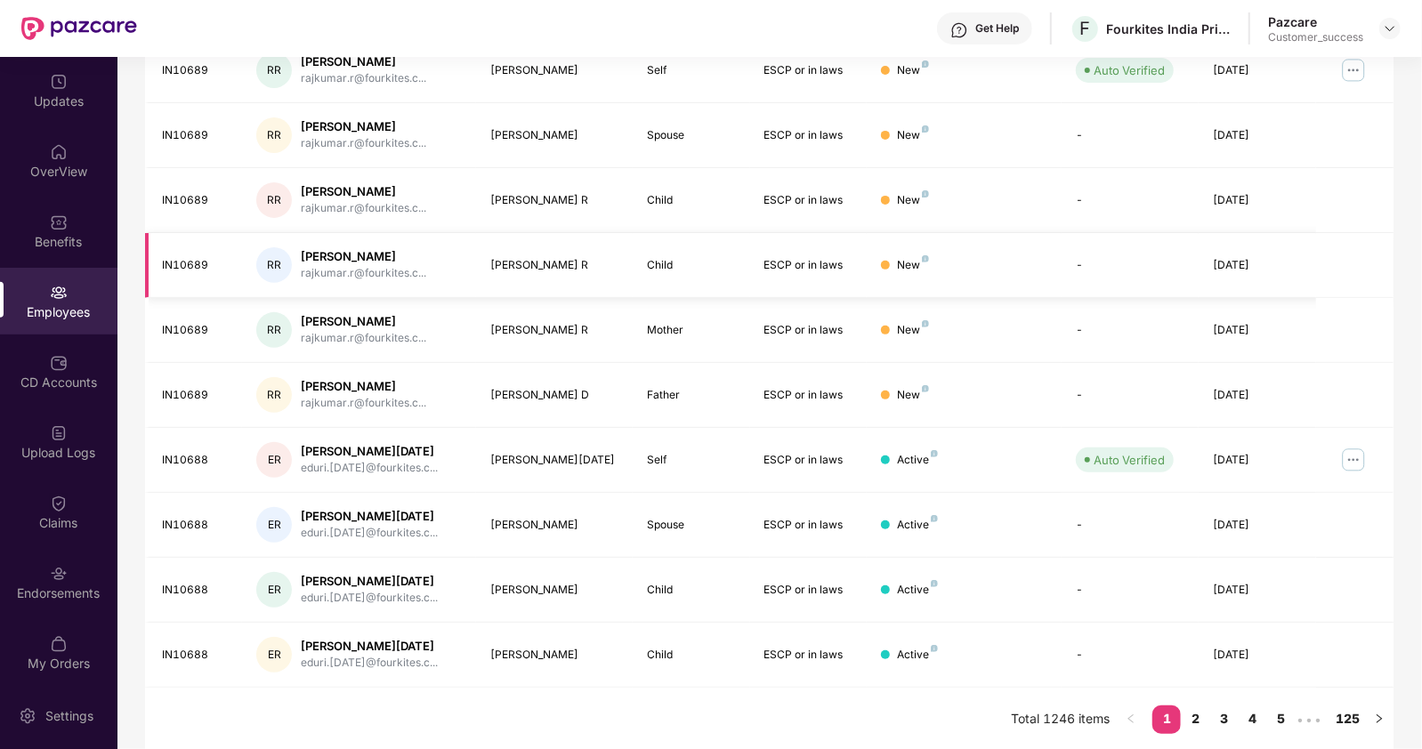
scroll to position [0, 0]
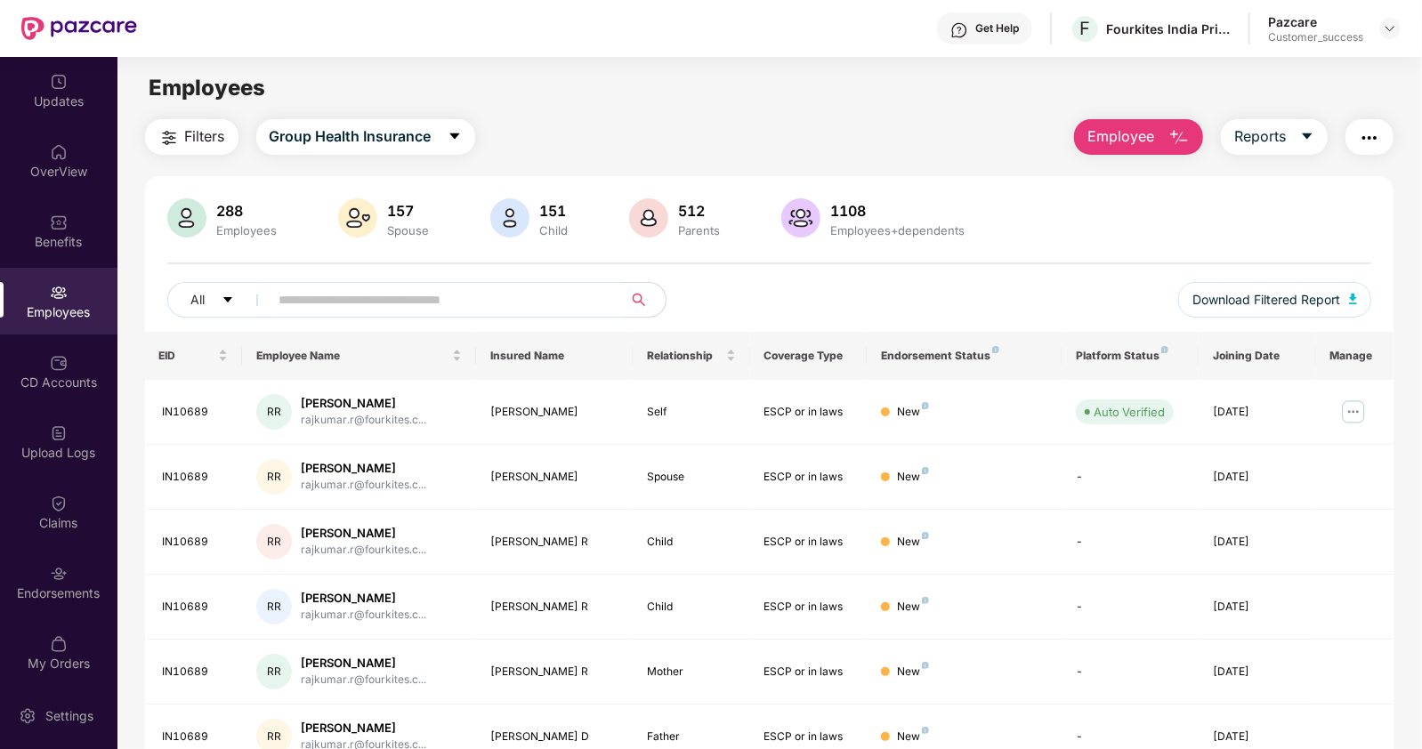
click at [319, 301] on input "text" at bounding box center [438, 299] width 319 height 27
paste input "**********"
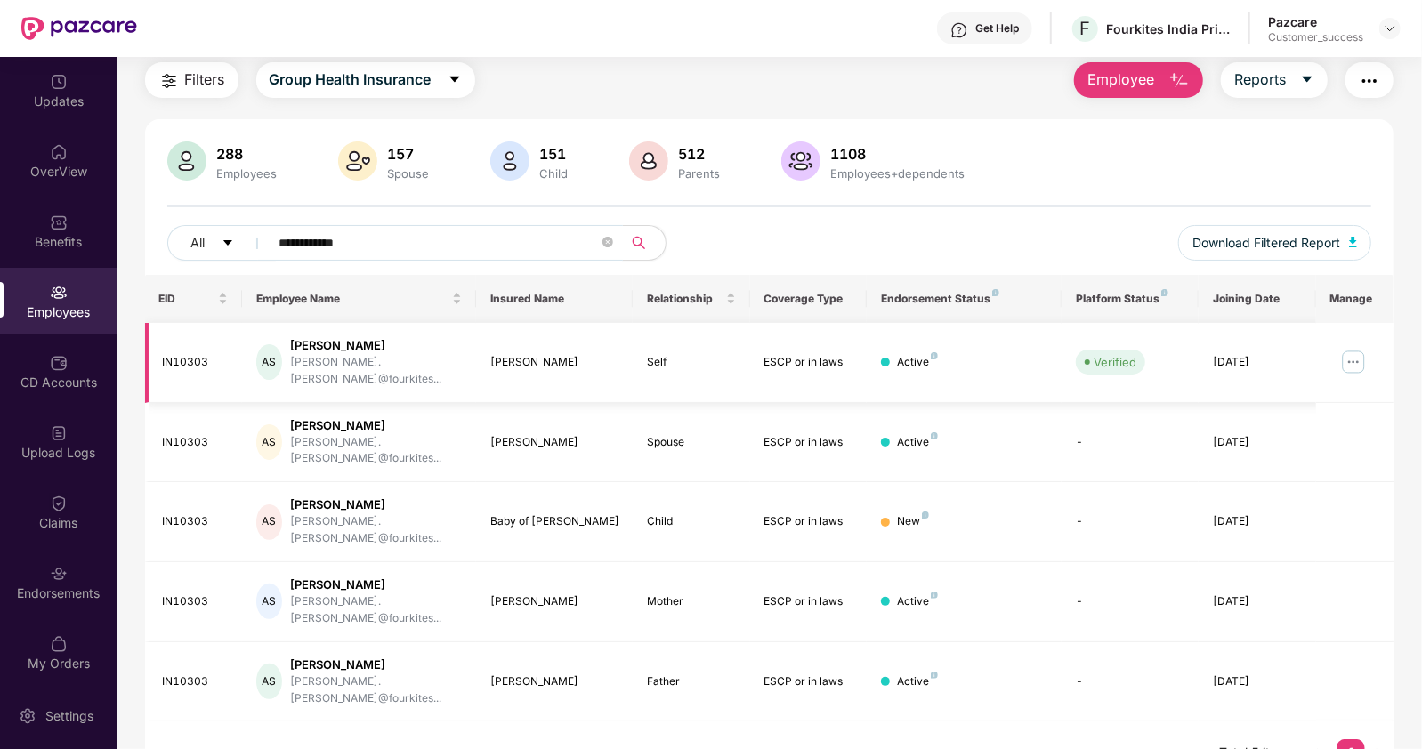
scroll to position [57, 0]
type input "**********"
click at [1357, 349] on img at bounding box center [1353, 362] width 28 height 28
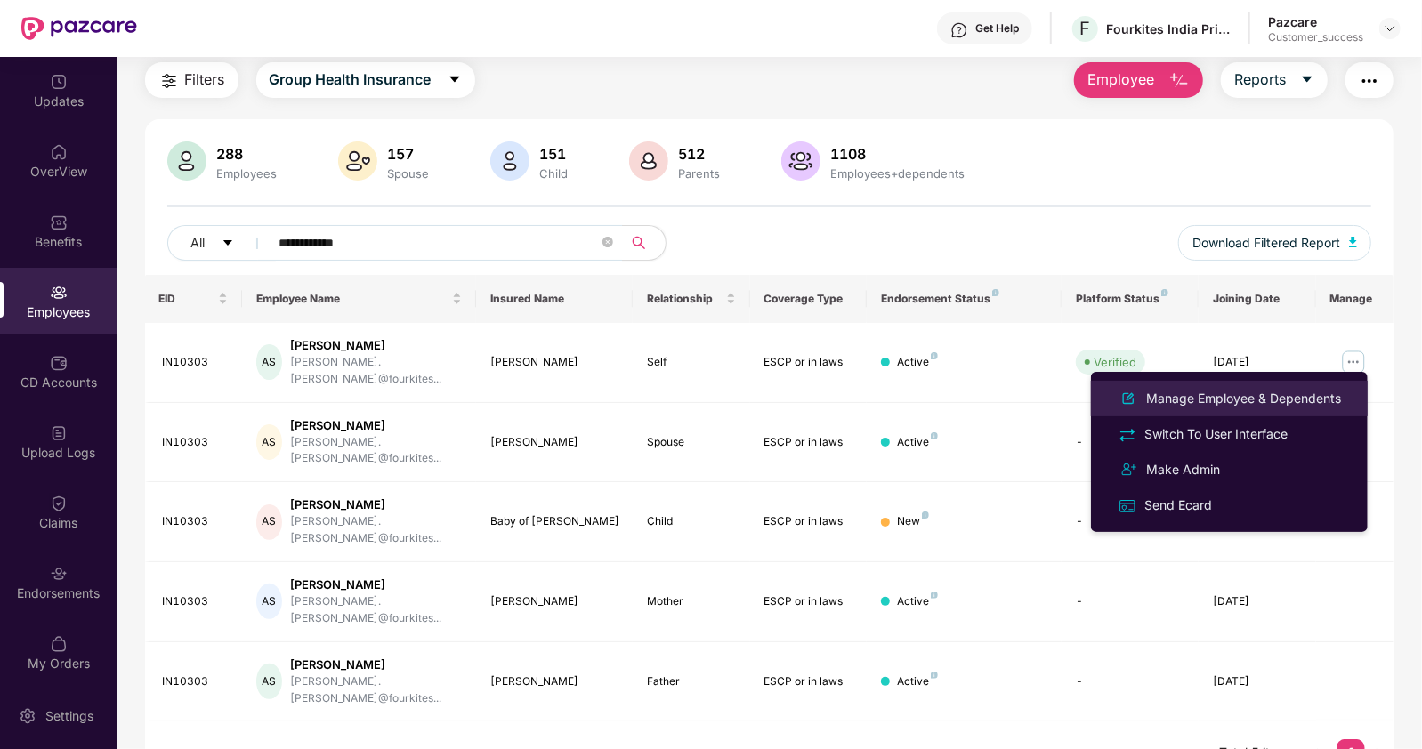
click at [1265, 399] on div "Manage Employee & Dependents" at bounding box center [1243, 399] width 202 height 20
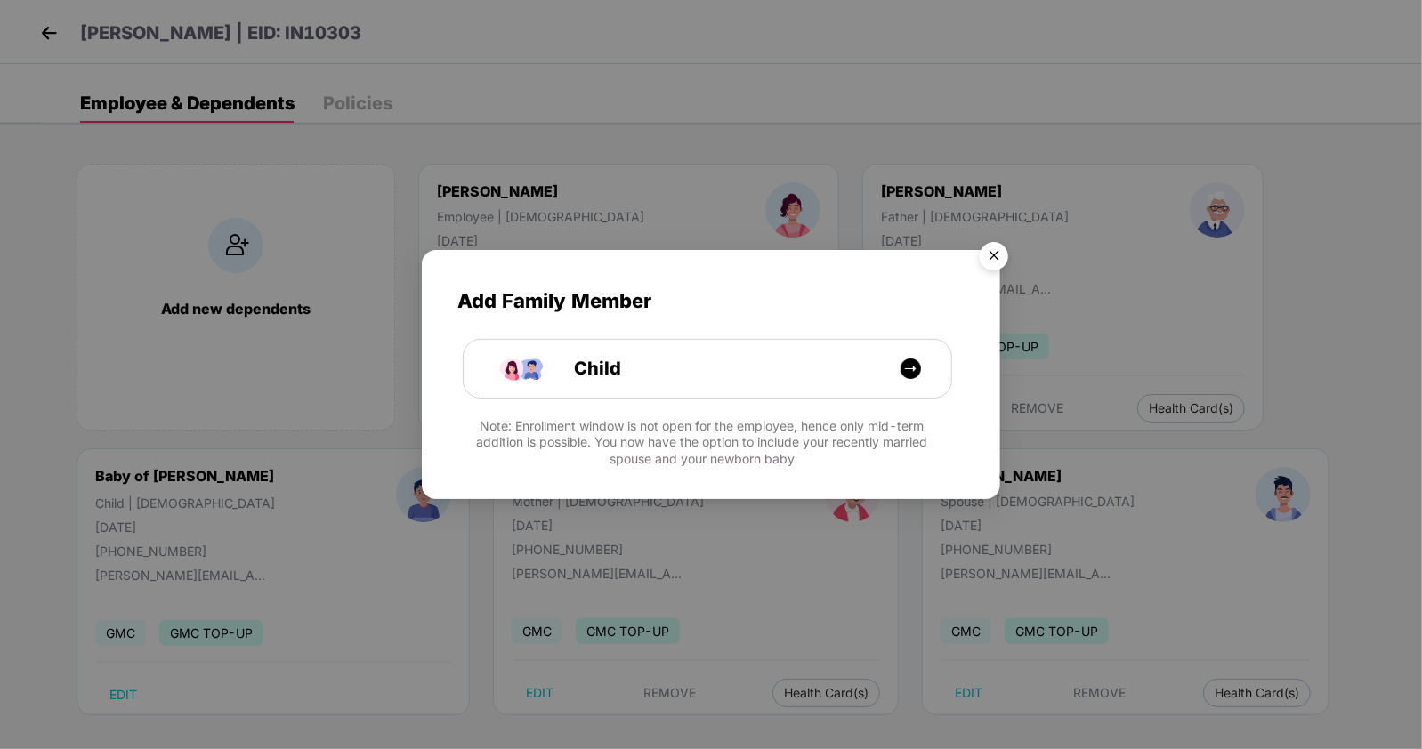
click at [993, 251] on img "Close" at bounding box center [994, 259] width 50 height 50
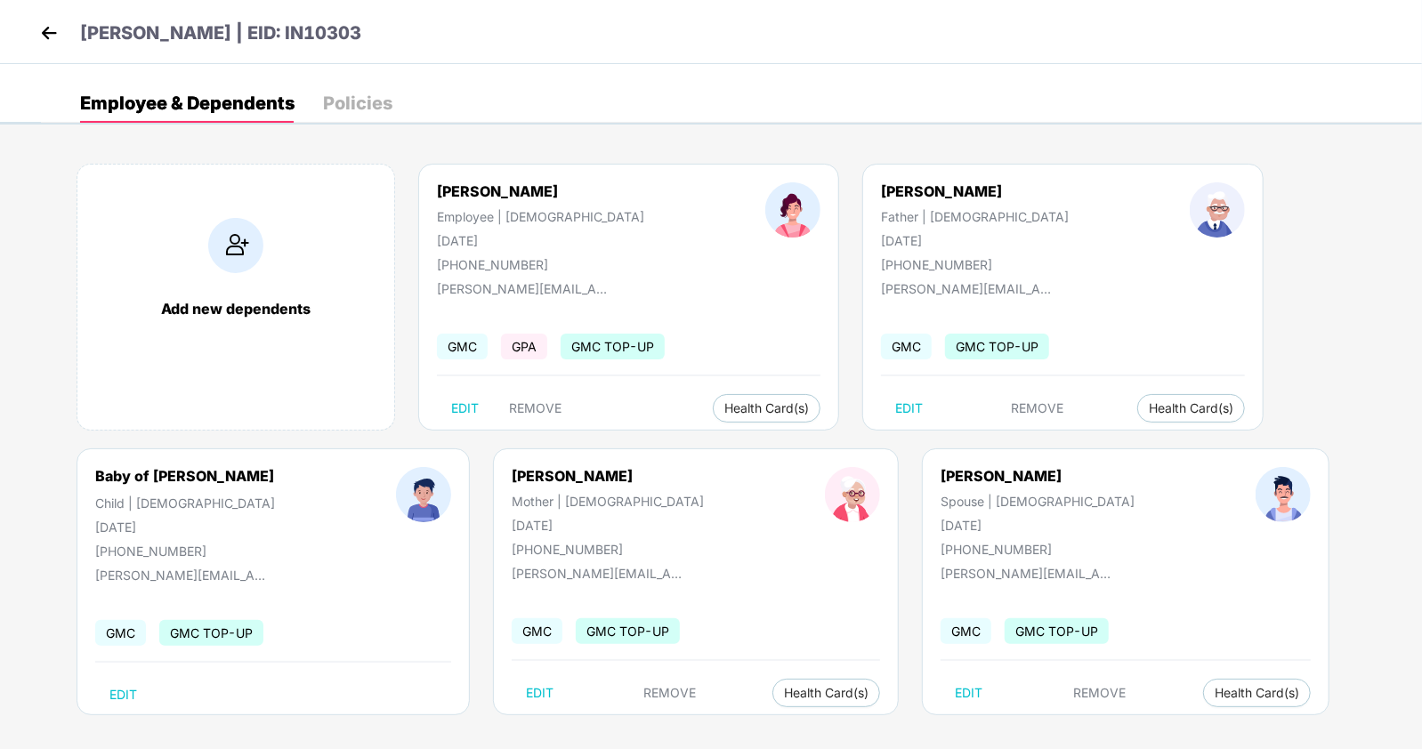
click at [52, 21] on img at bounding box center [49, 33] width 27 height 27
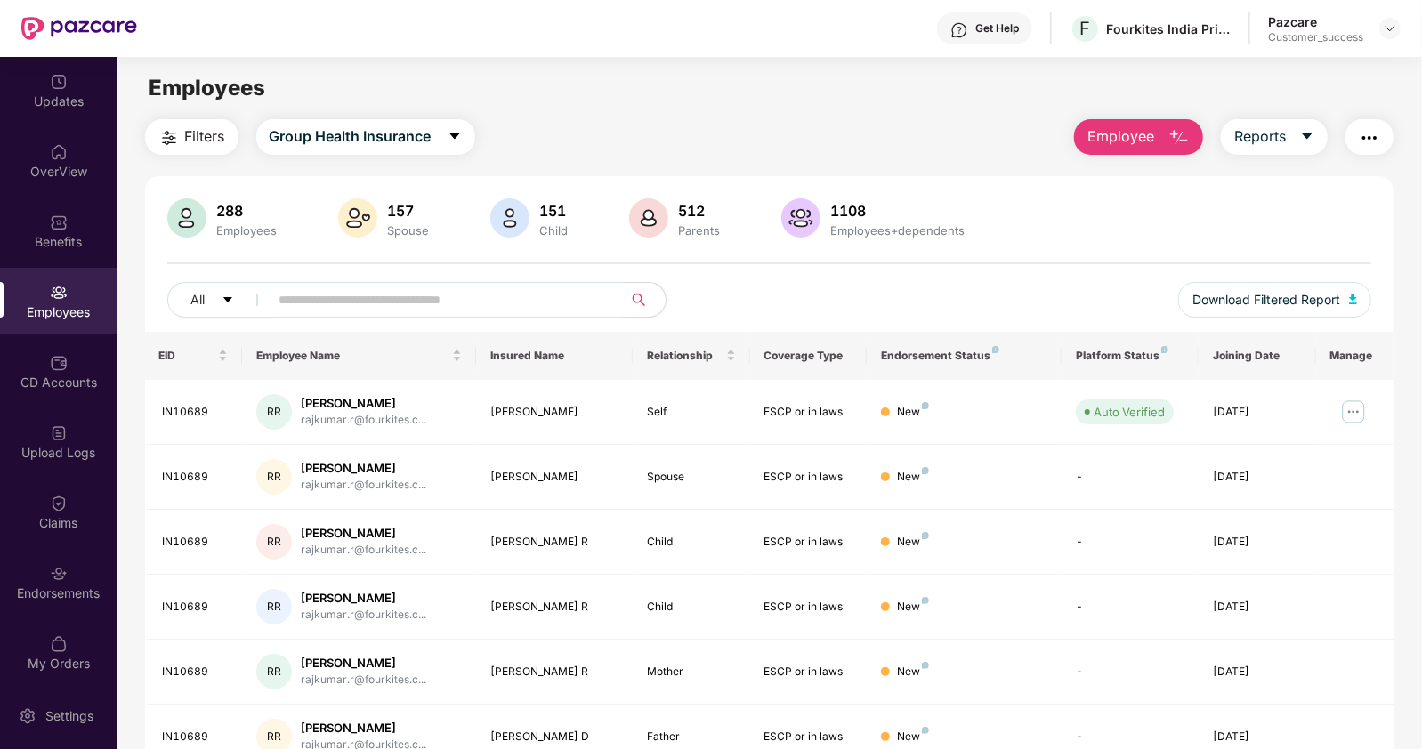
click at [52, 581] on img at bounding box center [59, 574] width 18 height 18
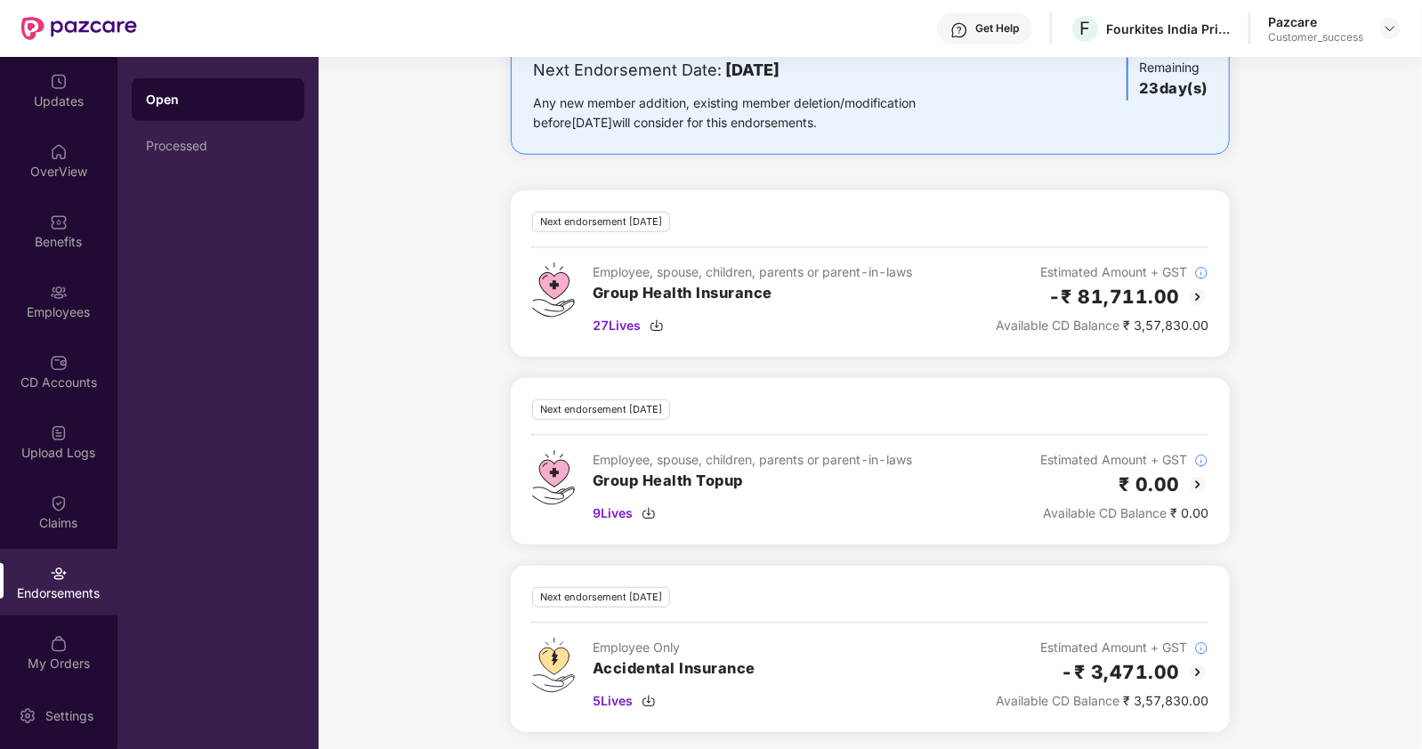
scroll to position [797, 0]
